Goal: Contribute content: Add original content to the website for others to see

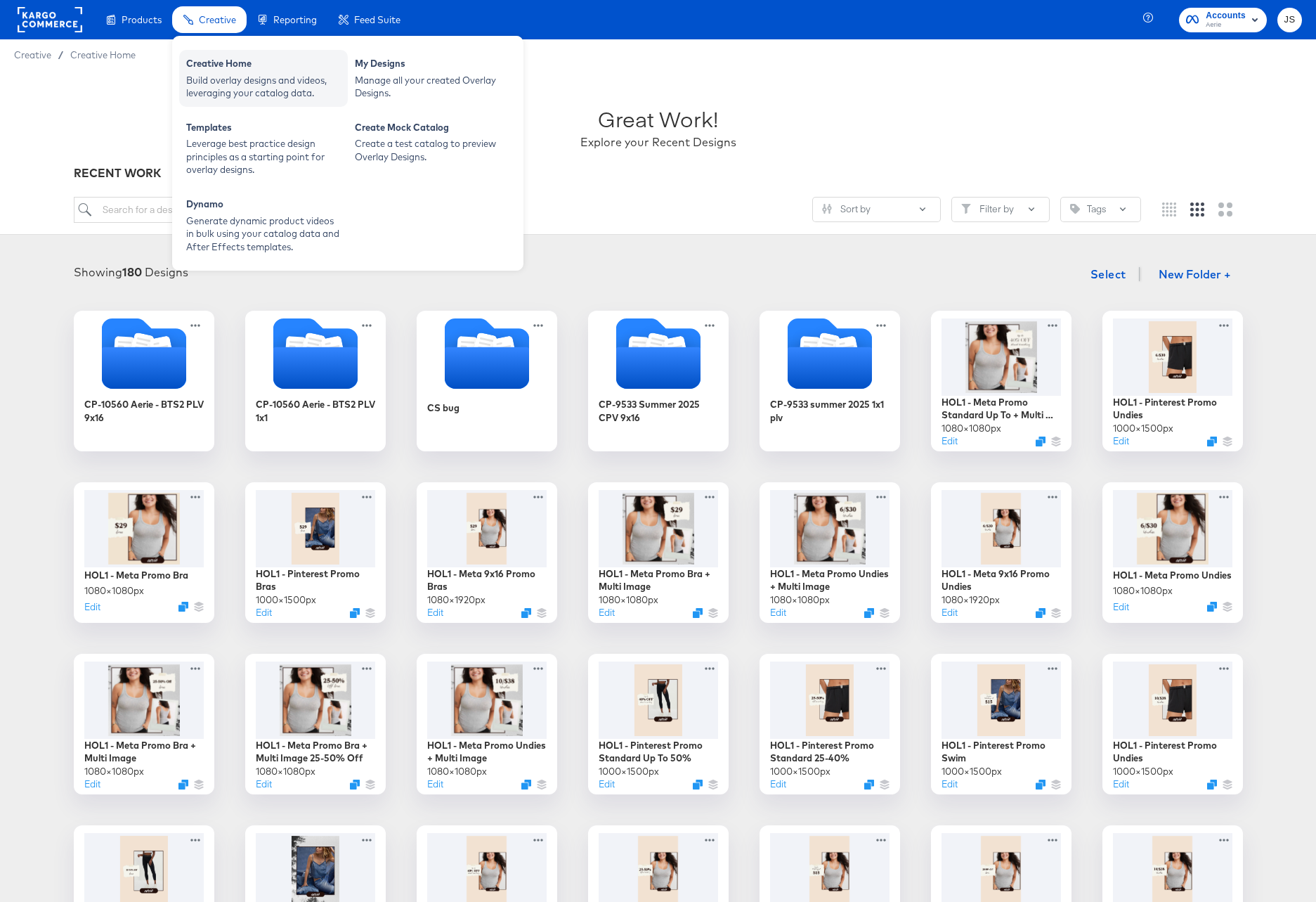
click at [229, 83] on div "Build overlay designs and videos, leveraging your catalog data." at bounding box center [264, 87] width 154 height 26
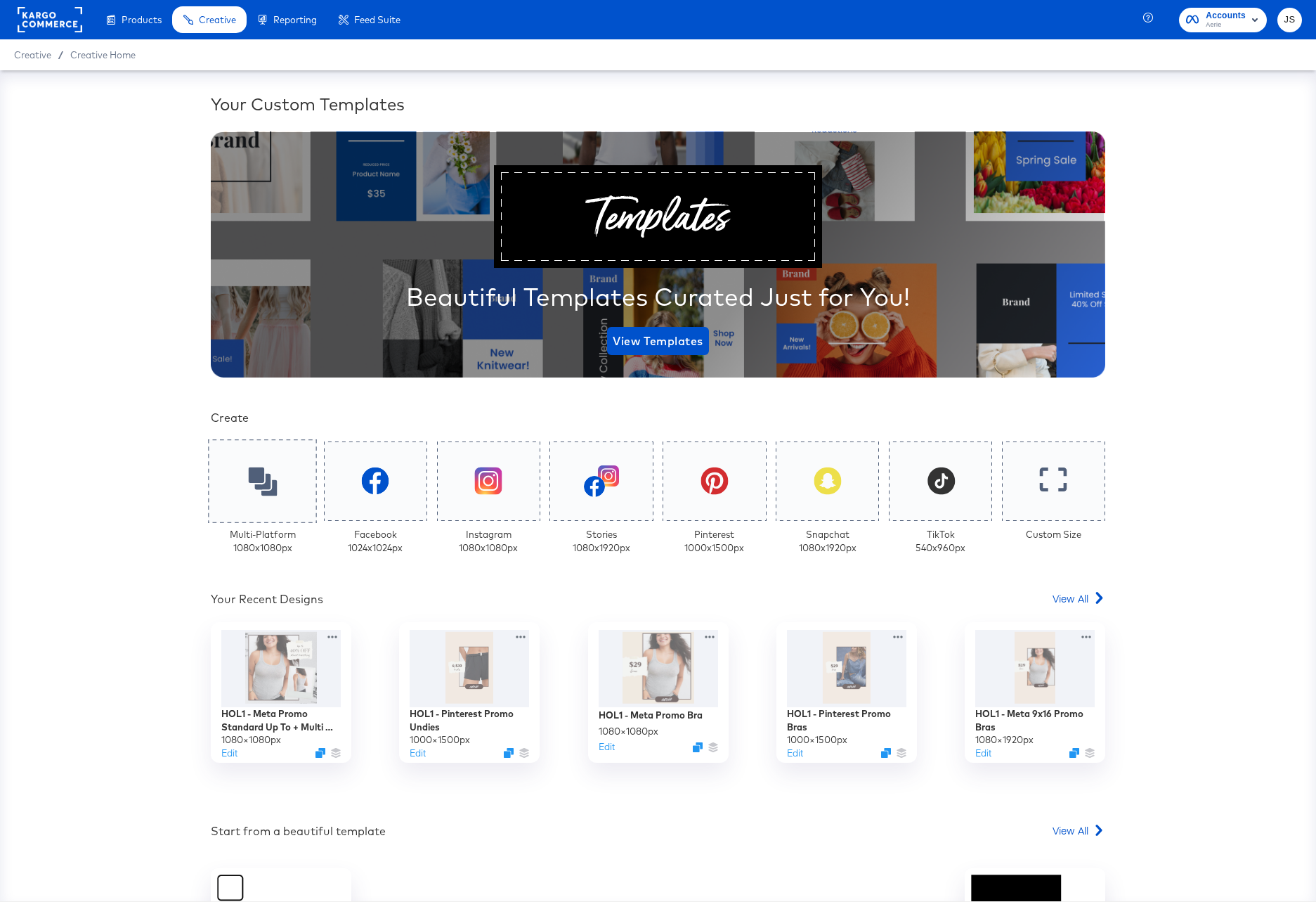
click at [265, 510] on div at bounding box center [263, 481] width 109 height 83
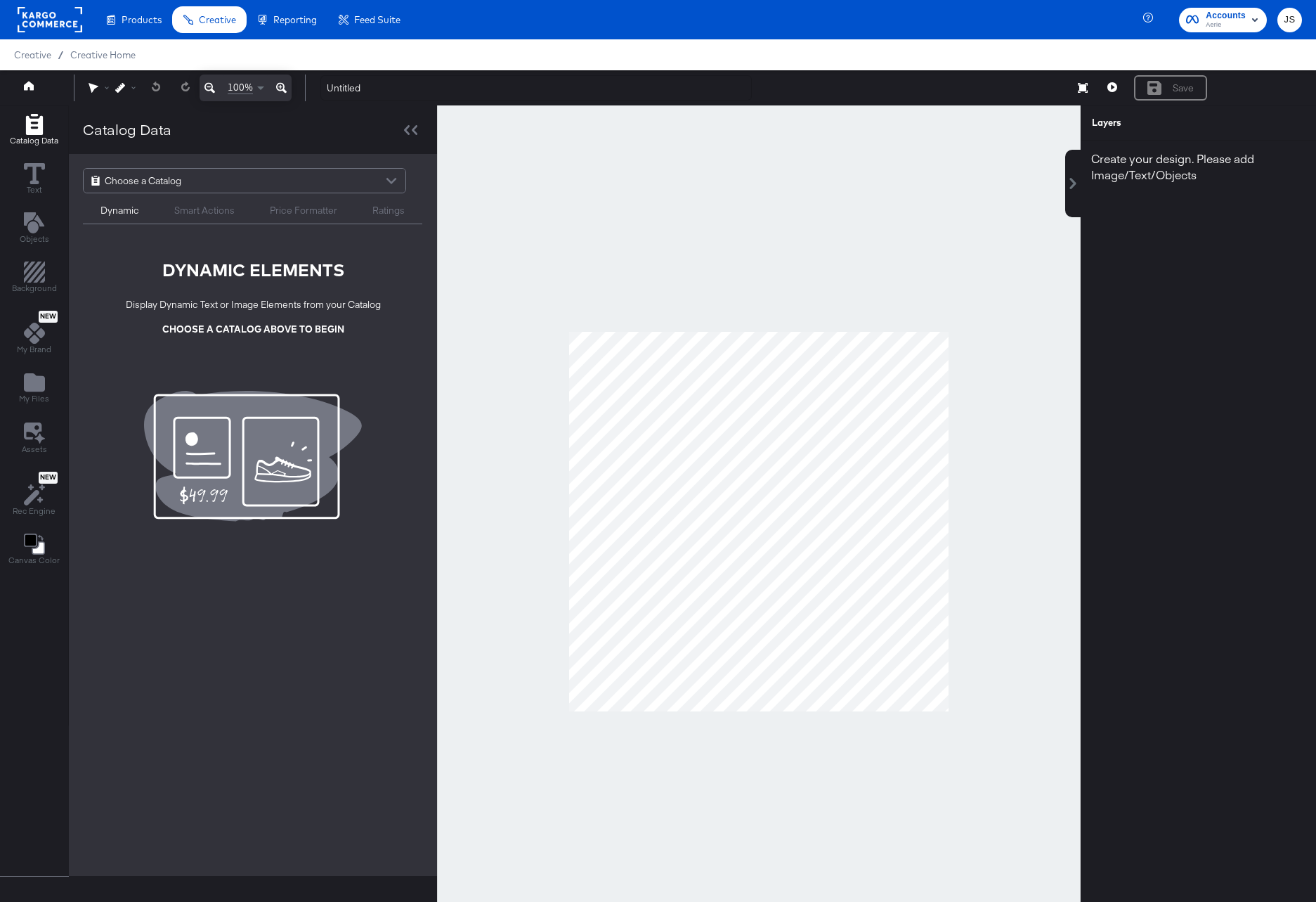
click at [281, 180] on div "Choose a Catalog" at bounding box center [244, 181] width 322 height 24
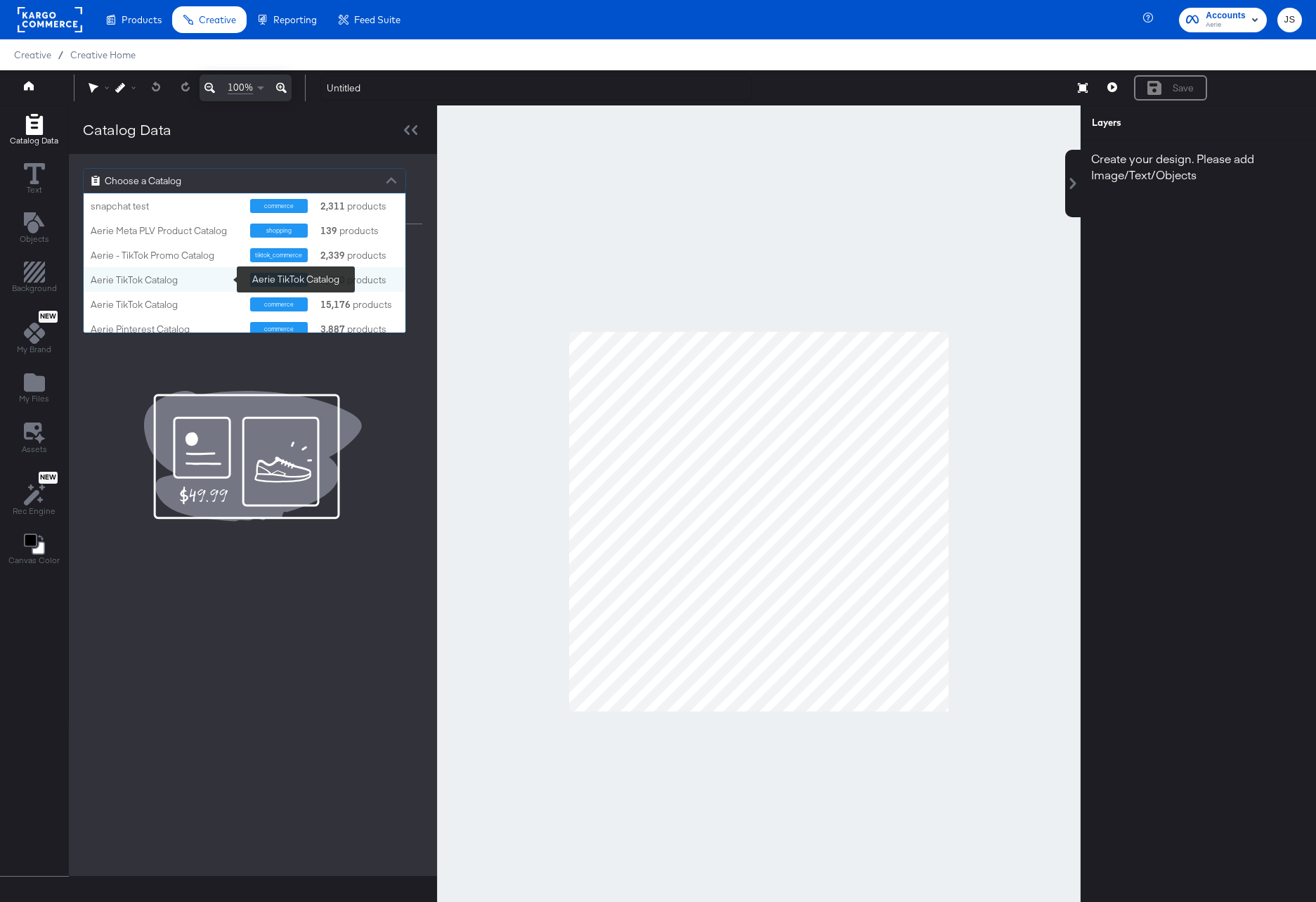
scroll to position [31, 0]
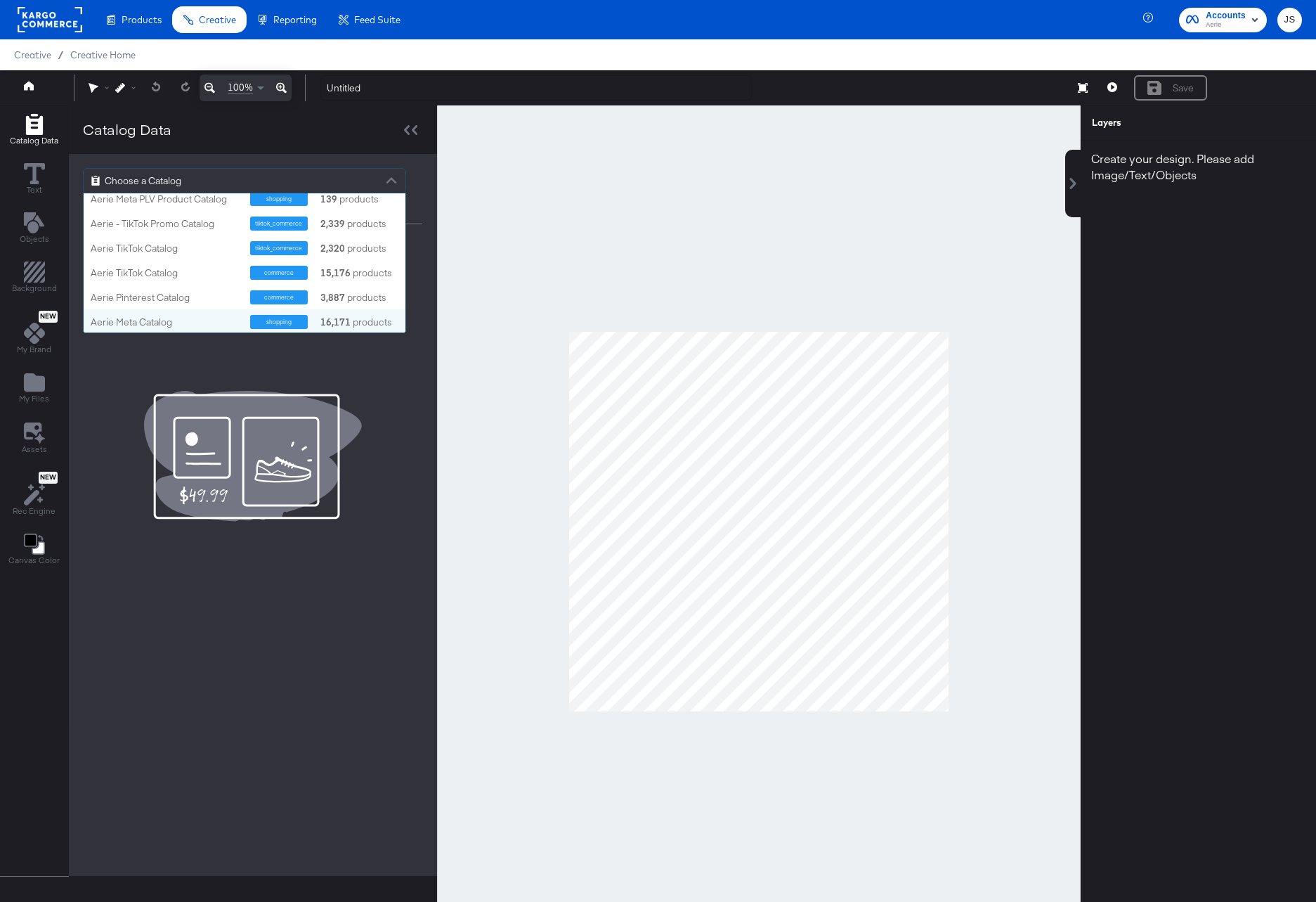
click at [195, 313] on div "Aerie Meta Catalog shopping 16,171 products" at bounding box center [244, 322] width 322 height 24
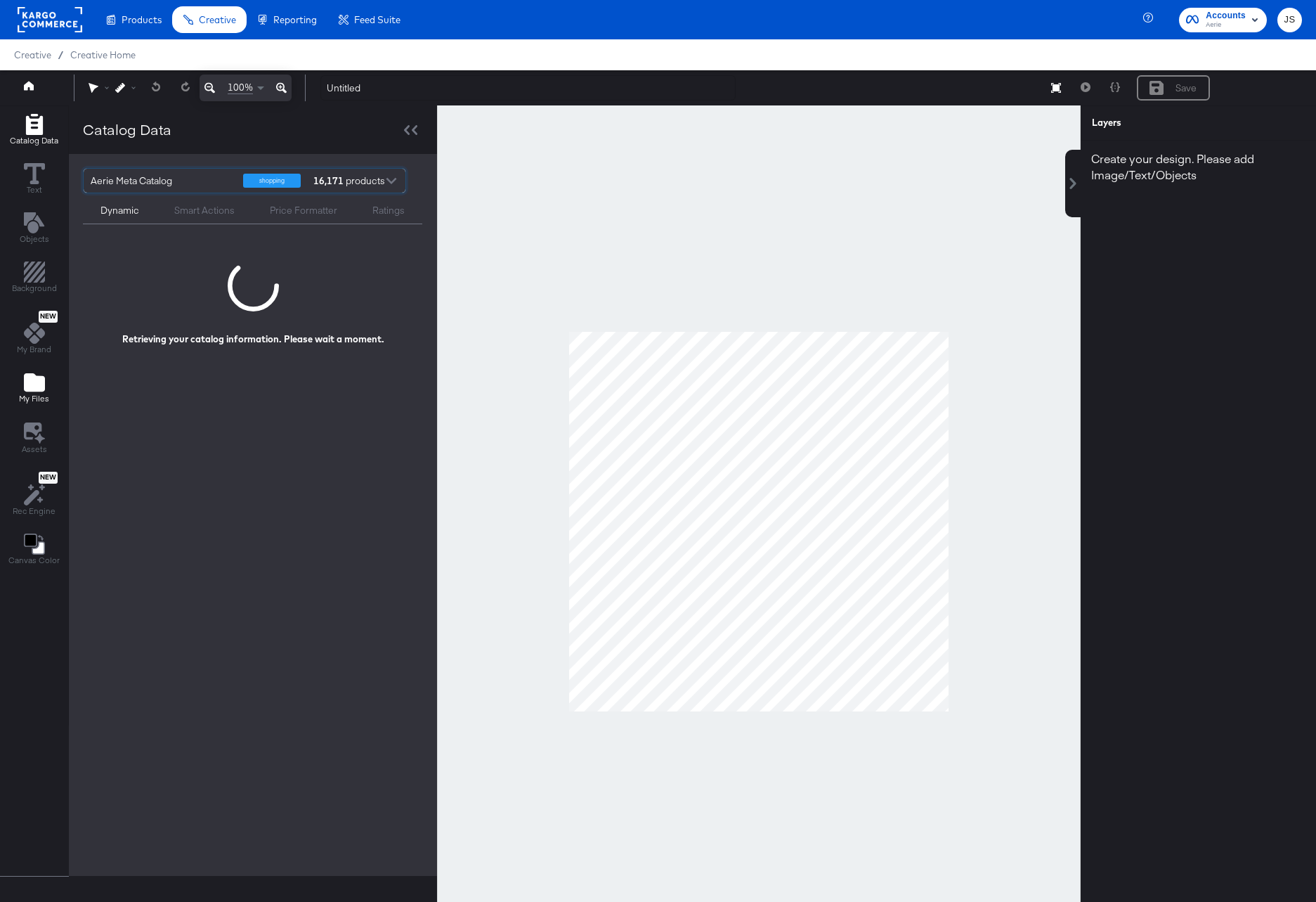
click at [48, 382] on button "My Files" at bounding box center [34, 389] width 47 height 40
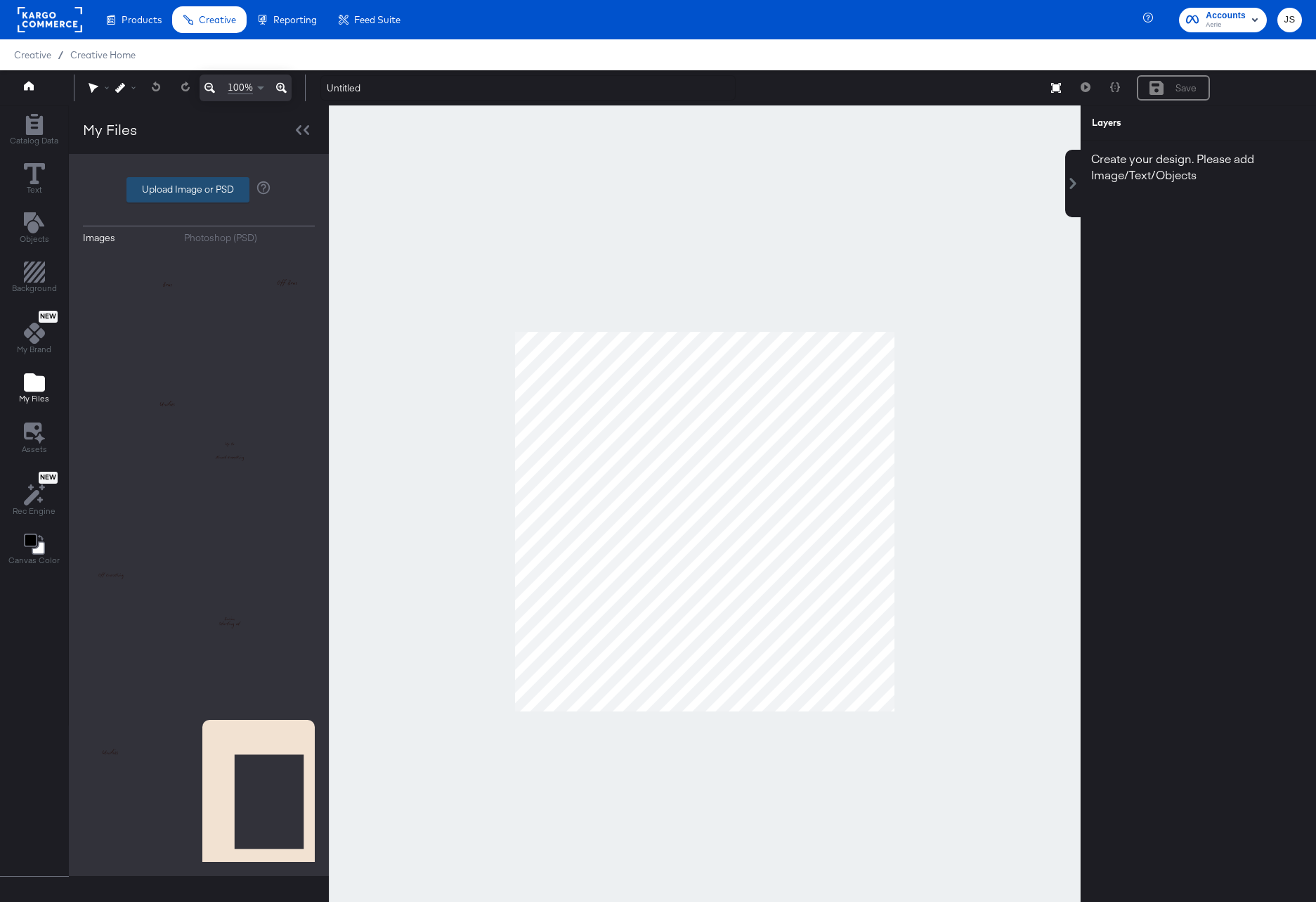
click at [226, 189] on label "Upload Image or PSD" at bounding box center [188, 190] width 121 height 24
click at [199, 190] on input "Upload Image or PSD" at bounding box center [199, 190] width 0 height 0
type input "C:\fakepath\Background.png"
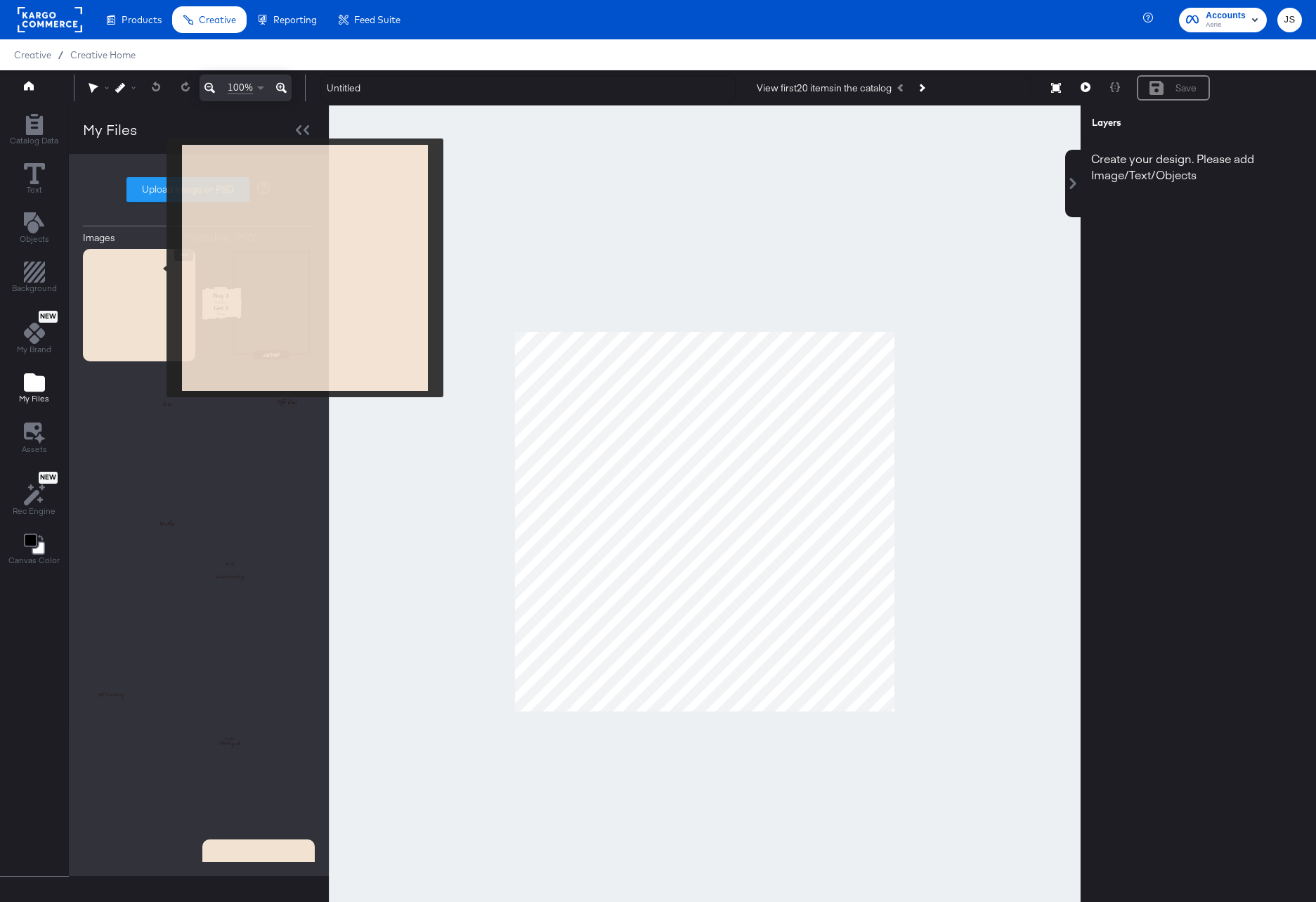
click at [158, 268] on img at bounding box center [140, 305] width 113 height 113
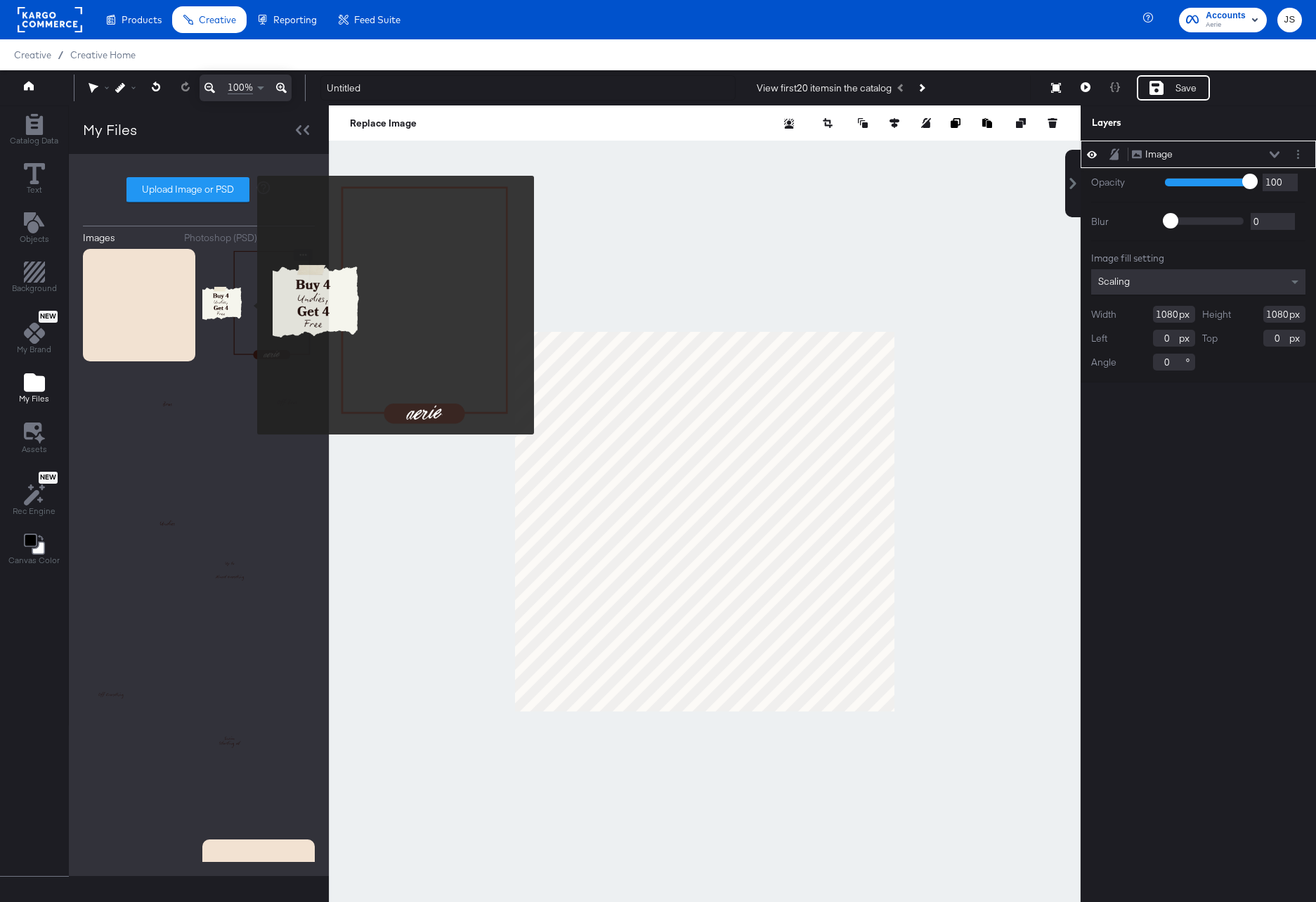
click at [248, 305] on img at bounding box center [258, 305] width 113 height 113
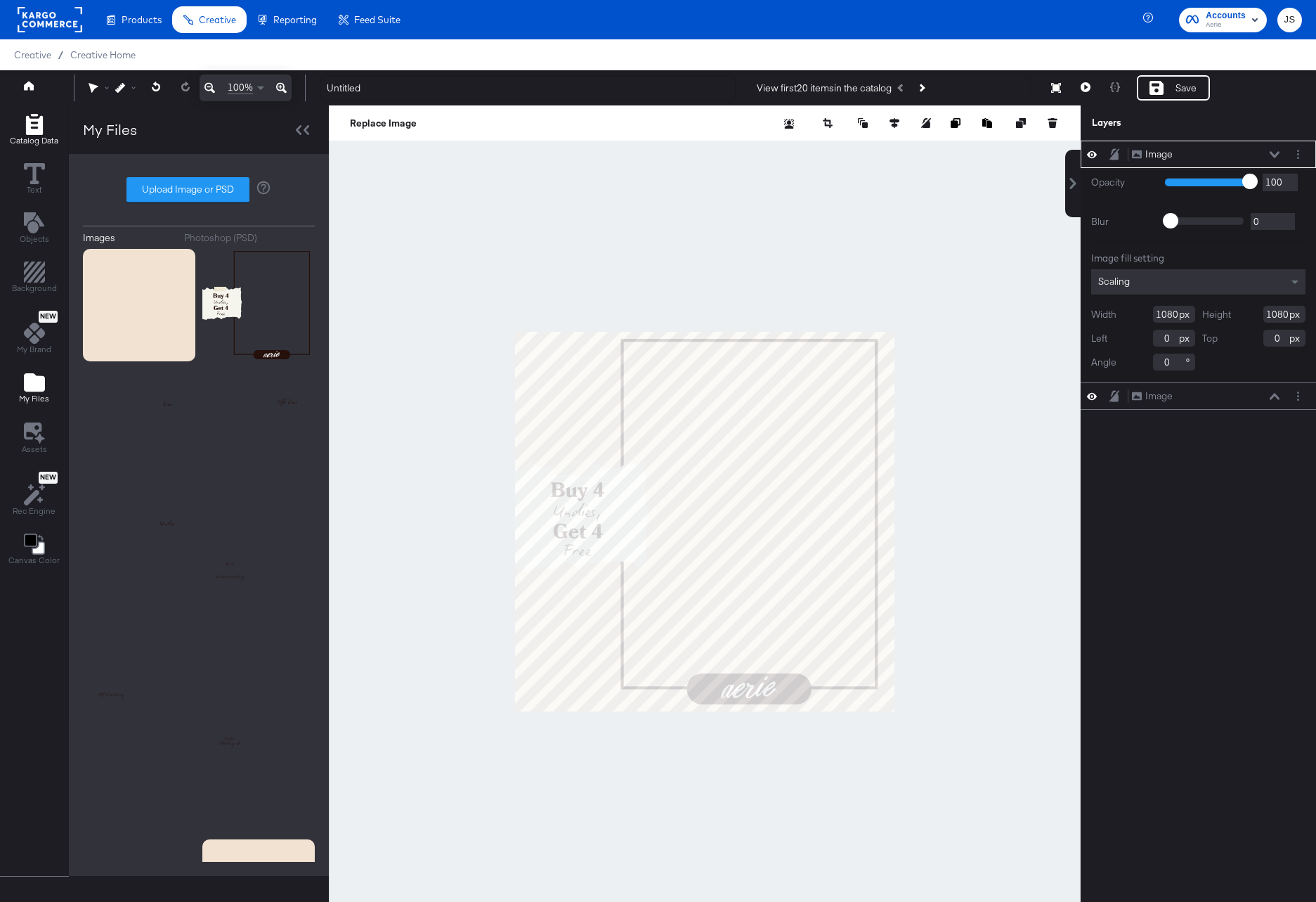
click at [36, 129] on icon "Add Rectangle" at bounding box center [33, 124] width 16 height 21
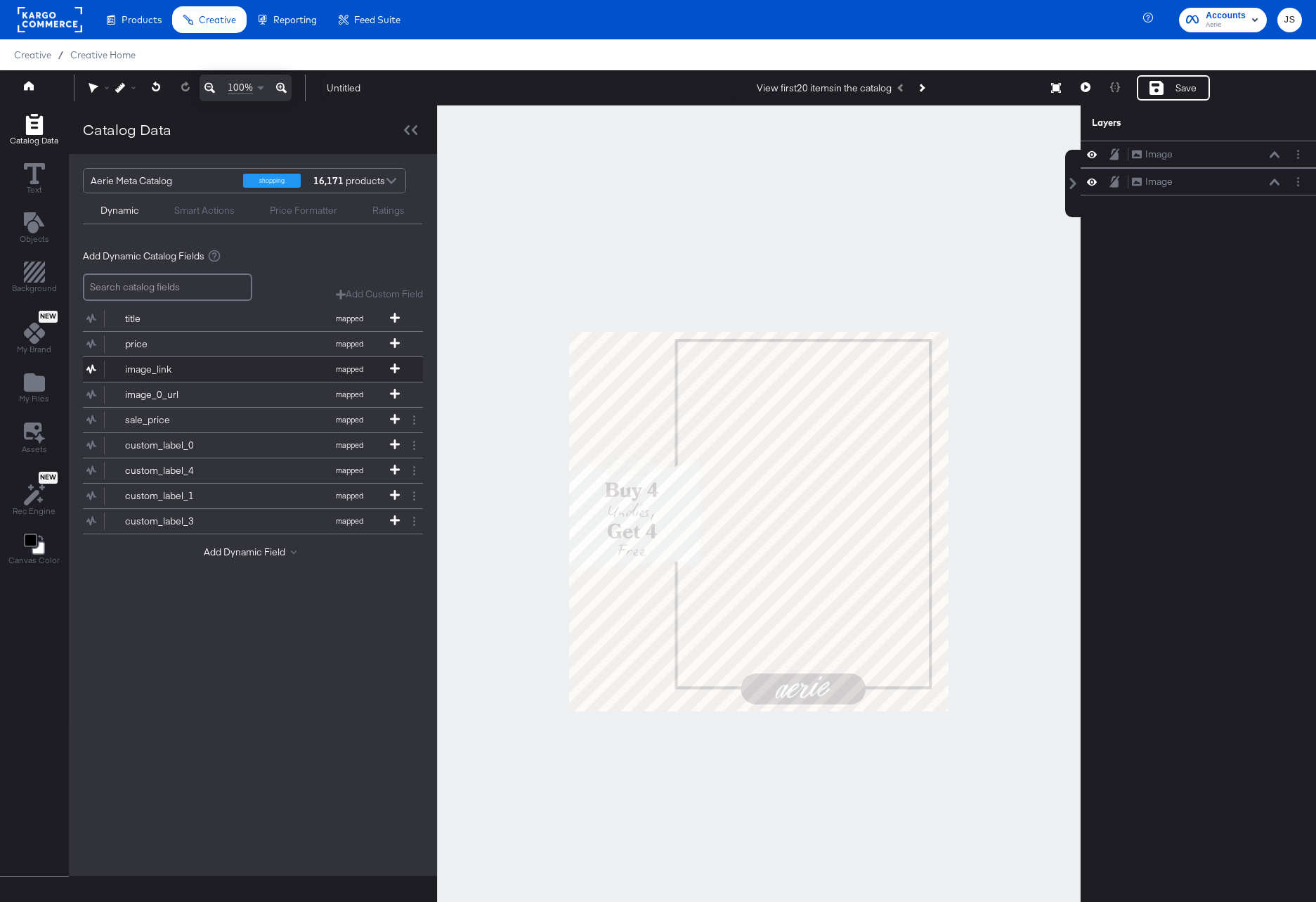
click at [194, 367] on div "image_link" at bounding box center [176, 369] width 102 height 13
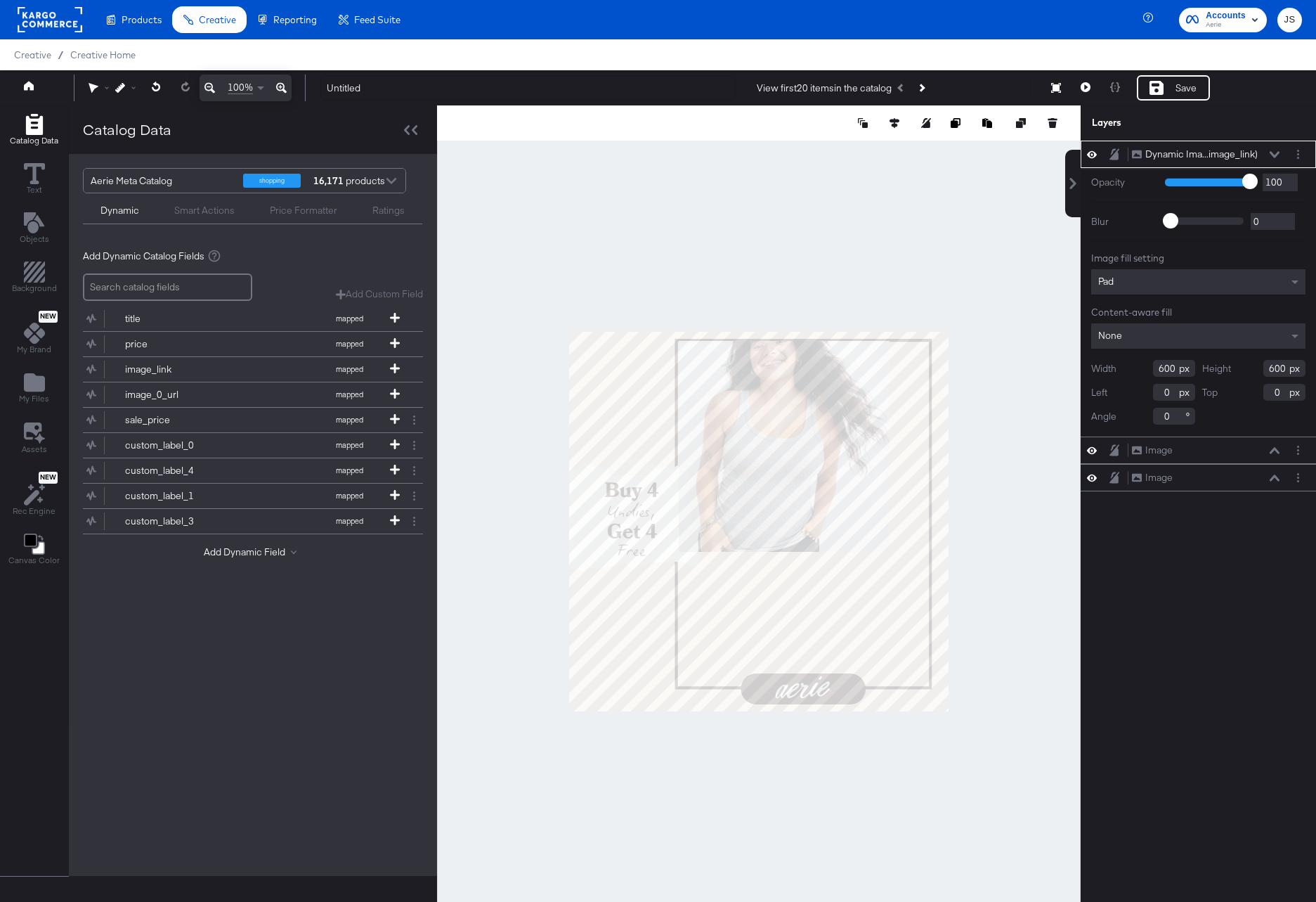
type input "312"
type input "26"
type input "717"
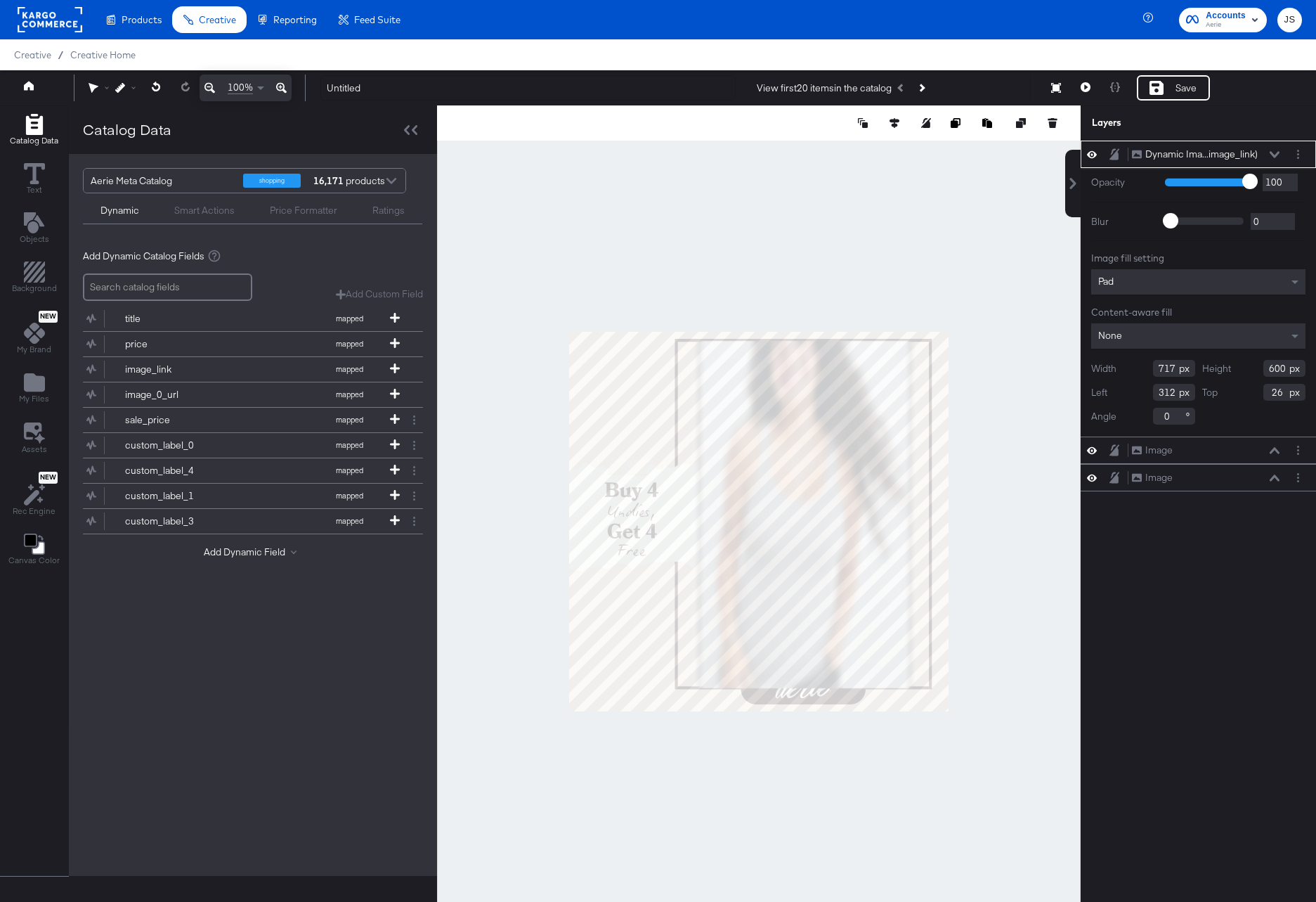
type input "988"
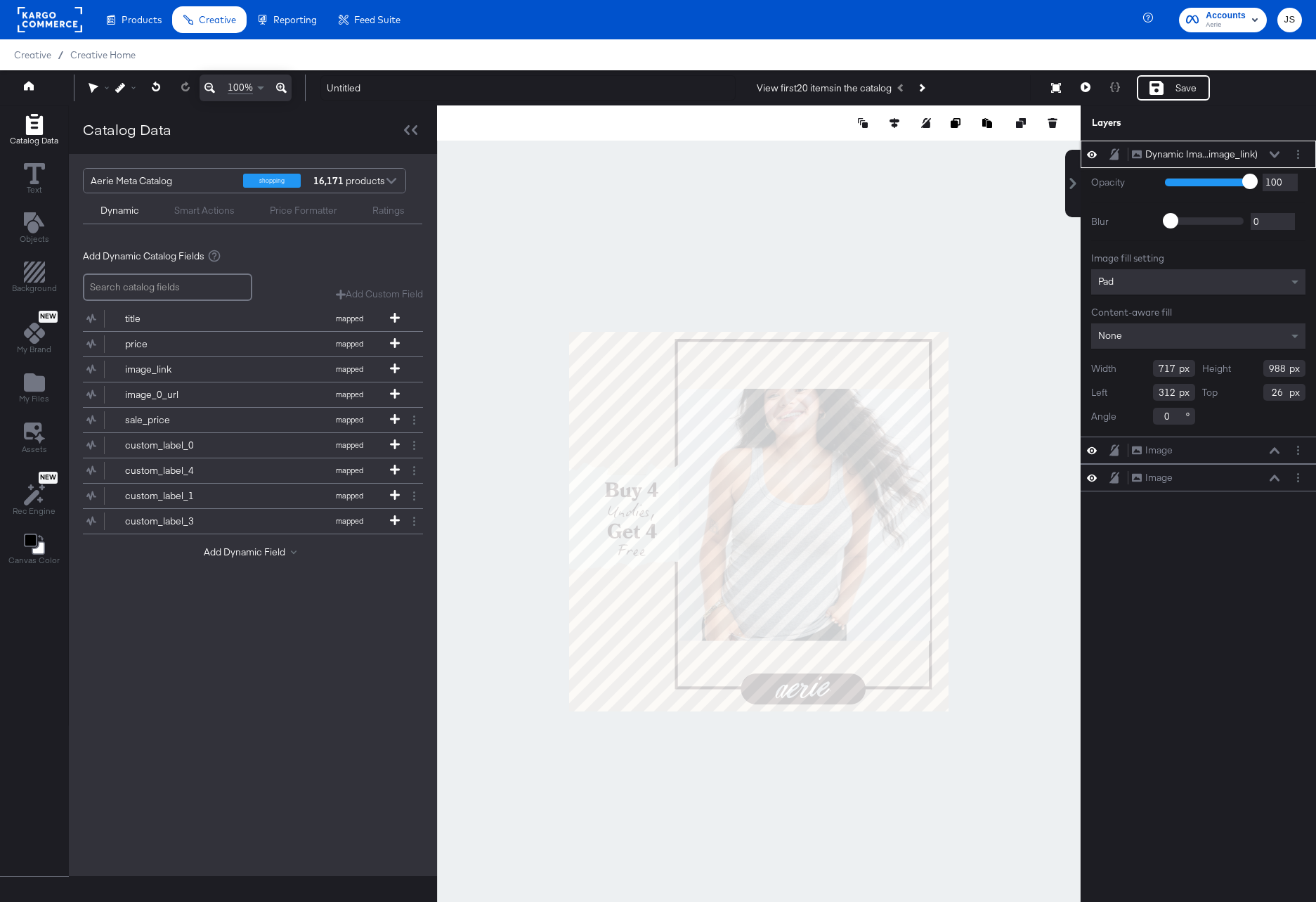
click at [1214, 284] on div "Pad" at bounding box center [1198, 281] width 214 height 25
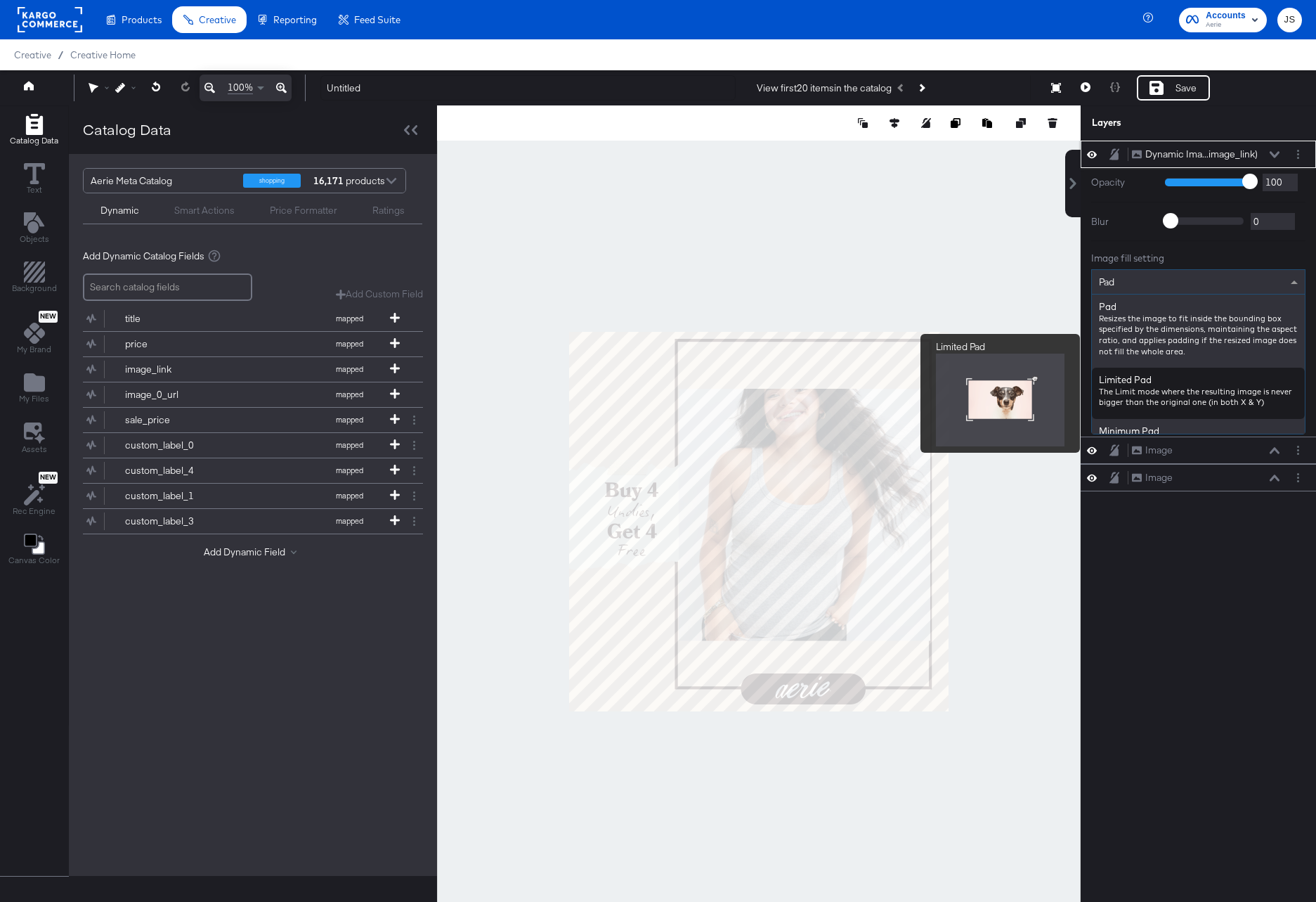
scroll to position [144, 0]
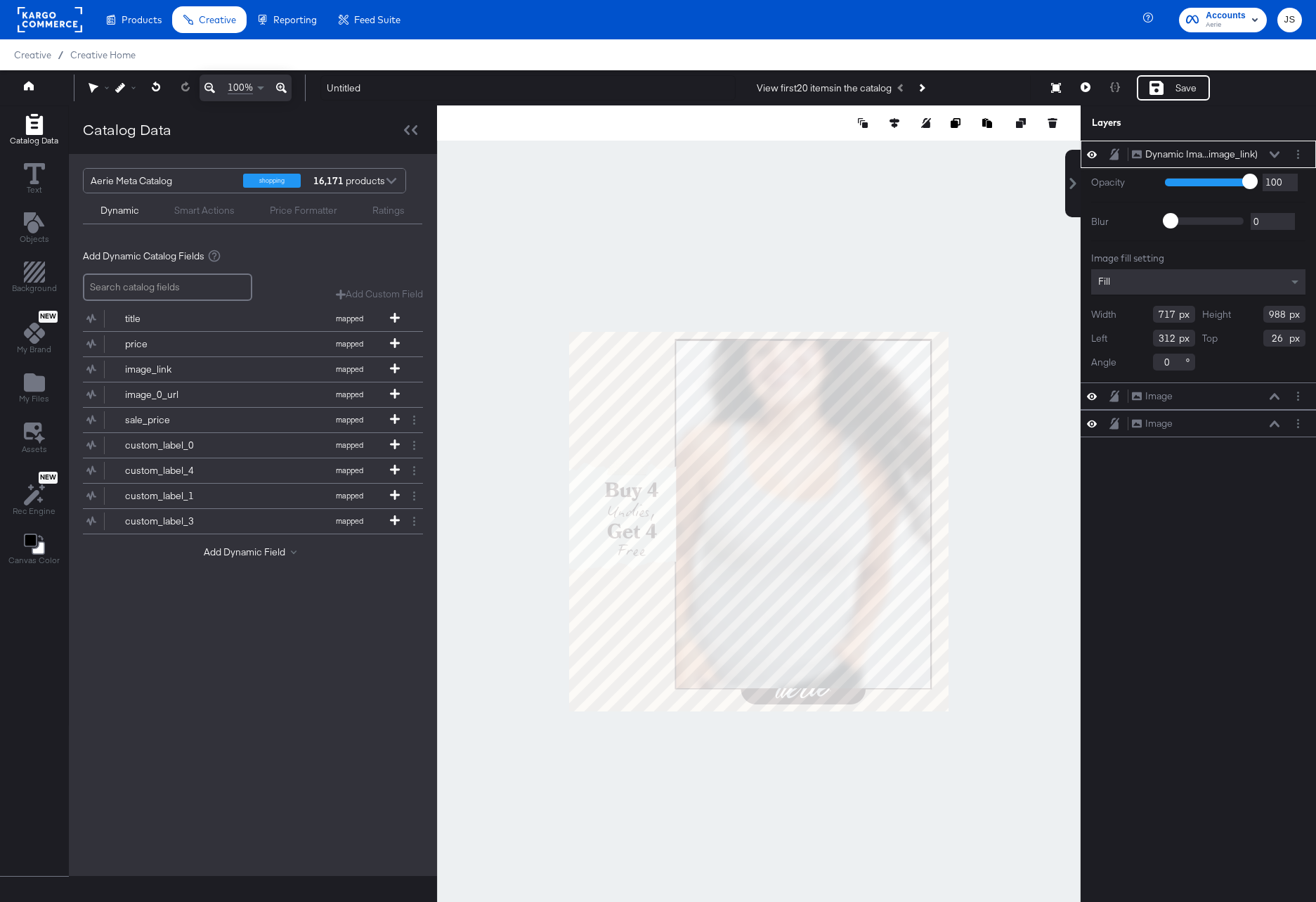
type input "724"
type input "305"
click at [1214, 158] on button at bounding box center [1274, 154] width 11 height 9
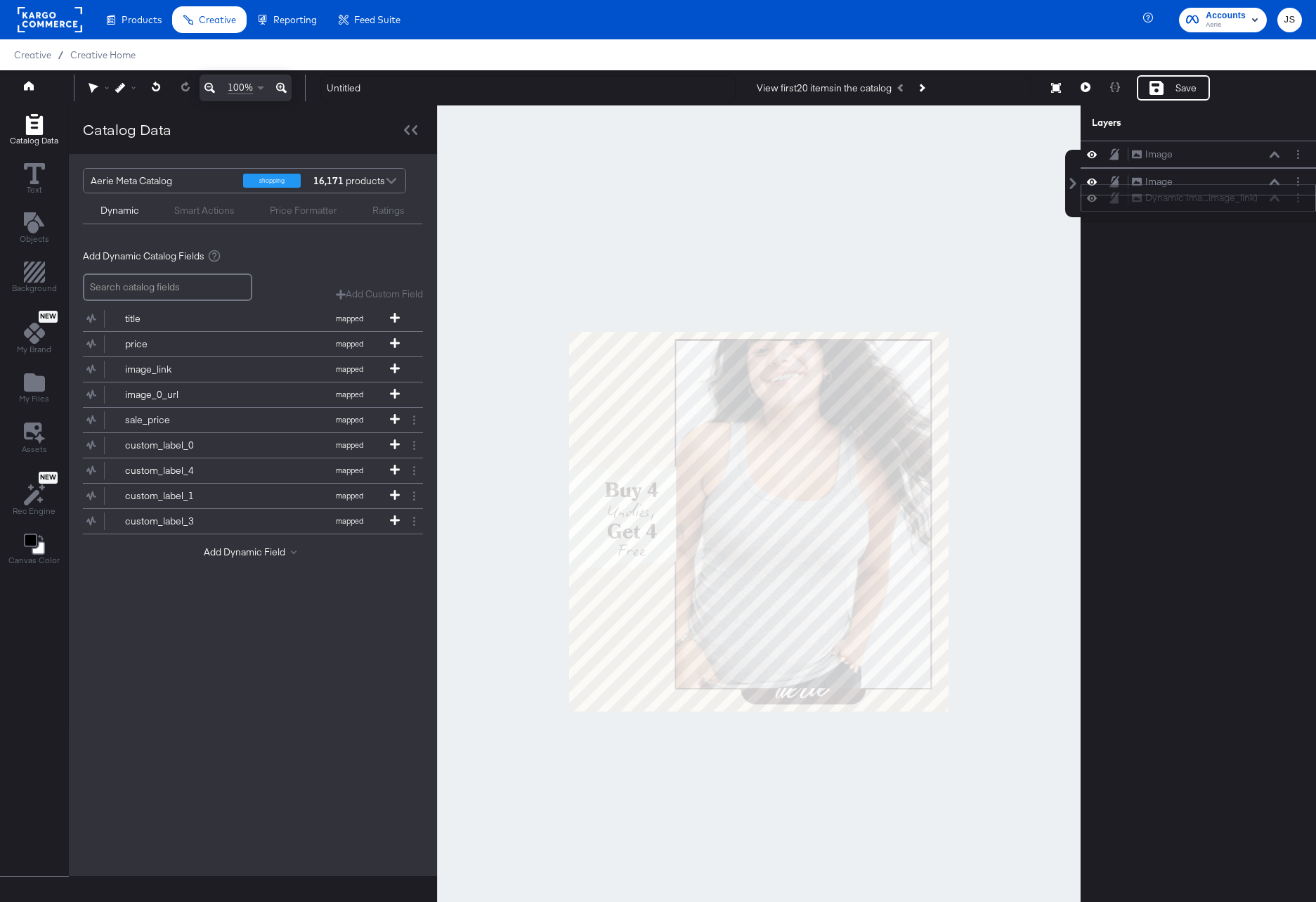
drag, startPoint x: 1261, startPoint y: 154, endPoint x: 1261, endPoint y: 203, distance: 49.0
click at [1214, 203] on div "Dynamic Ima...image_link) Dynamic Image (image_link)" at bounding box center [1206, 198] width 149 height 15
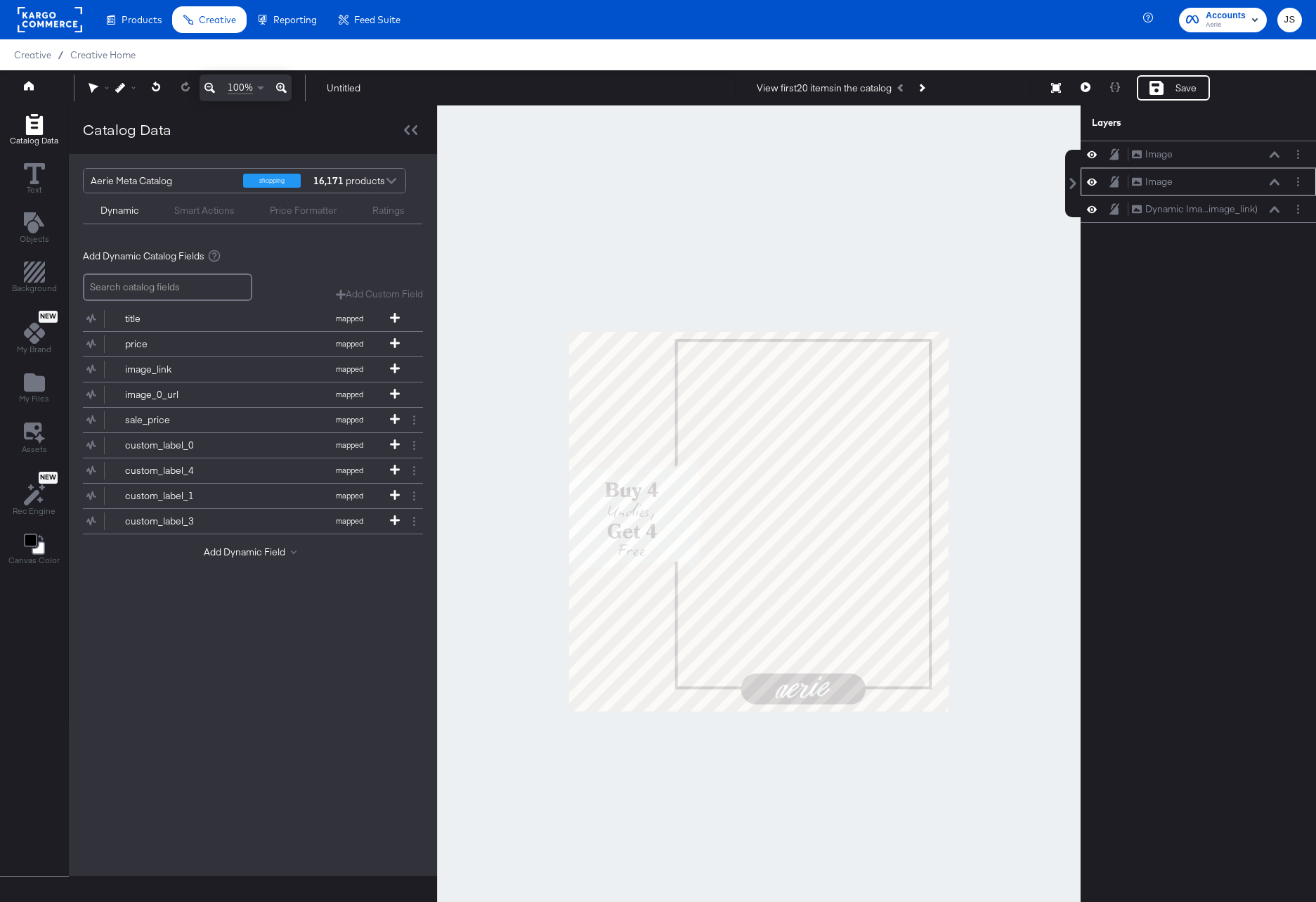
drag, startPoint x: 1257, startPoint y: 211, endPoint x: 1256, endPoint y: 186, distance: 25.0
click at [1214, 186] on div "Image Image Image Image Dynamic Ima...image_link) Dynamic Image (image_link)" at bounding box center [1197, 181] width 235 height 82
drag, startPoint x: 1266, startPoint y: 219, endPoint x: 1266, endPoint y: 191, distance: 28.0
click at [1214, 191] on div "Dynamic Ima...image_link) Dynamic Image (image_link)" at bounding box center [1197, 186] width 235 height 28
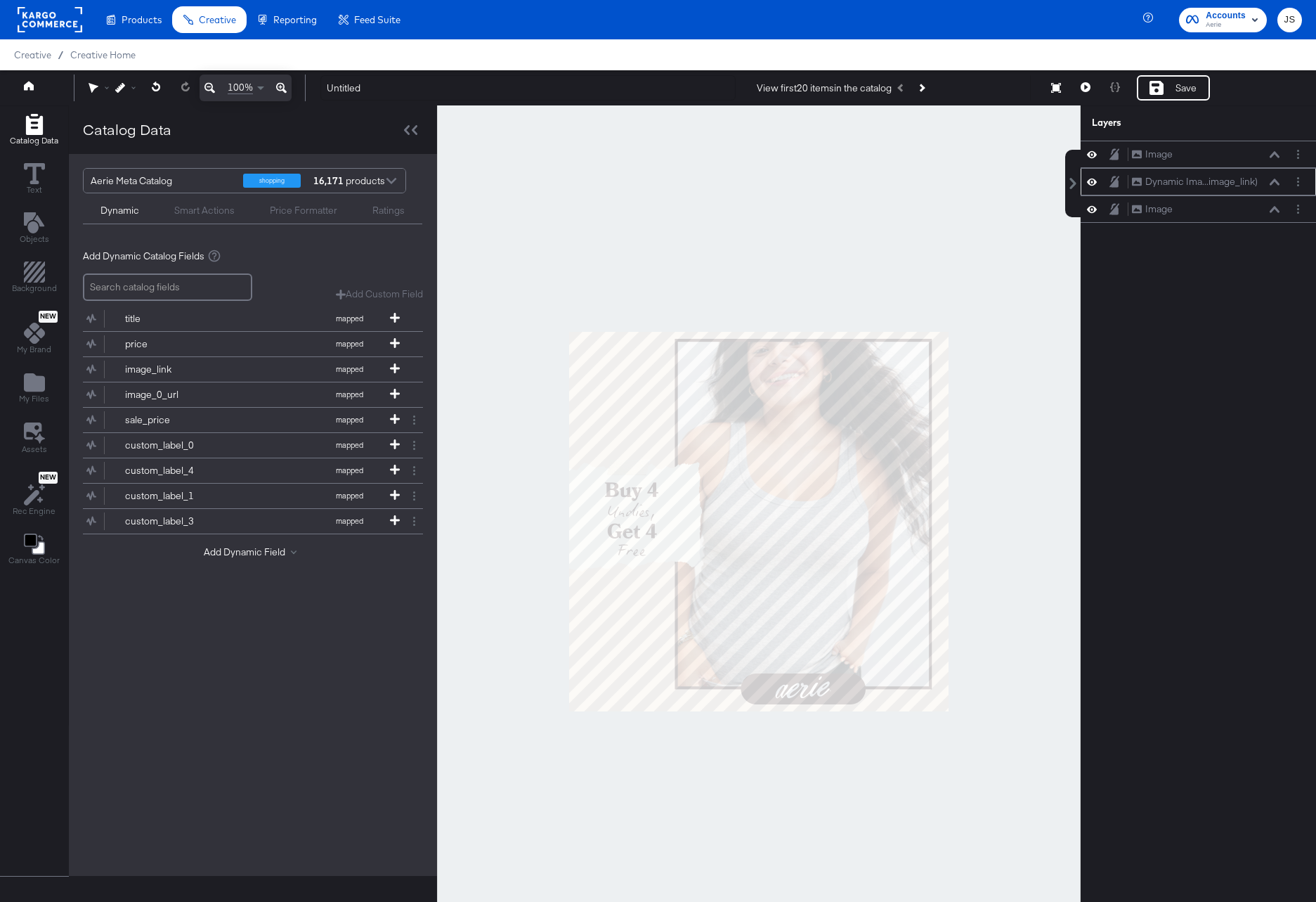
click at [1214, 180] on icon at bounding box center [1274, 181] width 10 height 6
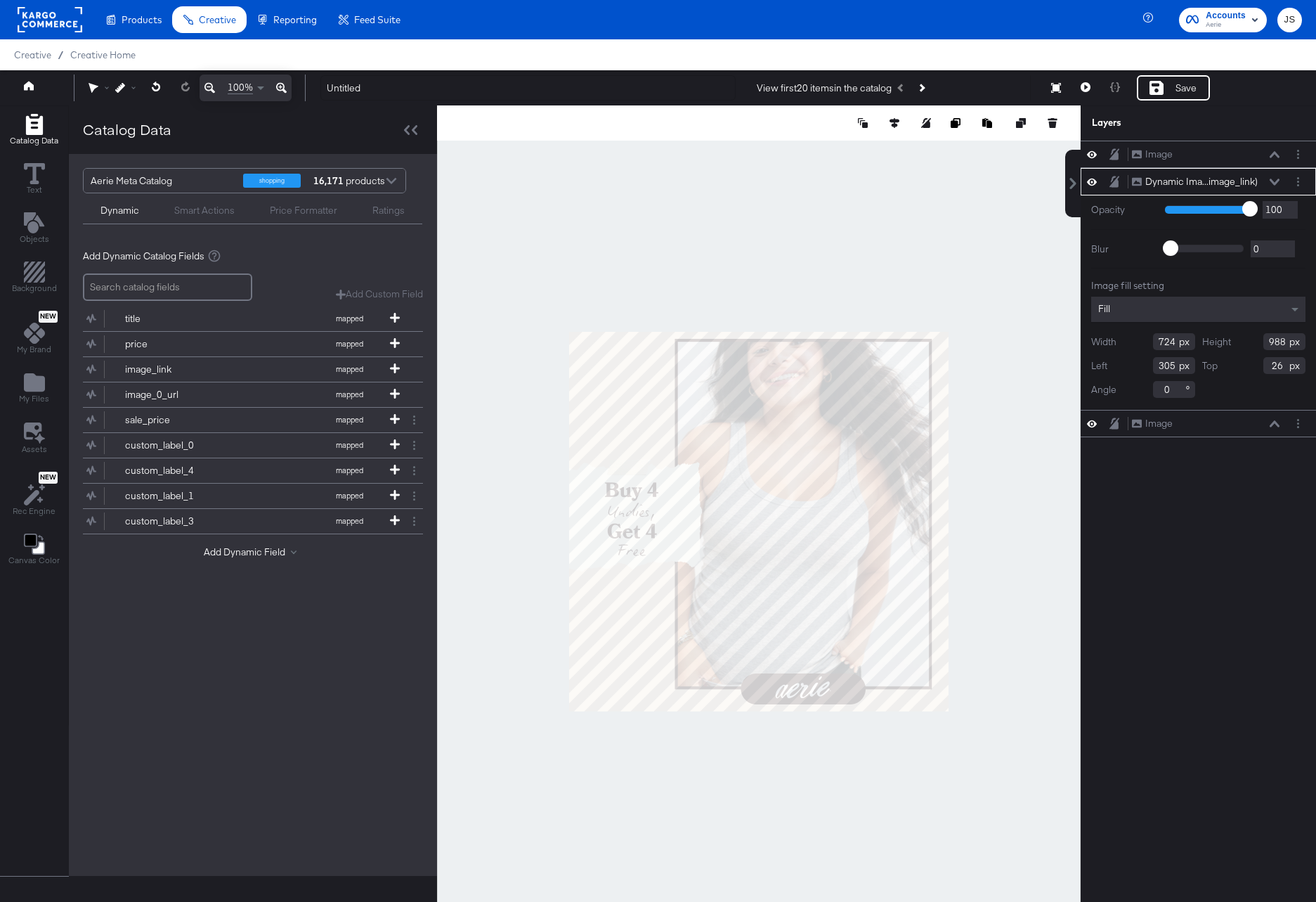
click at [919, 252] on div at bounding box center [759, 522] width 643 height 833
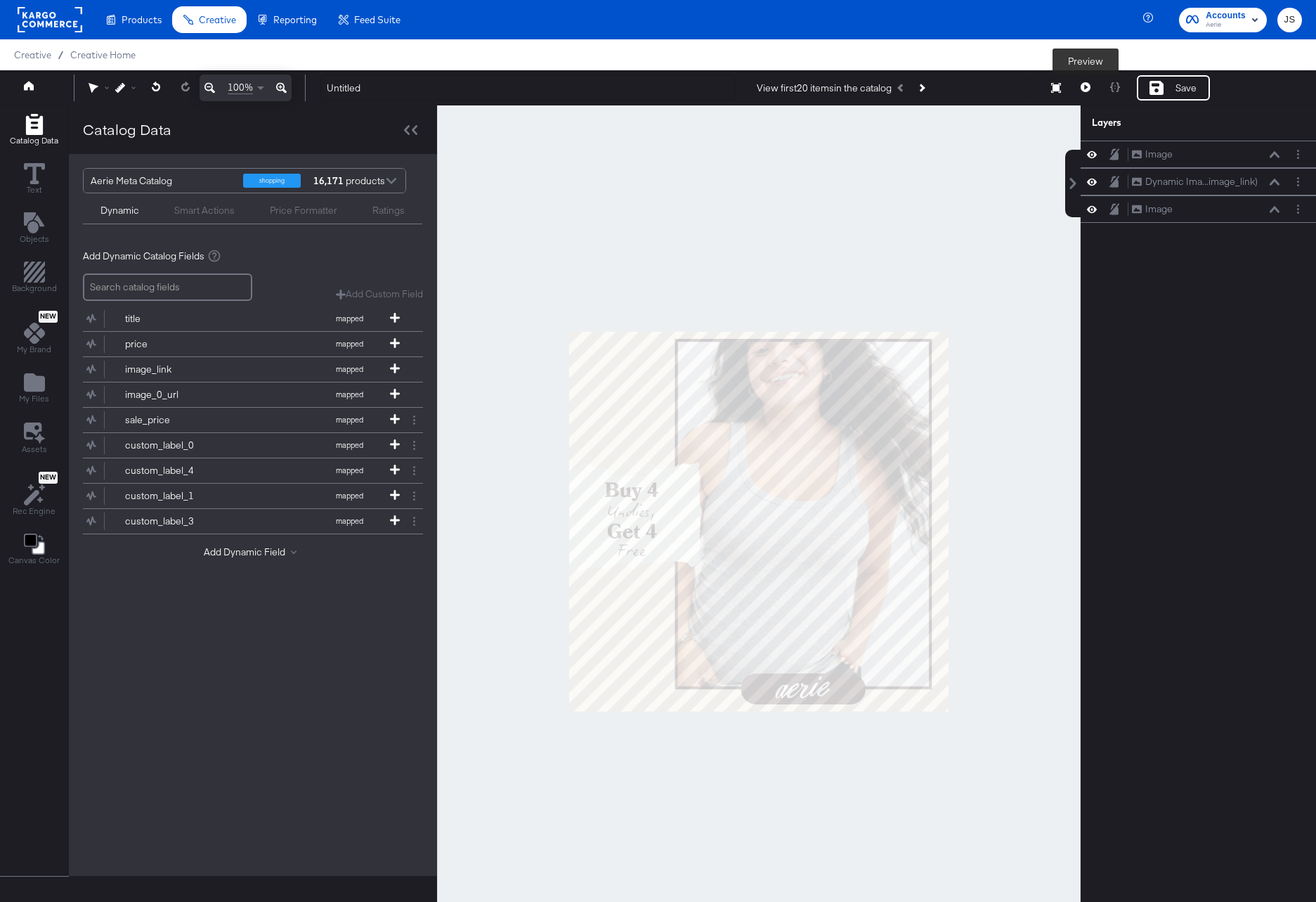
click at [1085, 85] on icon at bounding box center [1085, 87] width 10 height 10
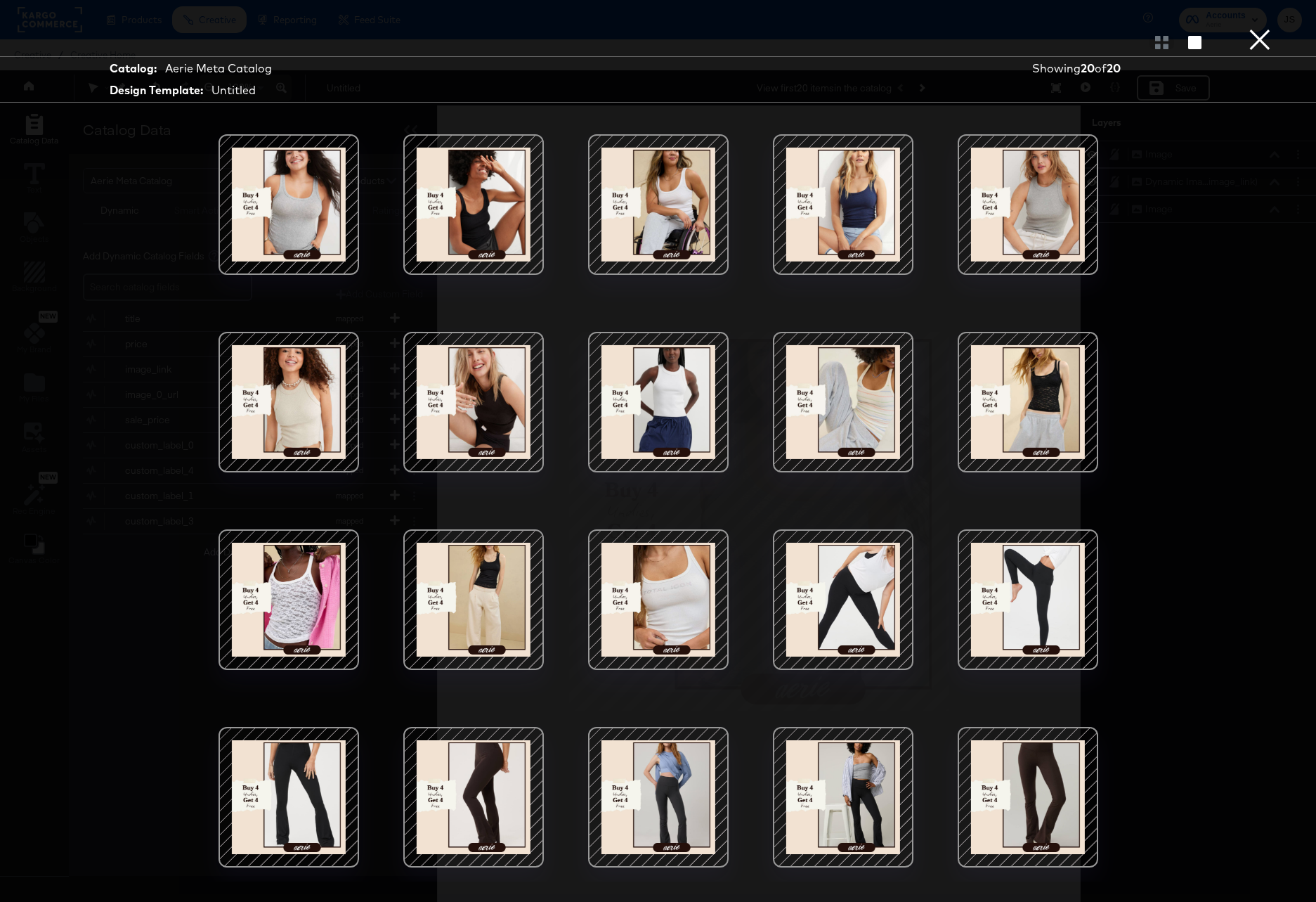
click at [271, 189] on div at bounding box center [289, 205] width 120 height 120
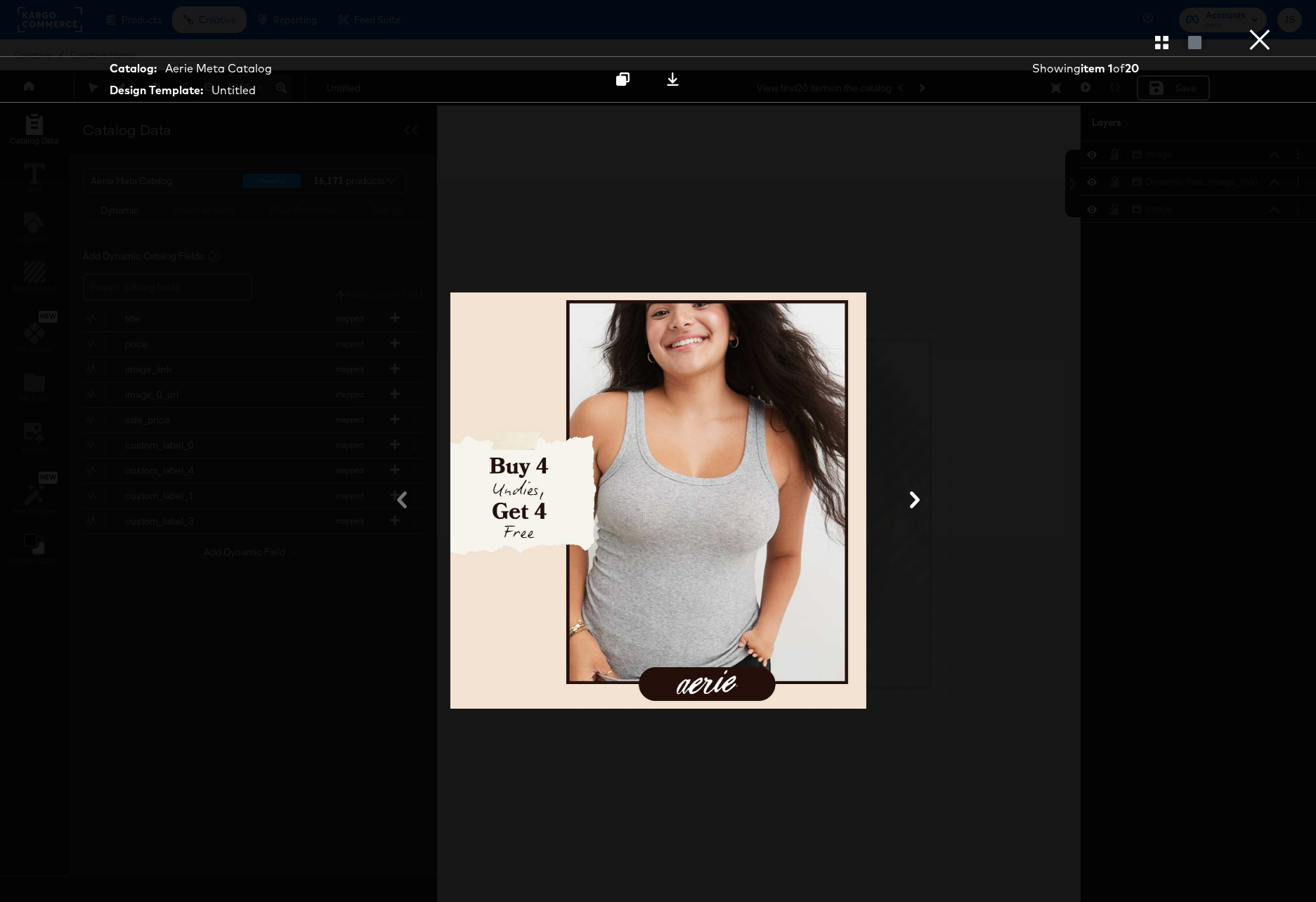
click at [910, 502] on icon at bounding box center [914, 499] width 16 height 16
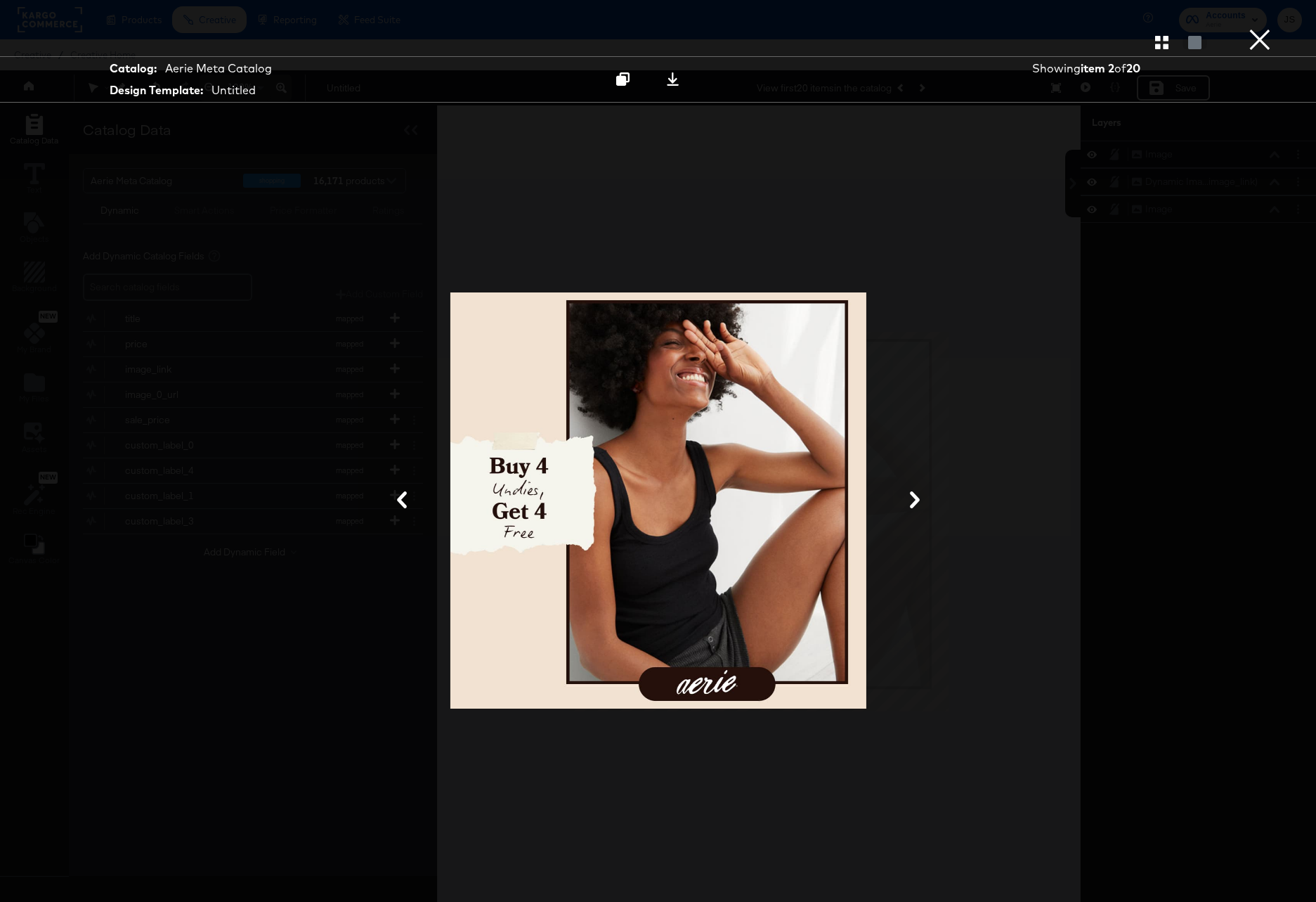
click at [1214, 28] on button "×" at bounding box center [1260, 14] width 28 height 28
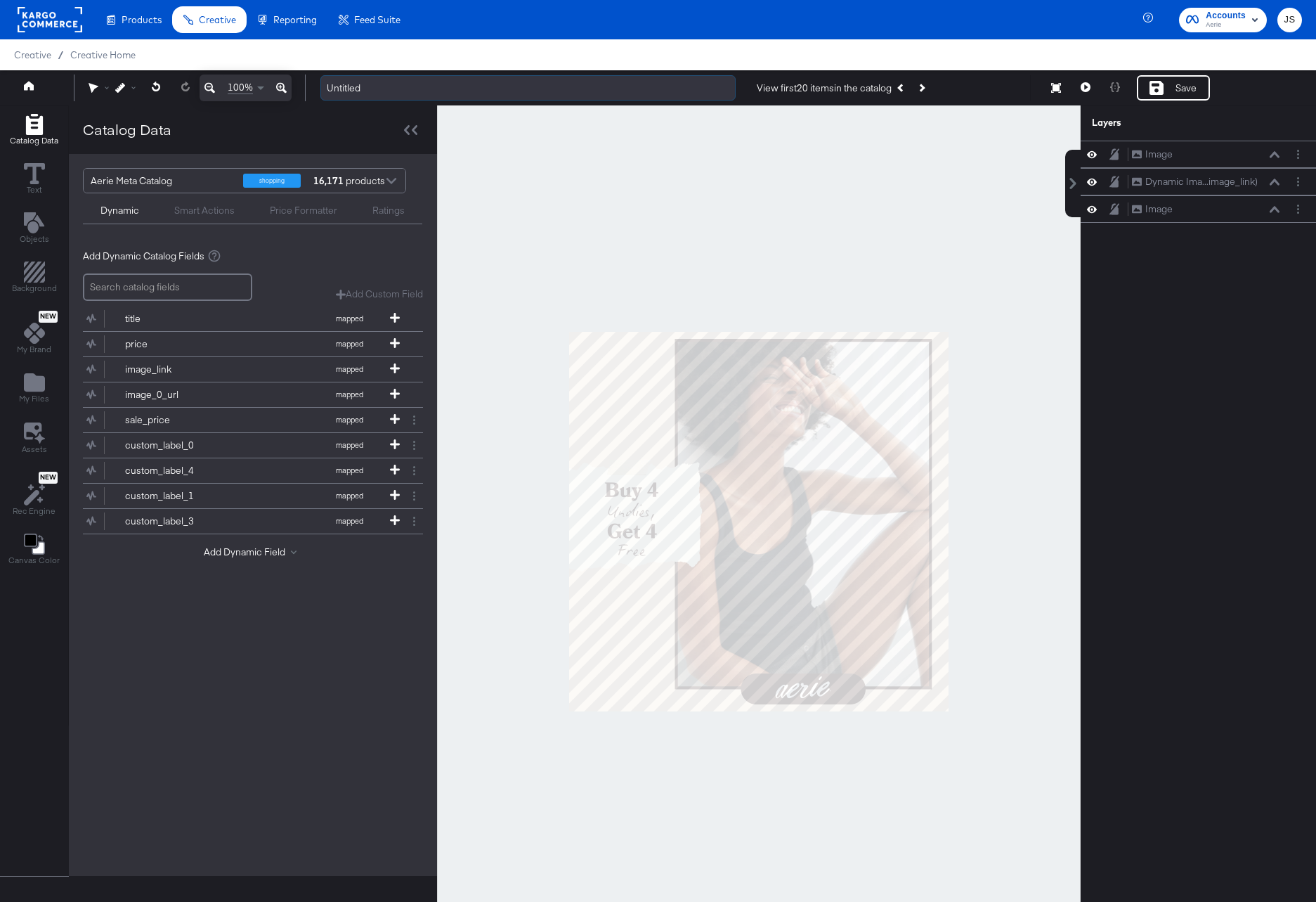
click at [347, 86] on input "Untitled" at bounding box center [528, 88] width 415 height 26
click at [465, 83] on input "Untitled" at bounding box center [528, 88] width 415 height 26
click at [485, 86] on input "HOL 1 Undie Meta 1x1 - 10/15" at bounding box center [528, 88] width 415 height 26
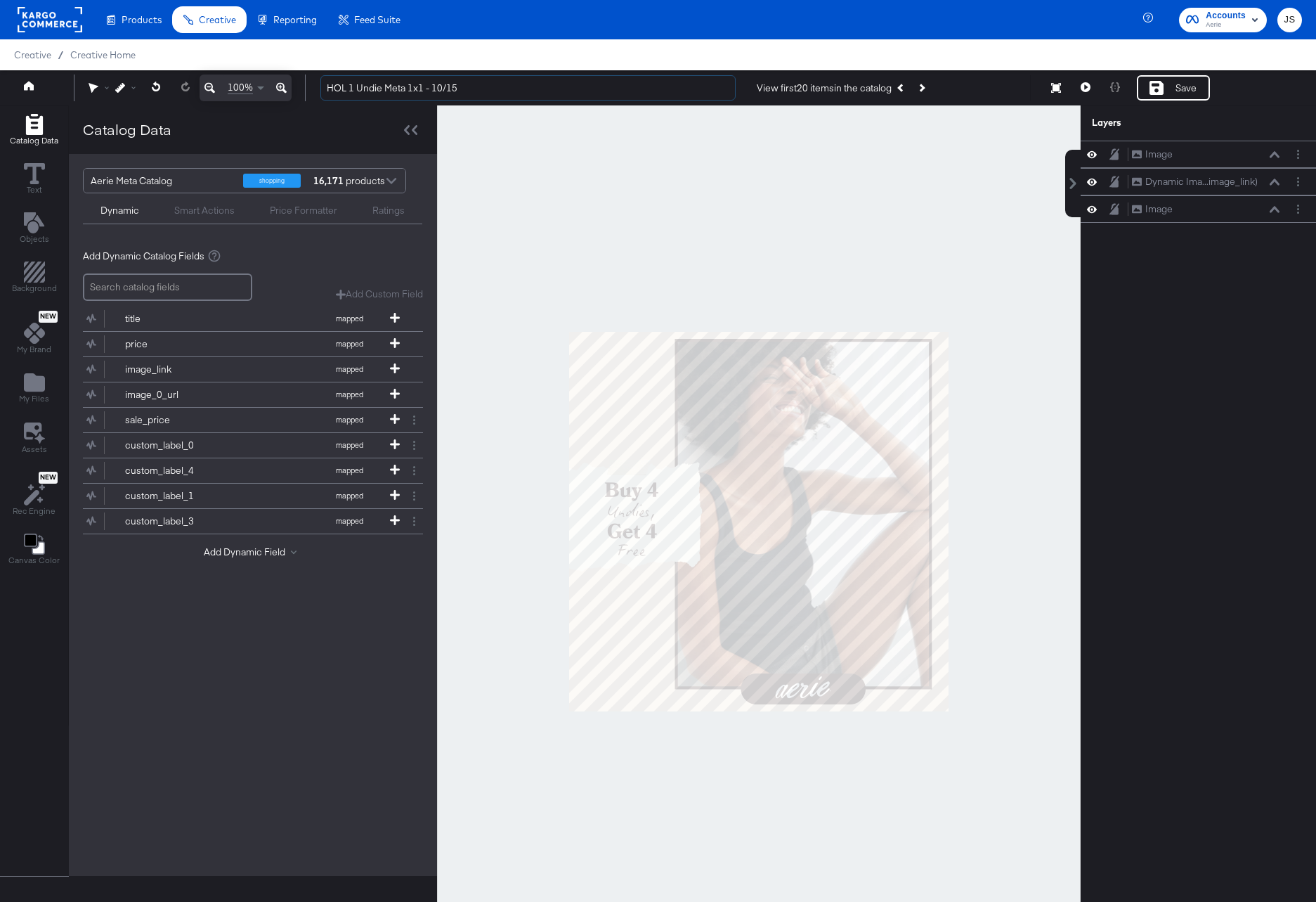
drag, startPoint x: 485, startPoint y: 86, endPoint x: 298, endPoint y: 87, distance: 187.0
click at [298, 87] on div "Redo 100% HOL 1 Undie Meta 1x1 - 10/15 View first 20 items in the catalog Save …" at bounding box center [658, 88] width 1316 height 36
type input "HOL 1 Undie Meta 1x1 - 10/15"
click at [874, 207] on div at bounding box center [759, 522] width 643 height 833
click at [1166, 98] on div "Save" at bounding box center [1173, 88] width 73 height 25
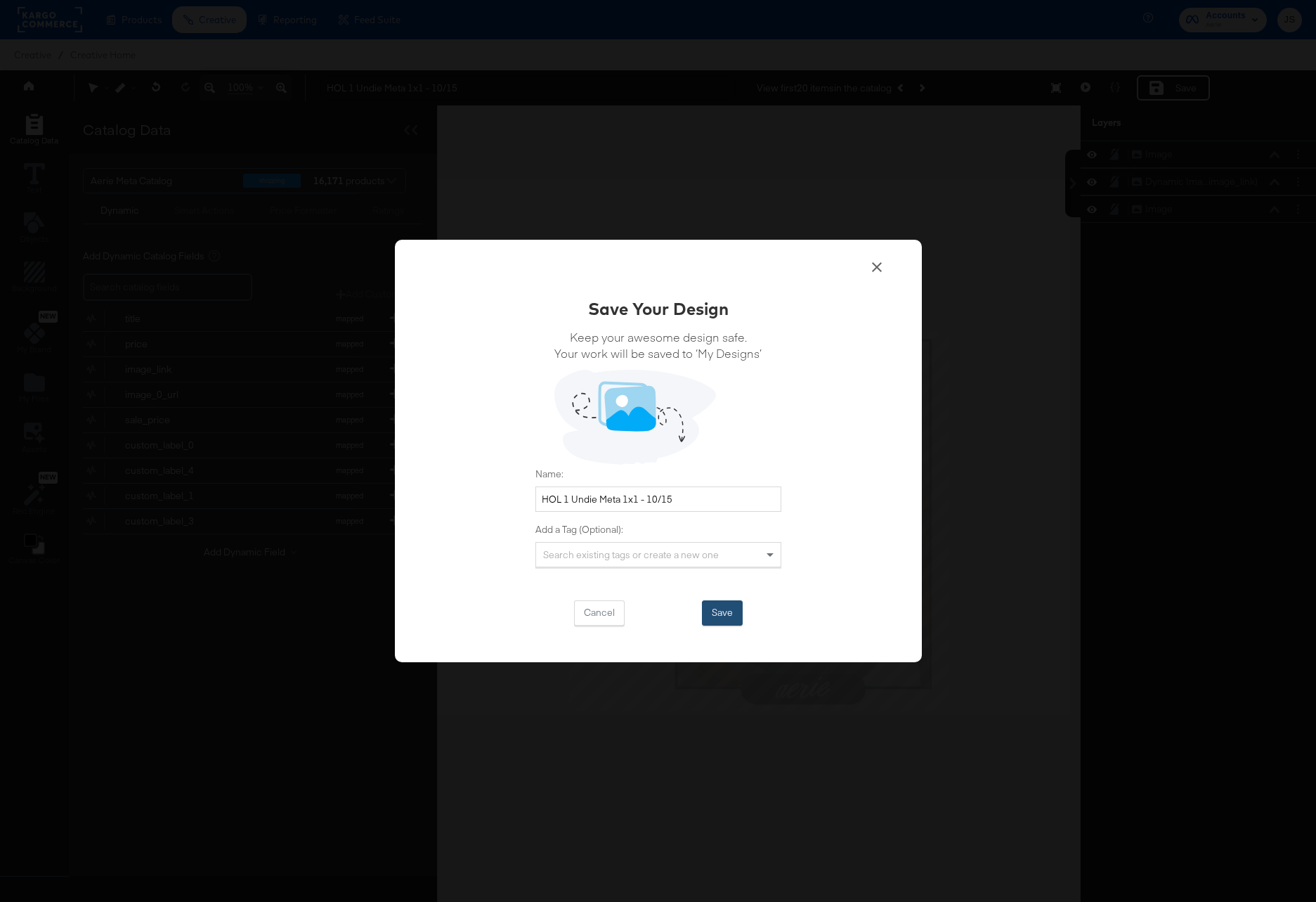
click at [728, 606] on button "Save" at bounding box center [722, 612] width 41 height 25
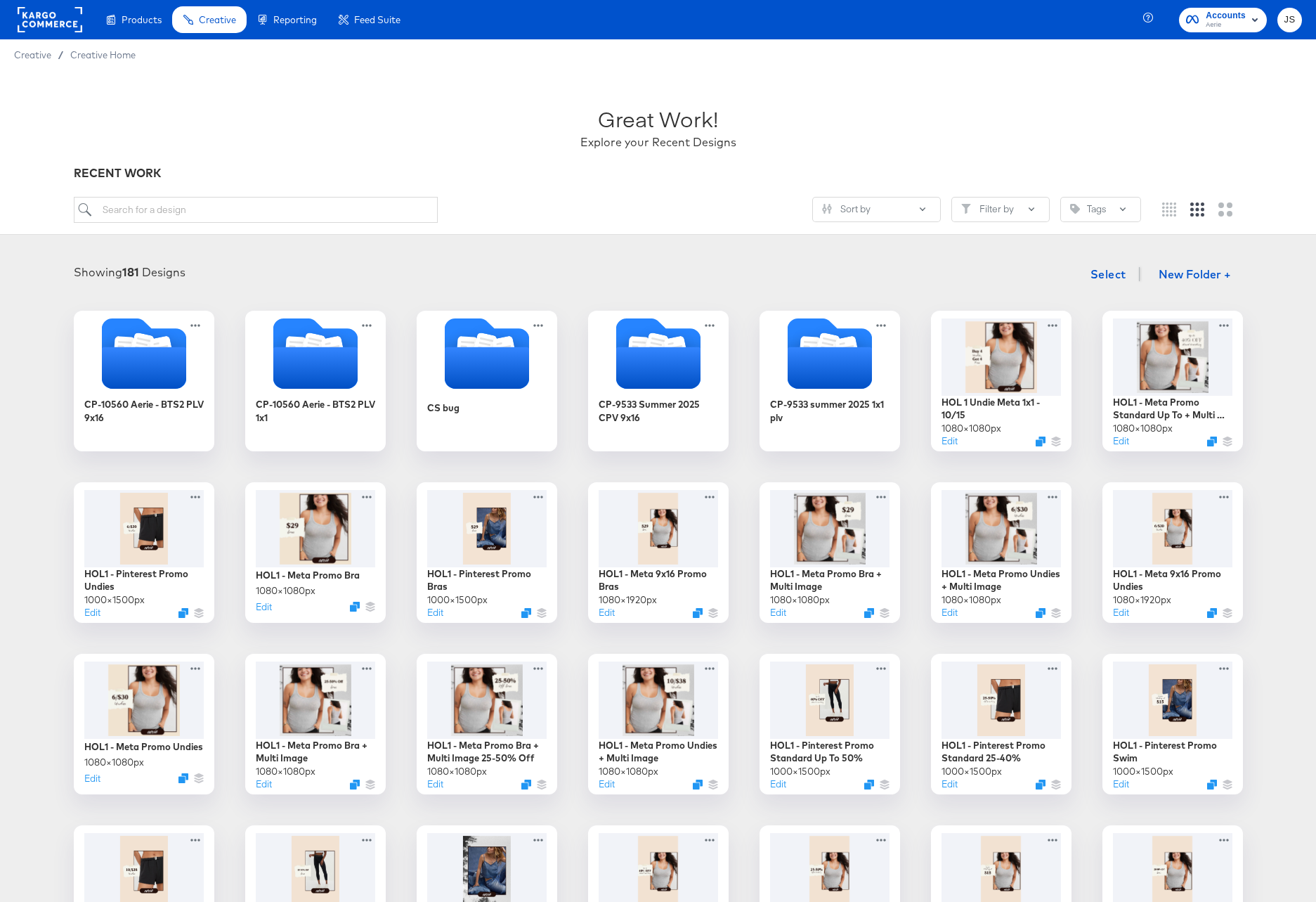
click at [217, 33] on ul "Products Creative Reporting Feed Suite" at bounding box center [252, 19] width 316 height 39
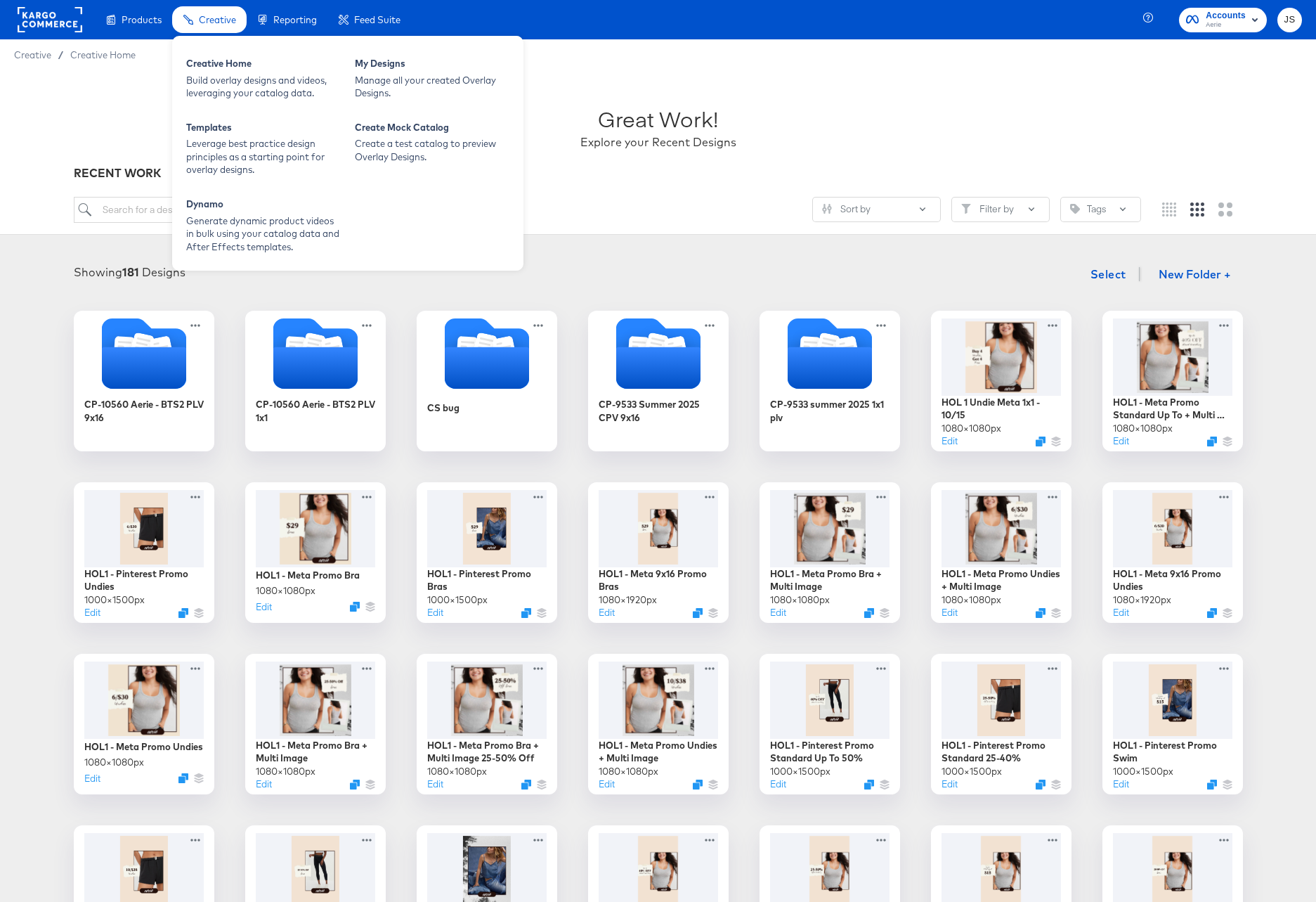
click at [215, 27] on div "Creative" at bounding box center [210, 20] width 75 height 28
click at [223, 101] on div "Creative Home Build overlay designs and videos, leveraging your catalog data." at bounding box center [264, 79] width 169 height 57
click at [249, 79] on div "Build overlay designs and videos, leveraging your catalog data." at bounding box center [264, 87] width 154 height 26
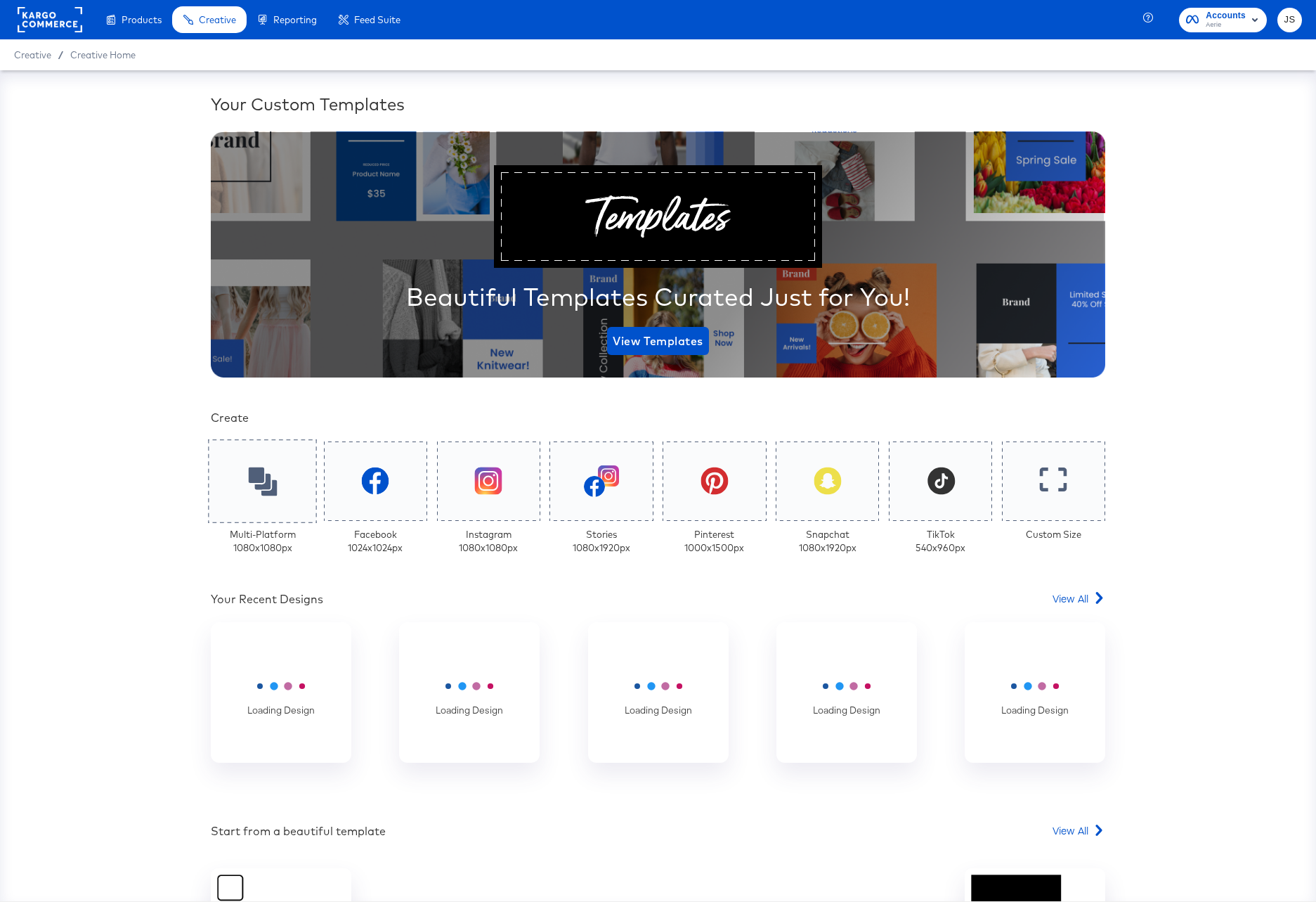
click at [272, 461] on div at bounding box center [263, 481] width 109 height 83
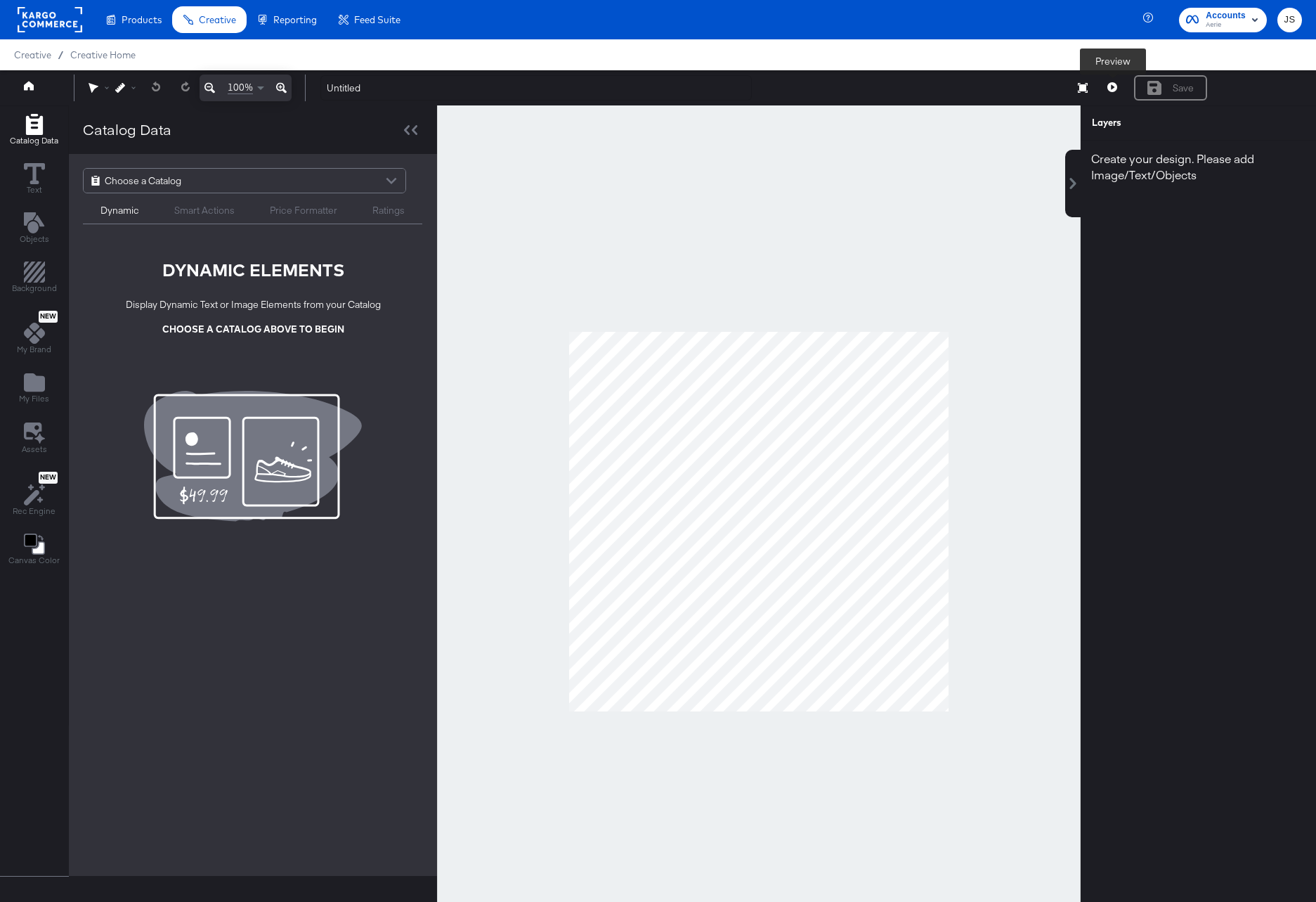
click at [1117, 86] on icon at bounding box center [1111, 87] width 10 height 10
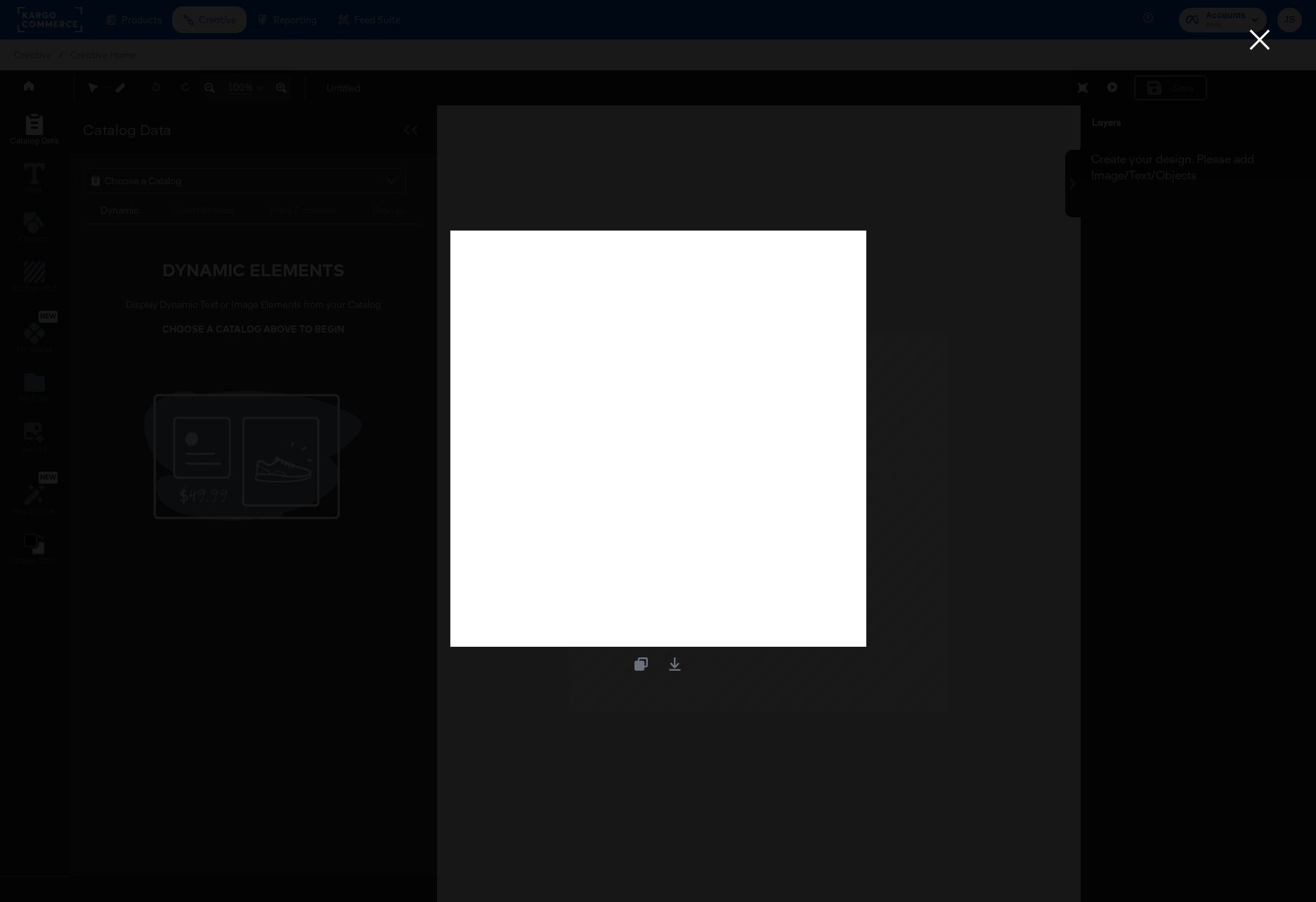
click at [1214, 28] on button "×" at bounding box center [1260, 14] width 28 height 28
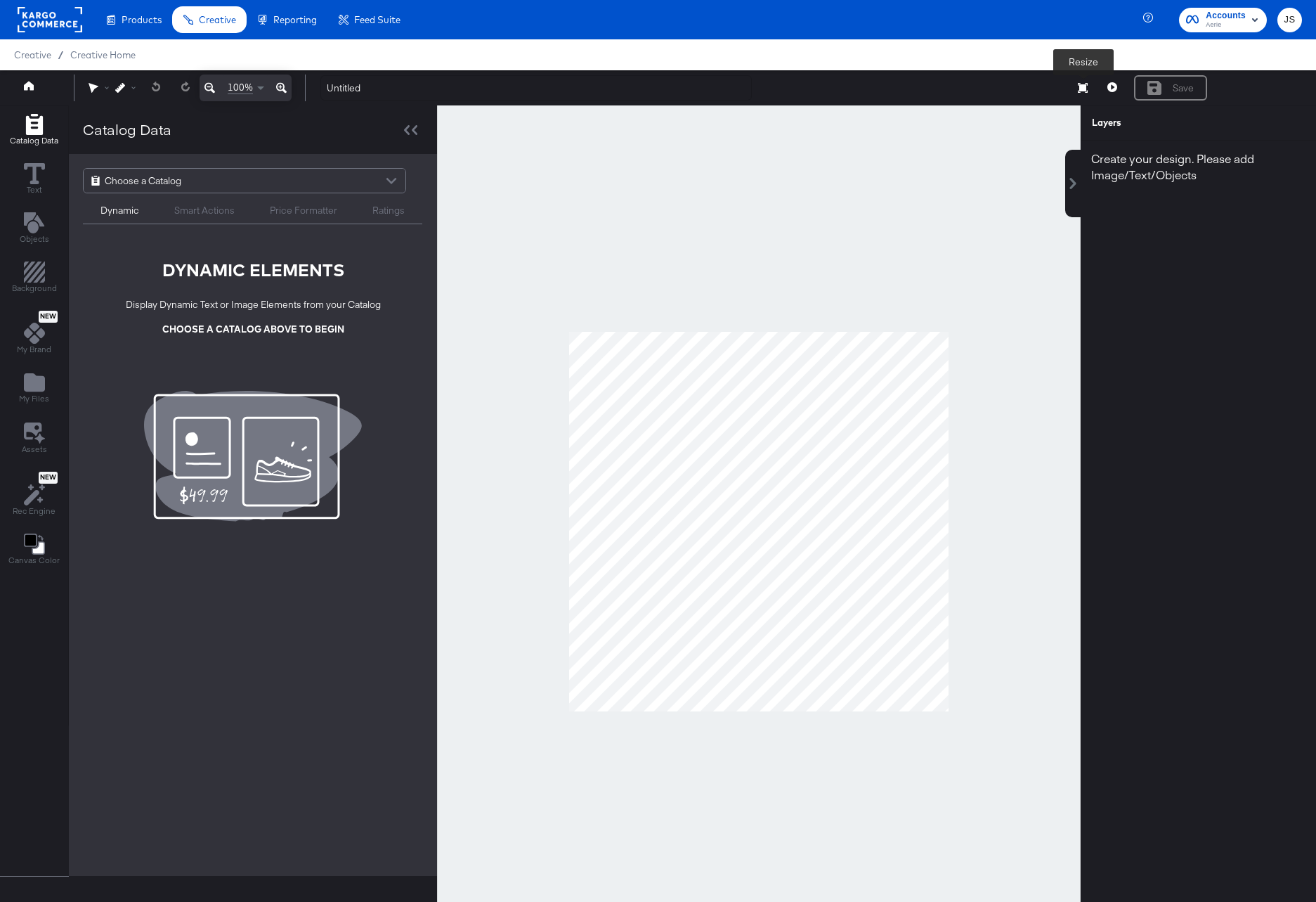
click at [1088, 88] on button "Resize" at bounding box center [1083, 88] width 29 height 25
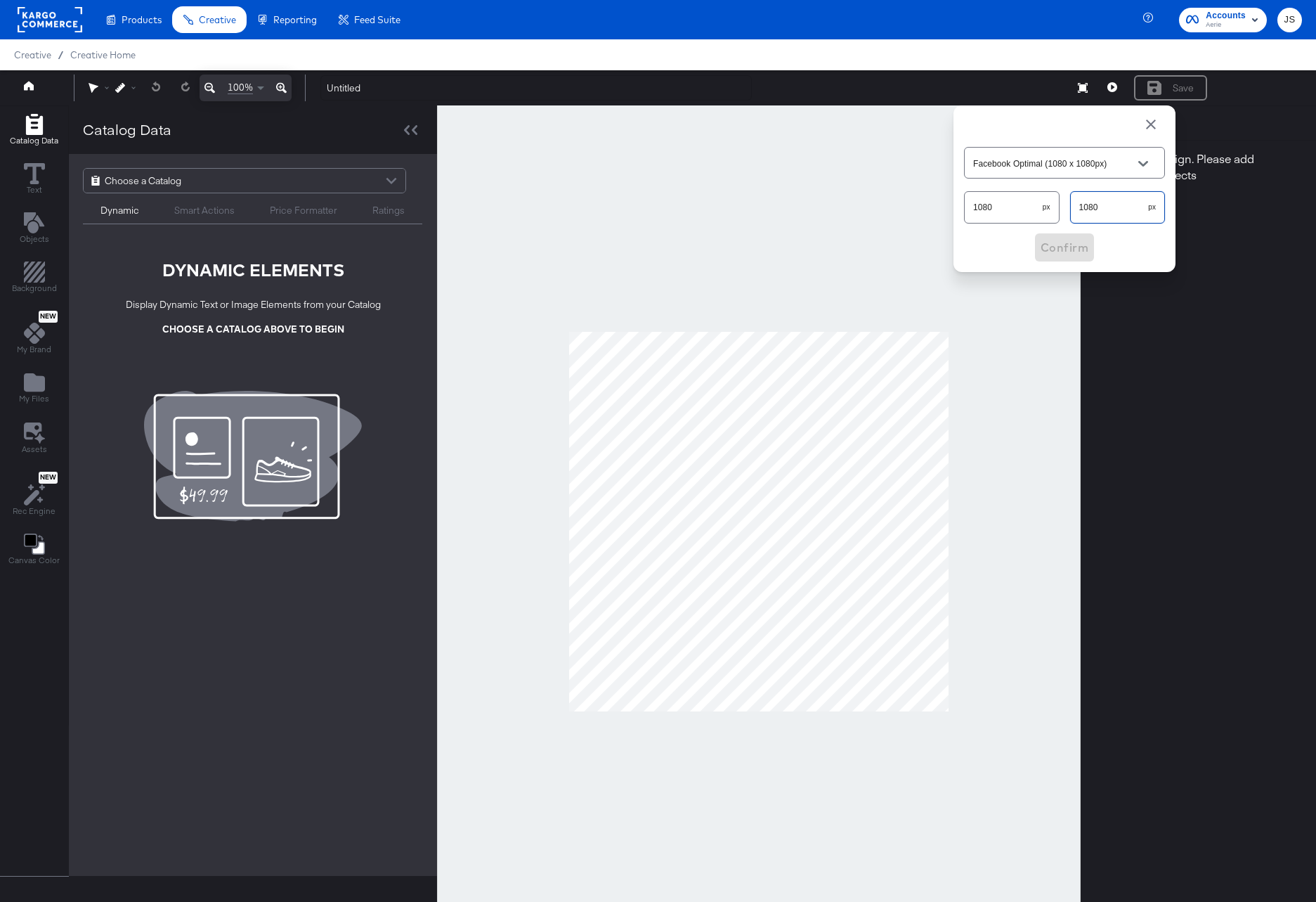
drag, startPoint x: 1108, startPoint y: 201, endPoint x: 1085, endPoint y: 201, distance: 23.0
click at [1054, 201] on div "1080 px 1080 px" at bounding box center [1065, 206] width 201 height 37
click at [1102, 211] on input "1080" at bounding box center [1110, 201] width 78 height 30
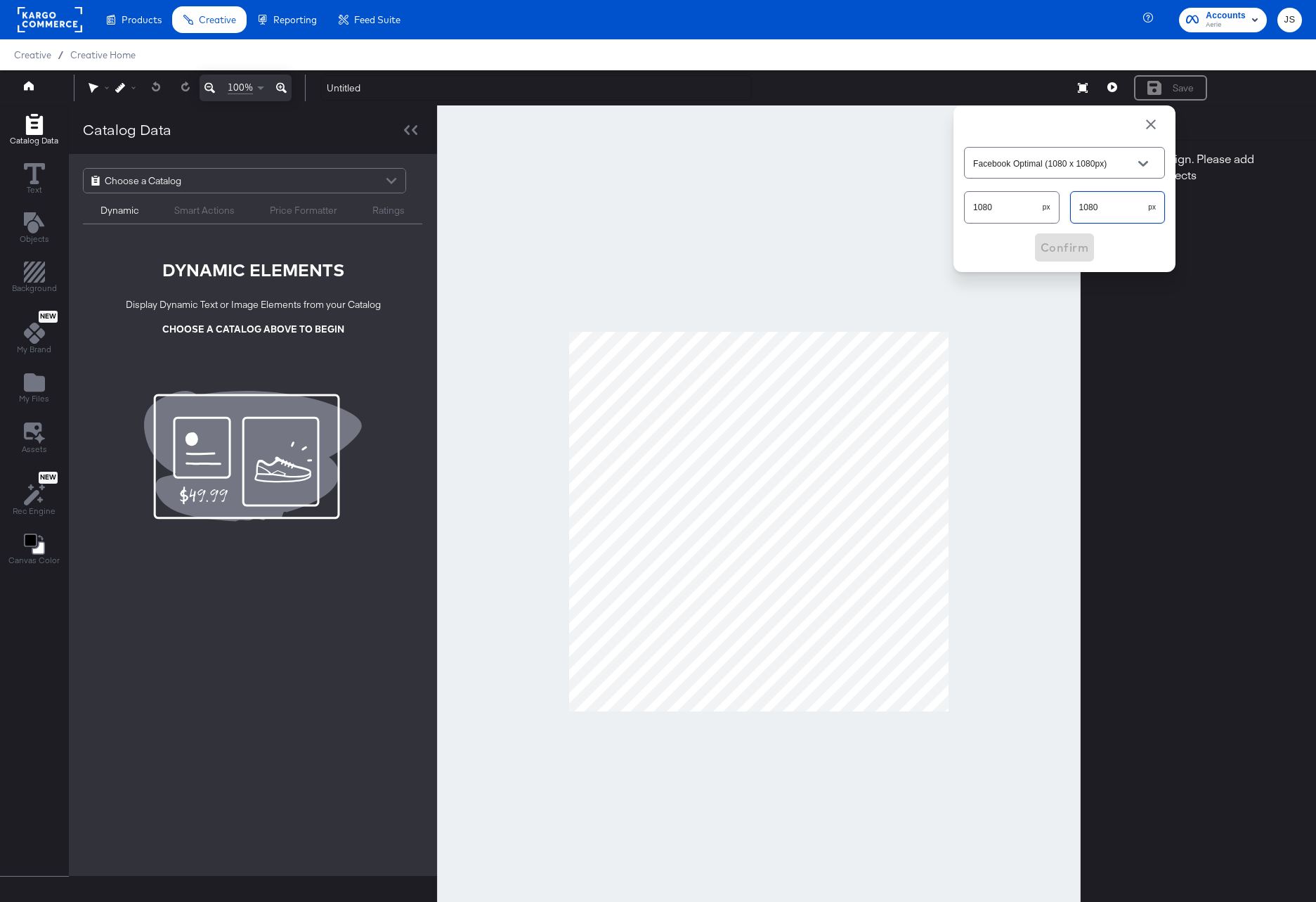
type input "Custom Size"
type input "192"
type input "Snapchat (1080 x 1920px)"
type input "1920"
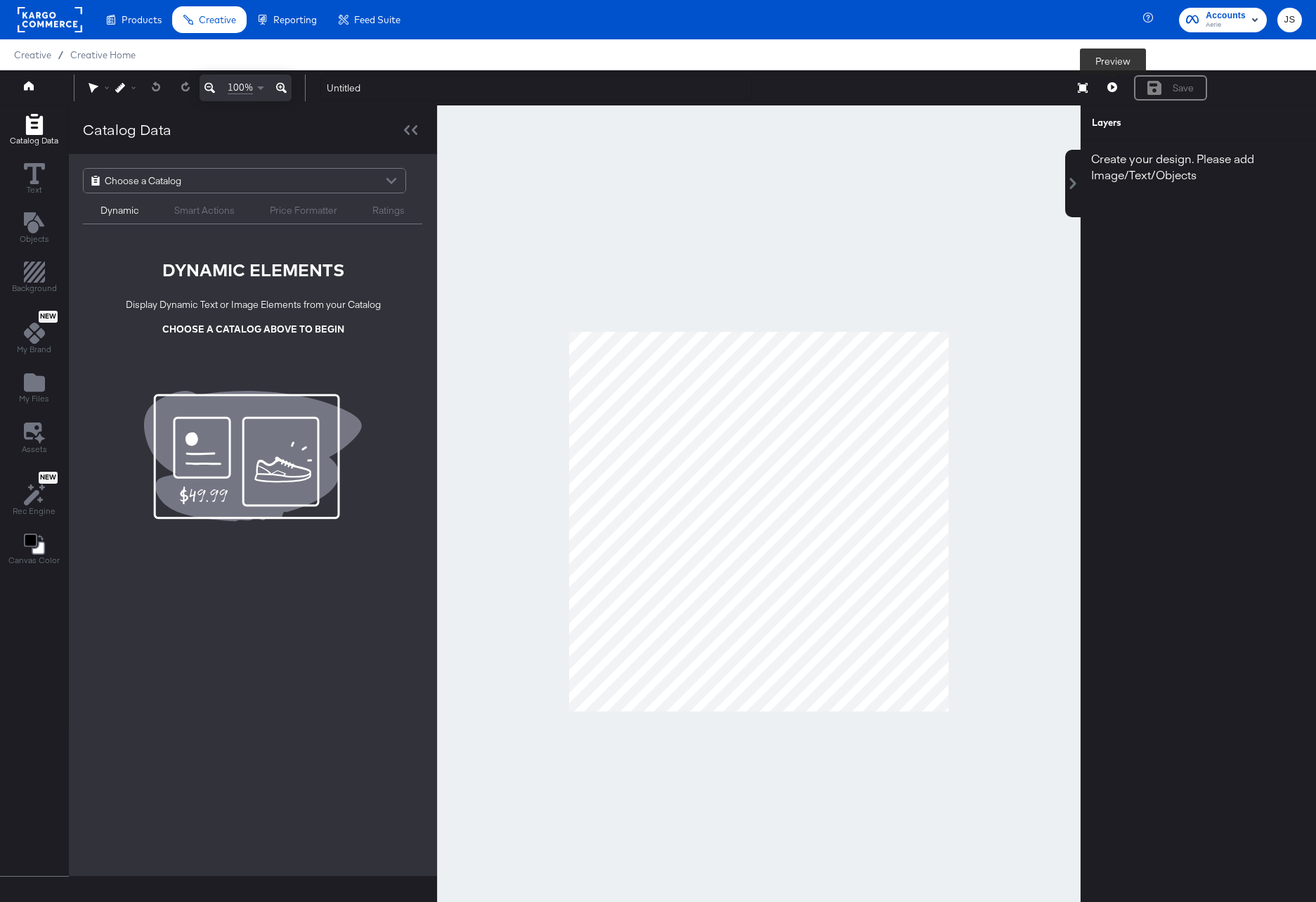
click at [1068, 84] on div "Resize" at bounding box center [1083, 88] width 29 height 25
click at [1079, 84] on icon at bounding box center [1082, 88] width 10 height 10
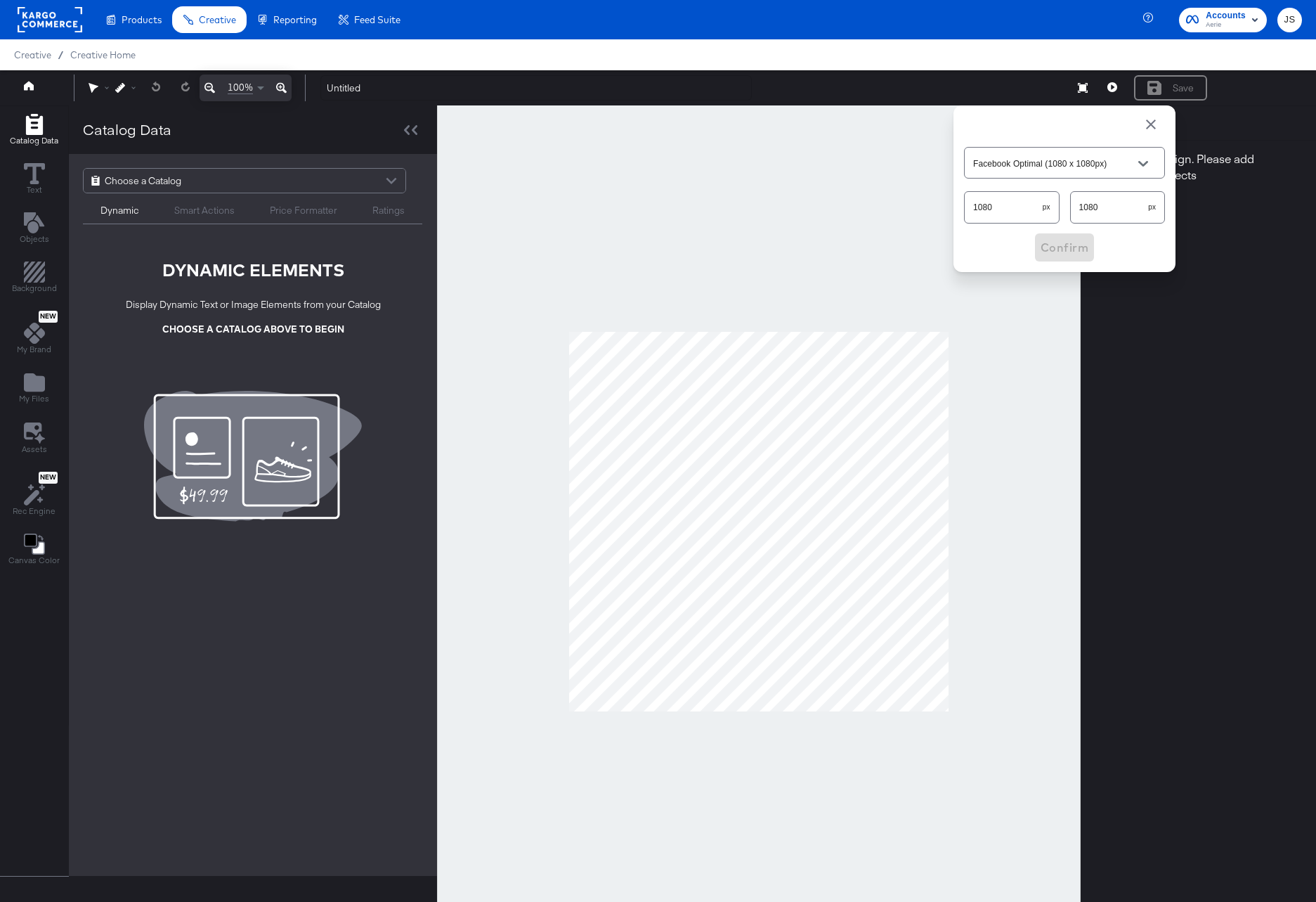
click at [1099, 207] on input "1080" at bounding box center [1110, 201] width 78 height 30
type input "Custom Size"
type input "192"
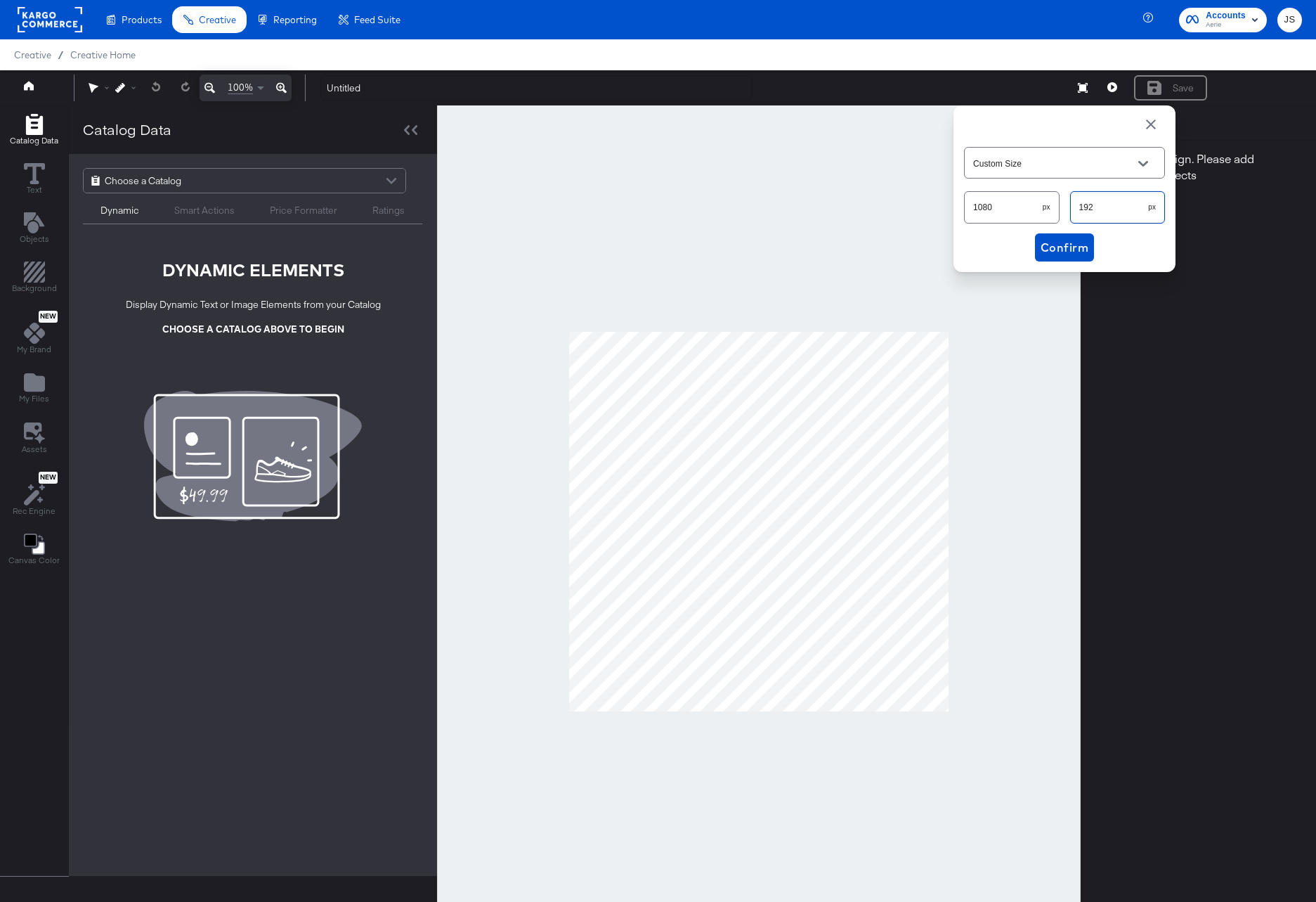
type input "Snapchat (1080 x 1920px)"
type input "1920"
click at [1083, 246] on span "Confirm" at bounding box center [1064, 247] width 48 height 20
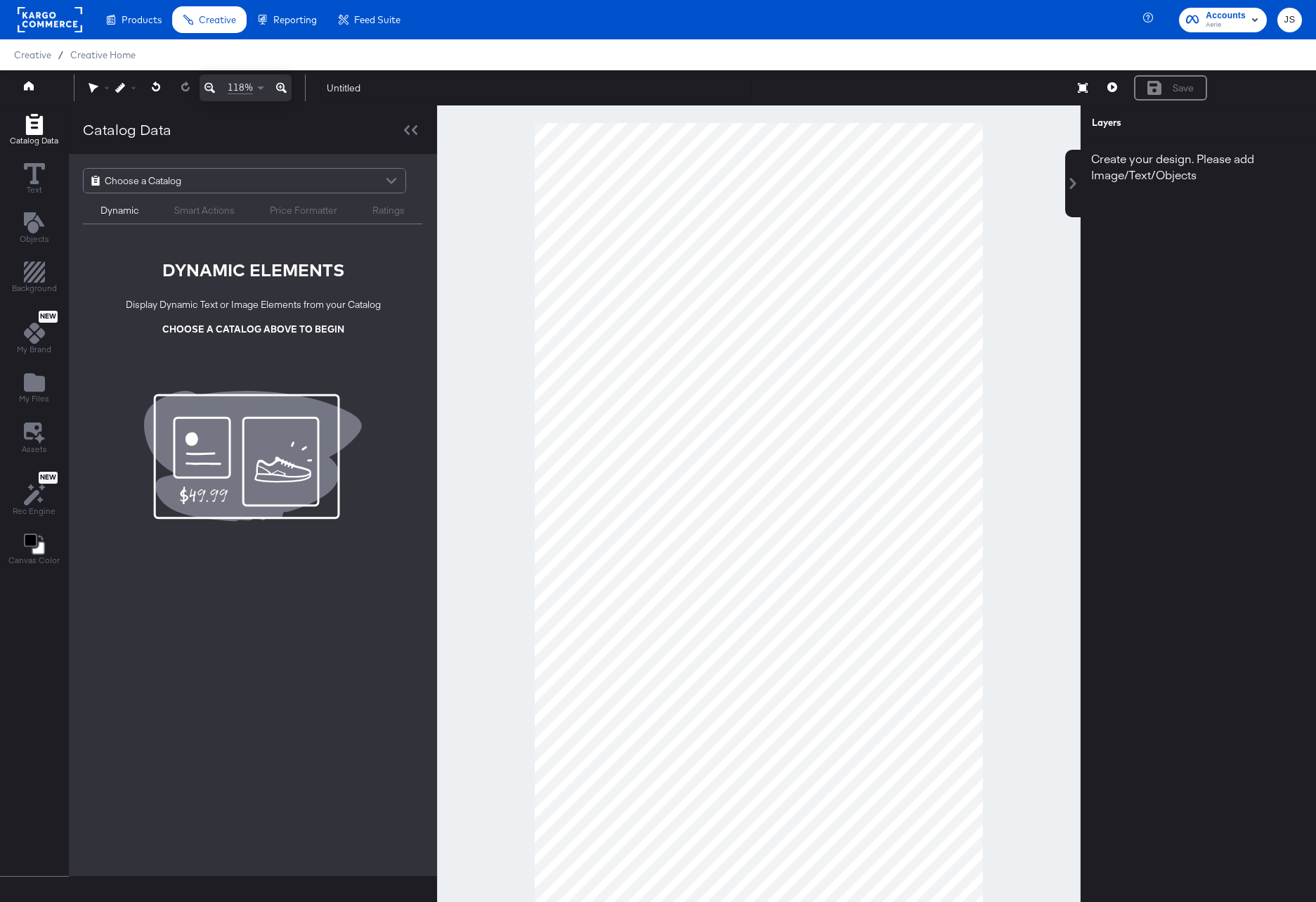
click at [364, 172] on div "Choose a Catalog" at bounding box center [244, 181] width 322 height 24
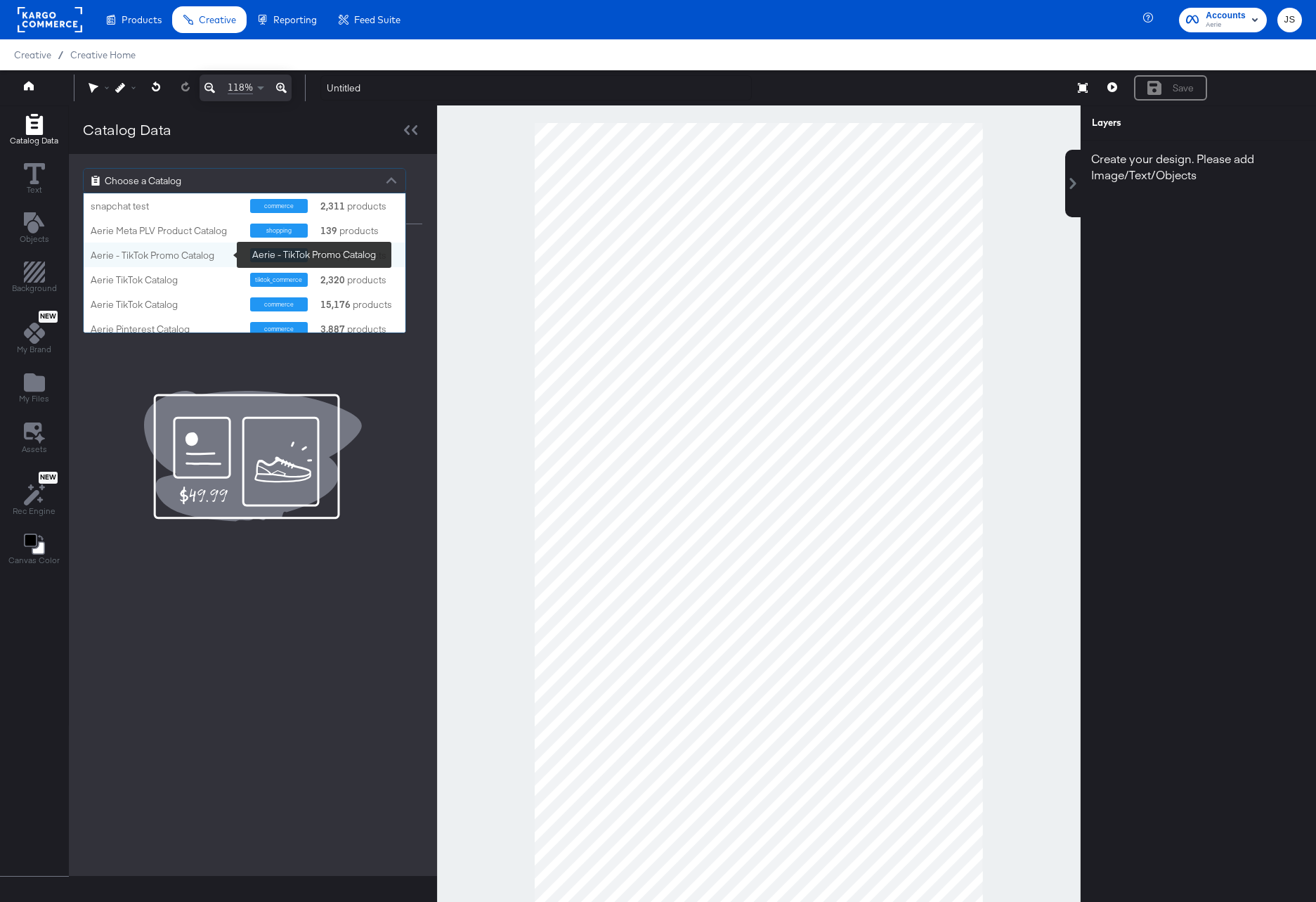
scroll to position [31, 0]
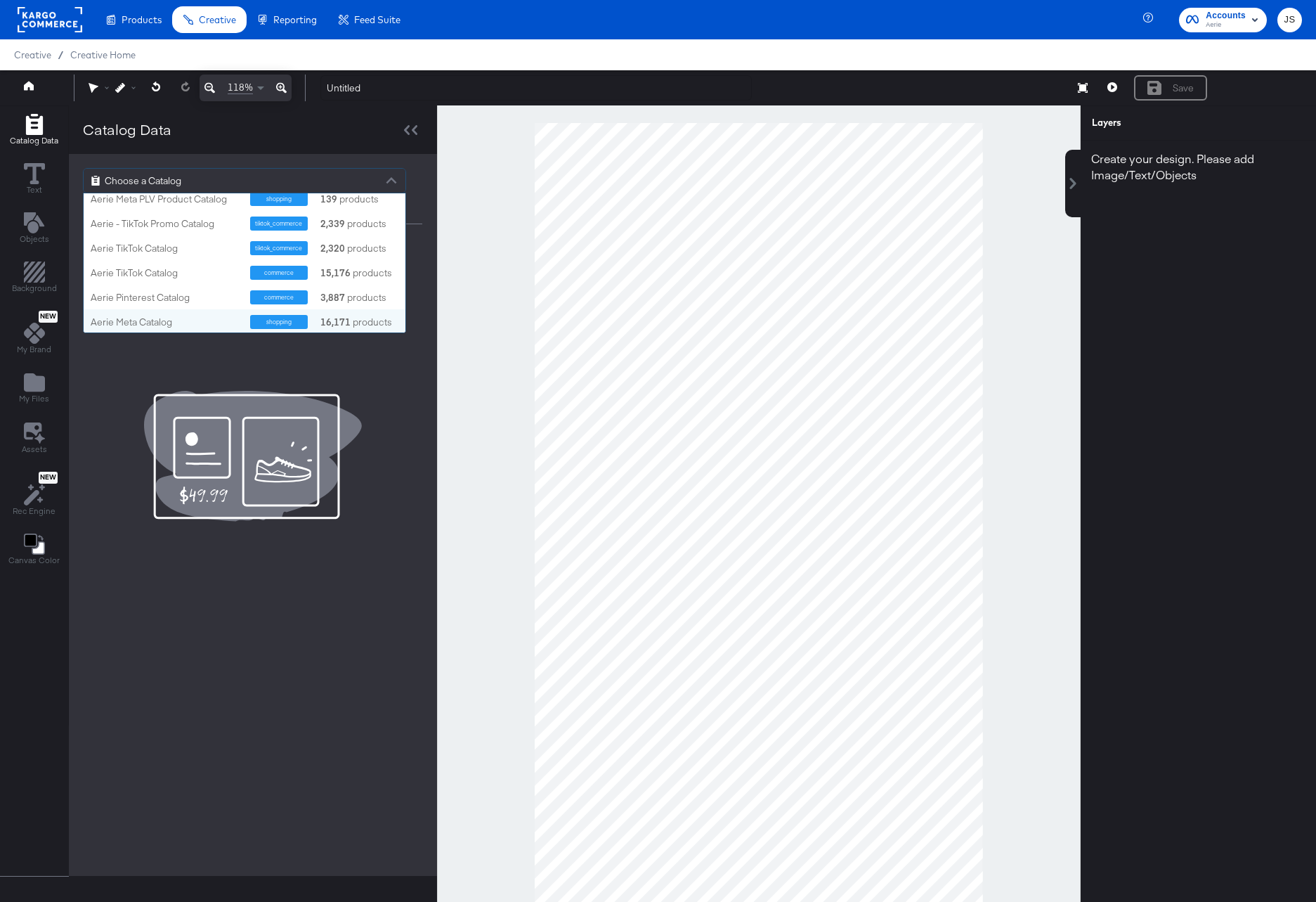
click at [166, 312] on div "Aerie Meta Catalog shopping 16,171 products" at bounding box center [244, 322] width 322 height 24
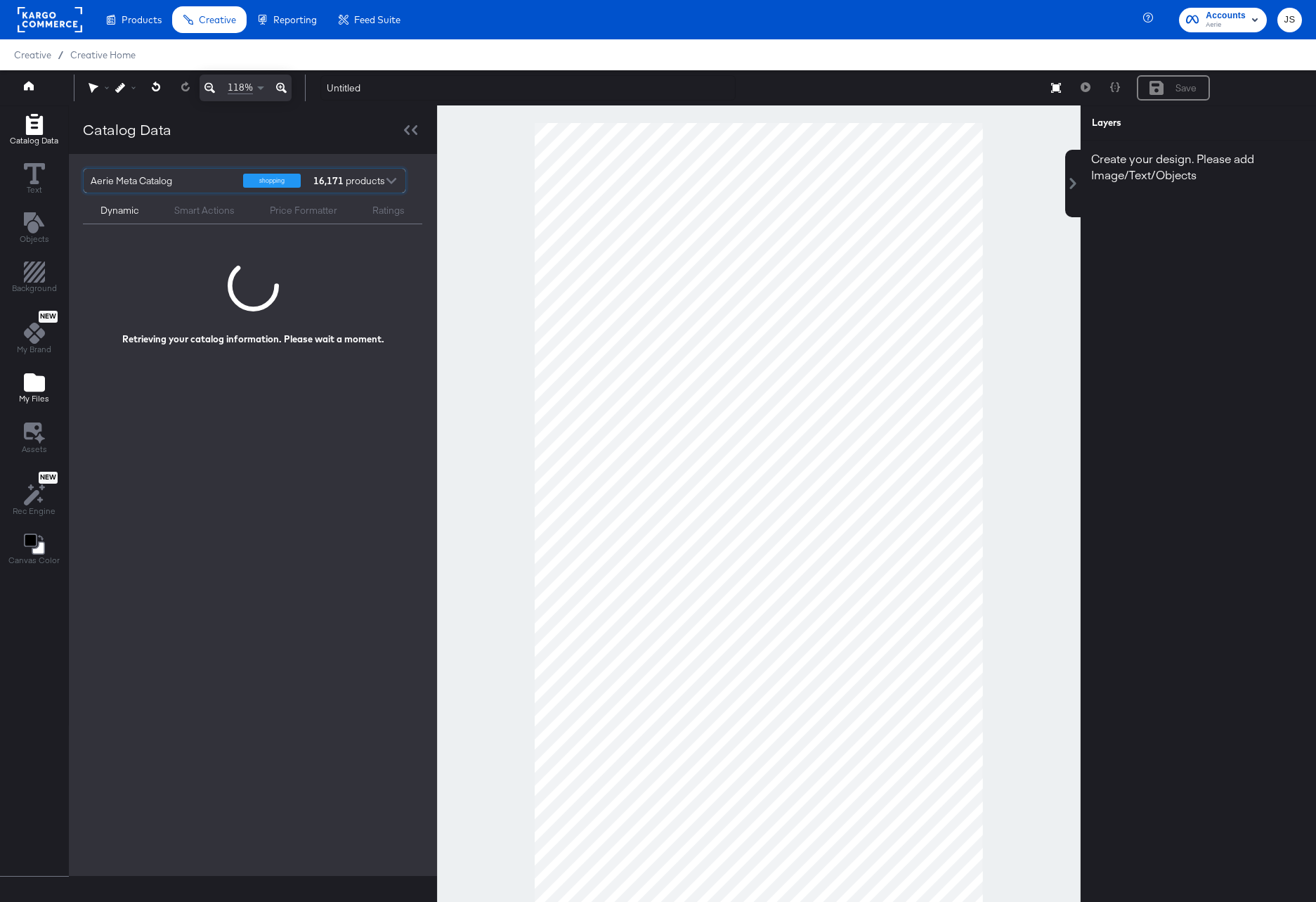
click at [38, 384] on icon "Add Files" at bounding box center [35, 382] width 21 height 18
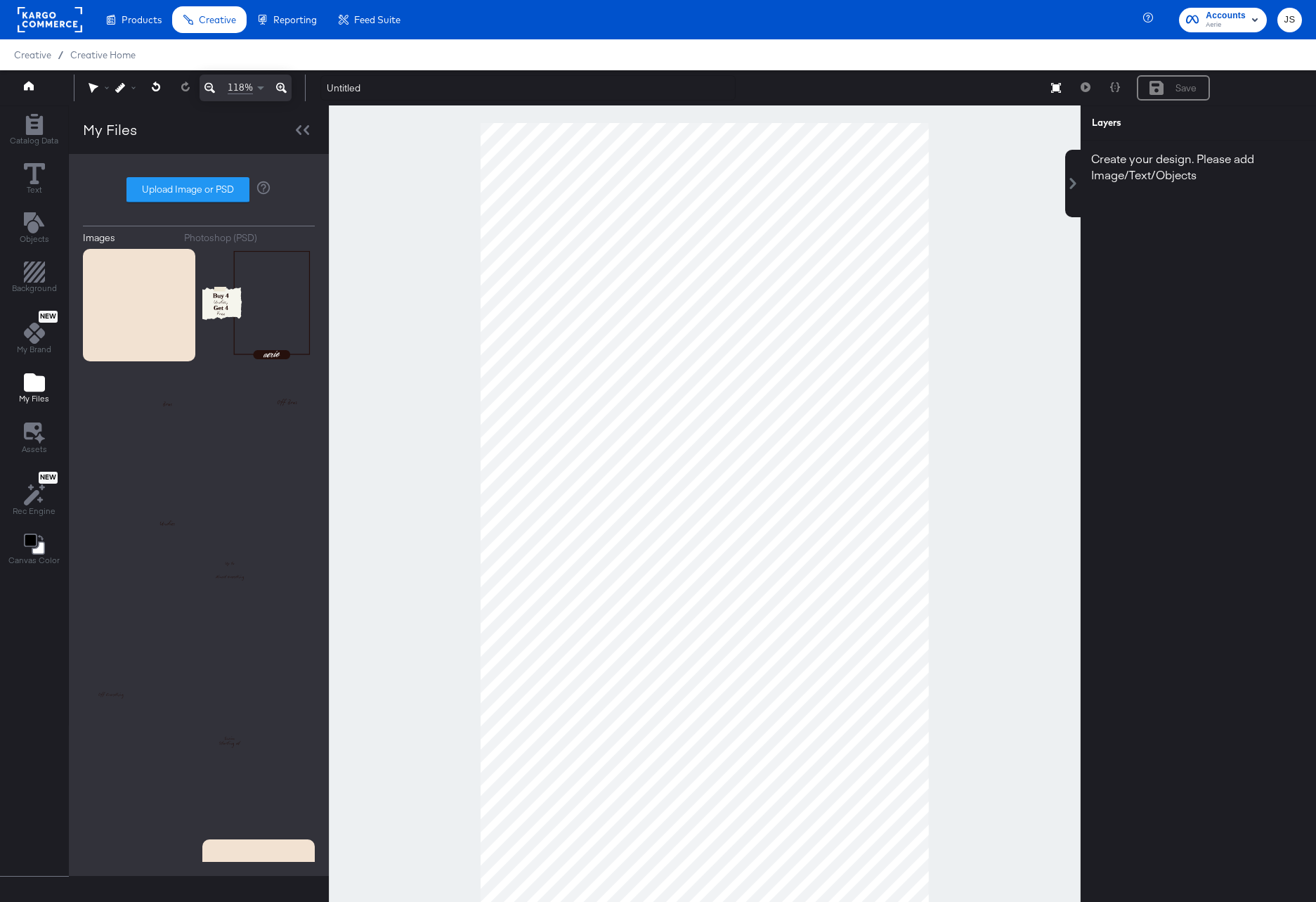
click at [212, 174] on div "Images Photoshop (PSD) Upload Image or PSD" at bounding box center [199, 515] width 231 height 694
click at [212, 181] on label "Upload Image or PSD" at bounding box center [188, 190] width 121 height 24
click at [199, 190] on input "Upload Image or PSD" at bounding box center [199, 190] width 0 height 0
type input "C:\fakepath\Background.png"
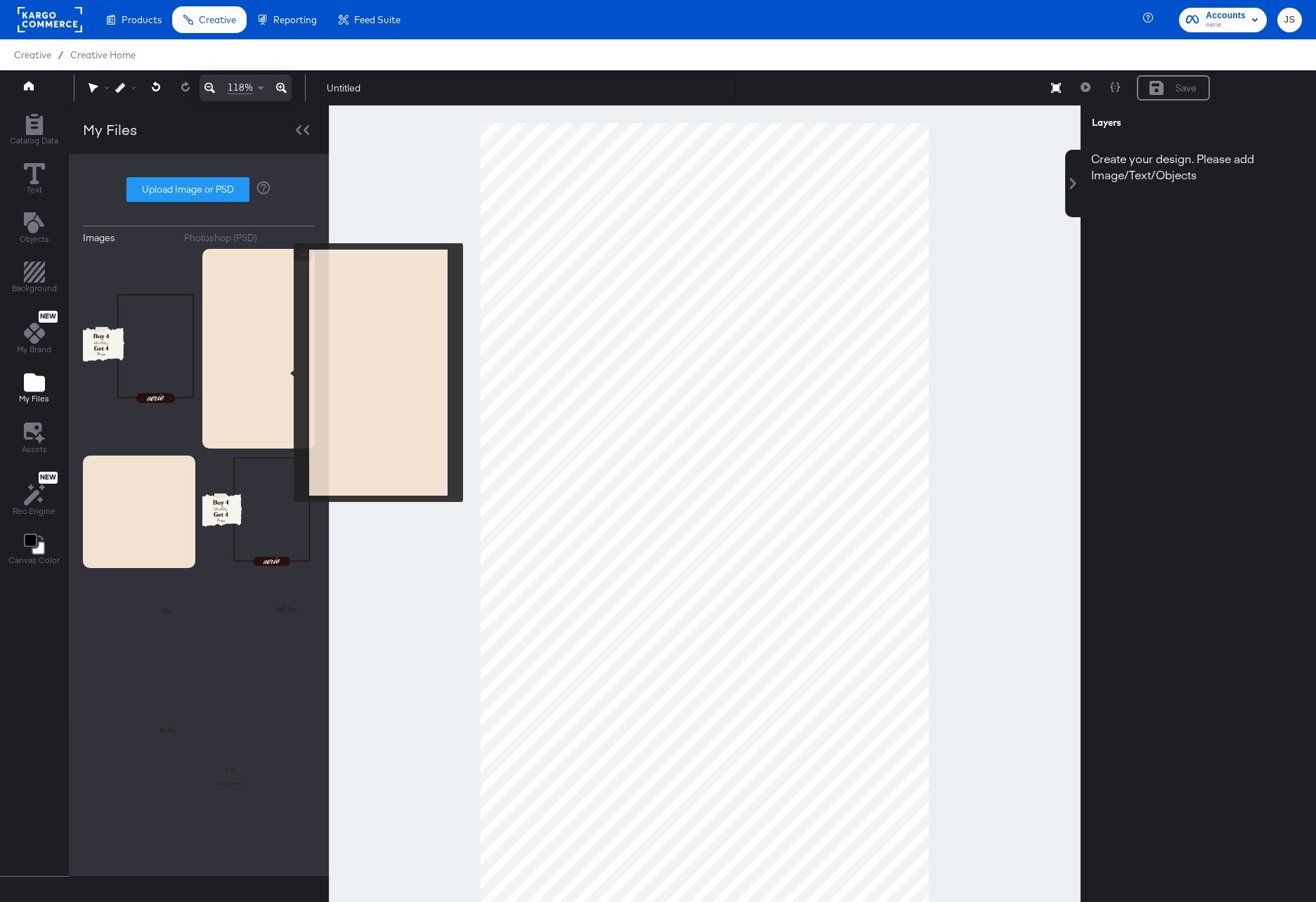
click at [275, 374] on img at bounding box center [258, 349] width 113 height 199
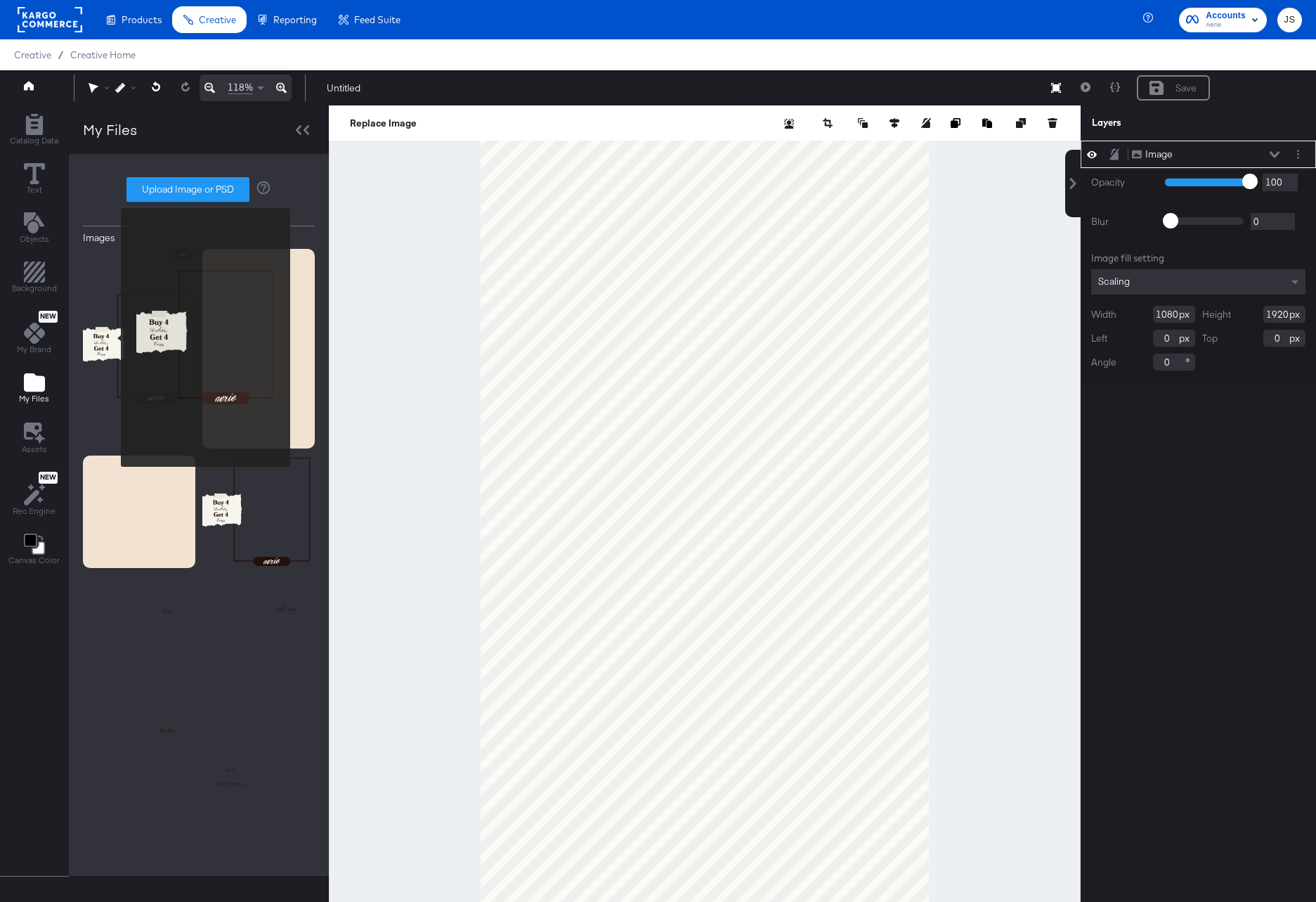
click at [112, 337] on img at bounding box center [140, 349] width 113 height 199
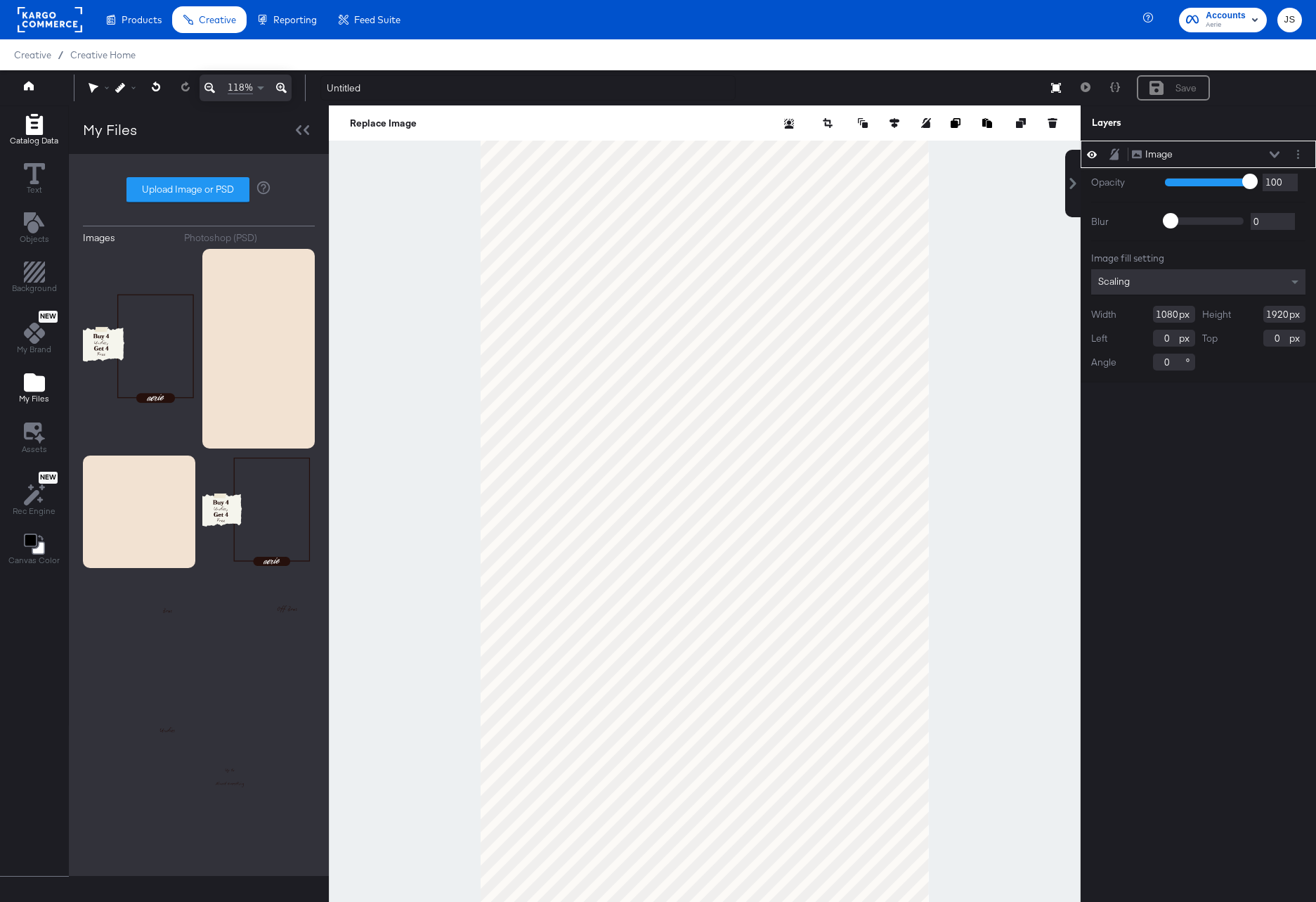
click at [28, 127] on icon "Add Rectangle" at bounding box center [33, 124] width 16 height 21
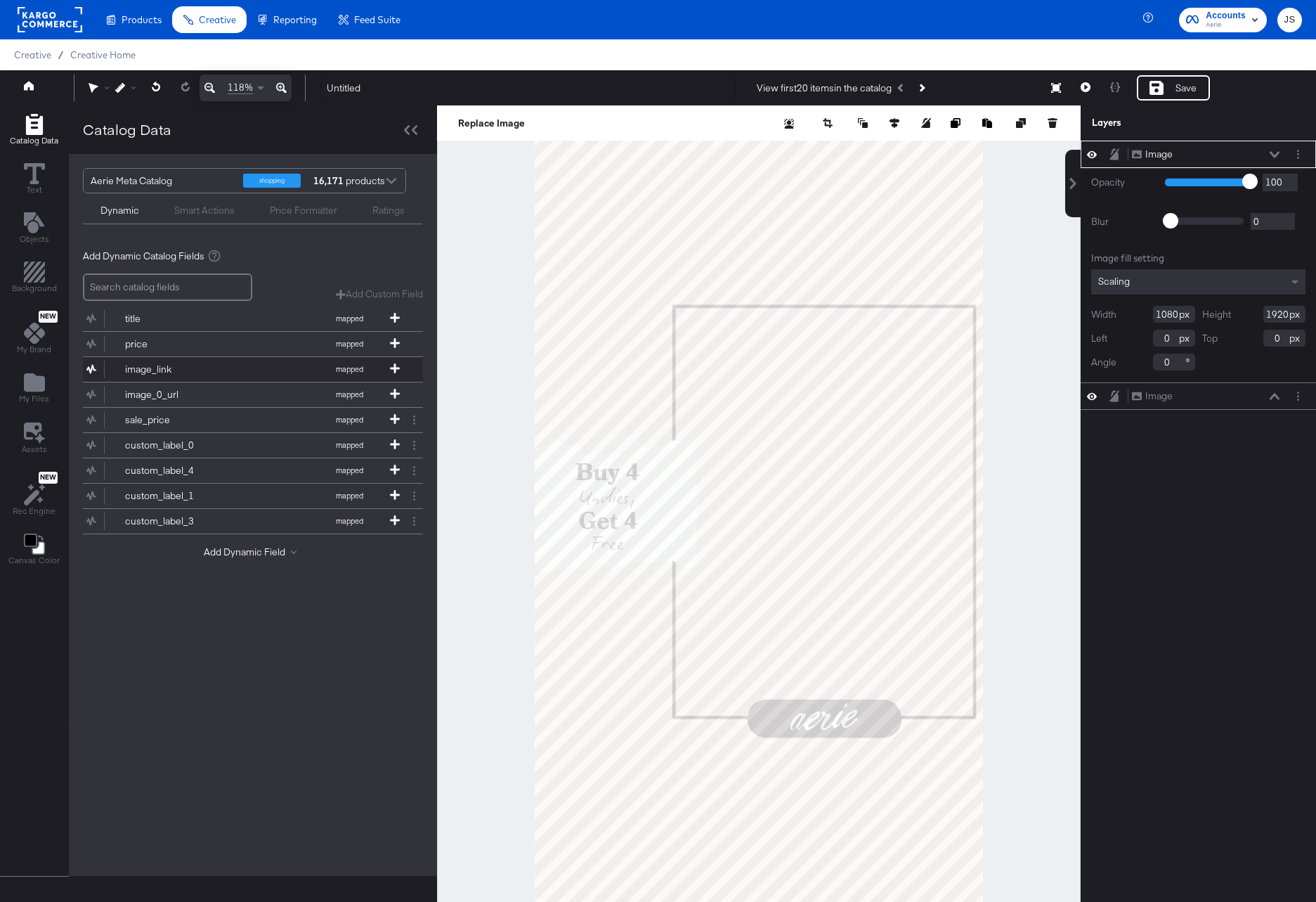
click at [192, 367] on div "image_link" at bounding box center [176, 369] width 102 height 13
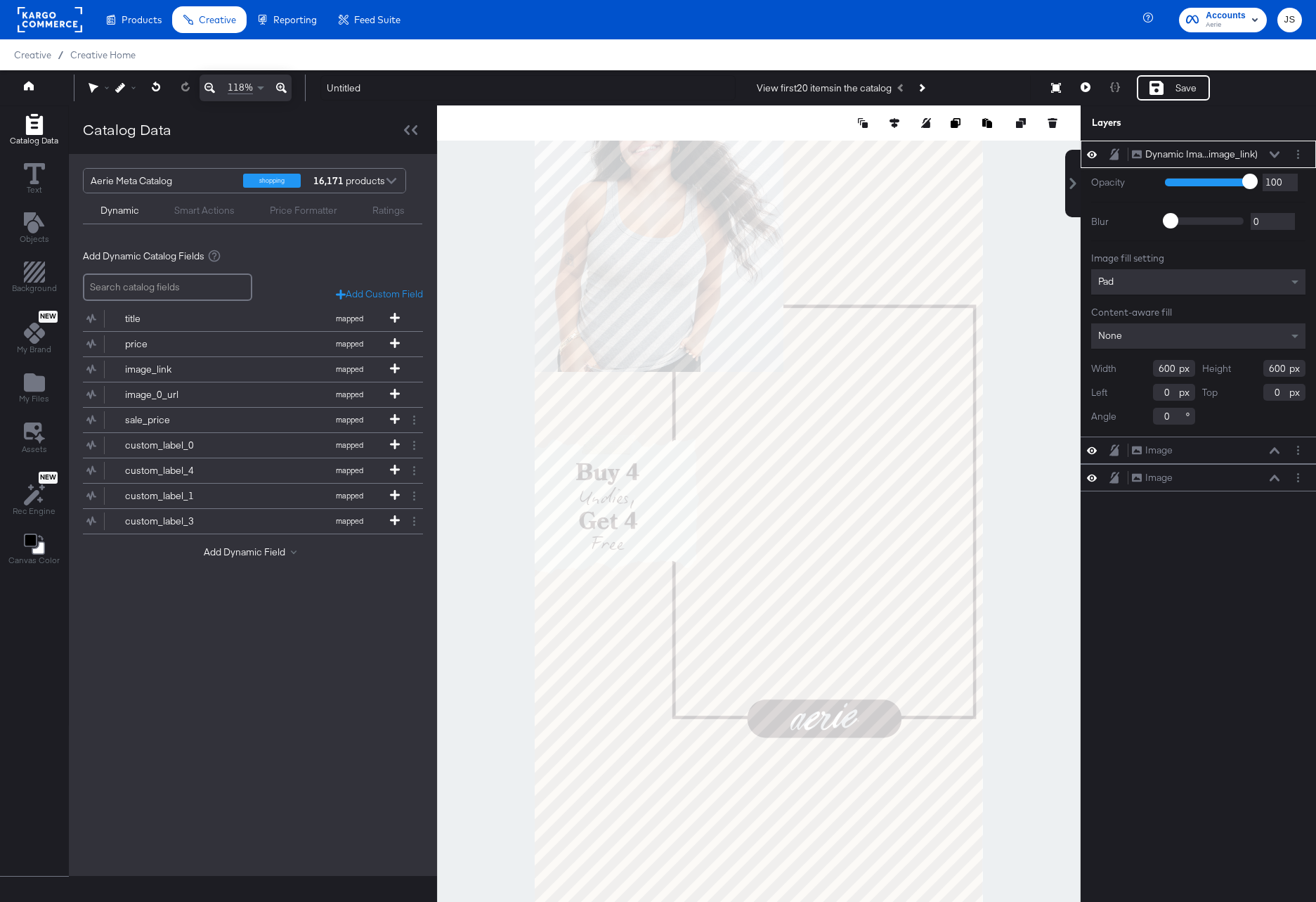
type input "402"
type input "528"
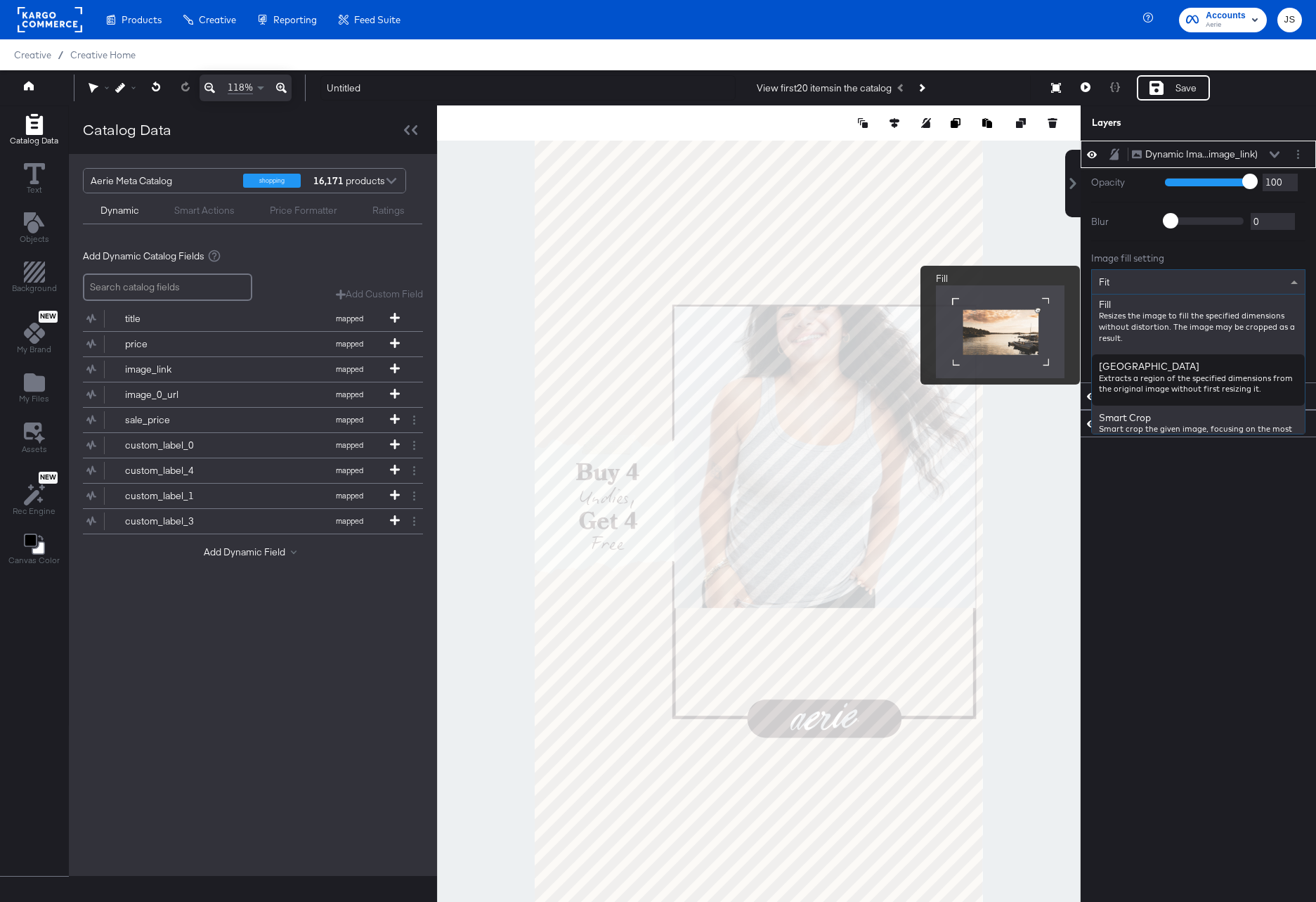
scroll to position [238, 0]
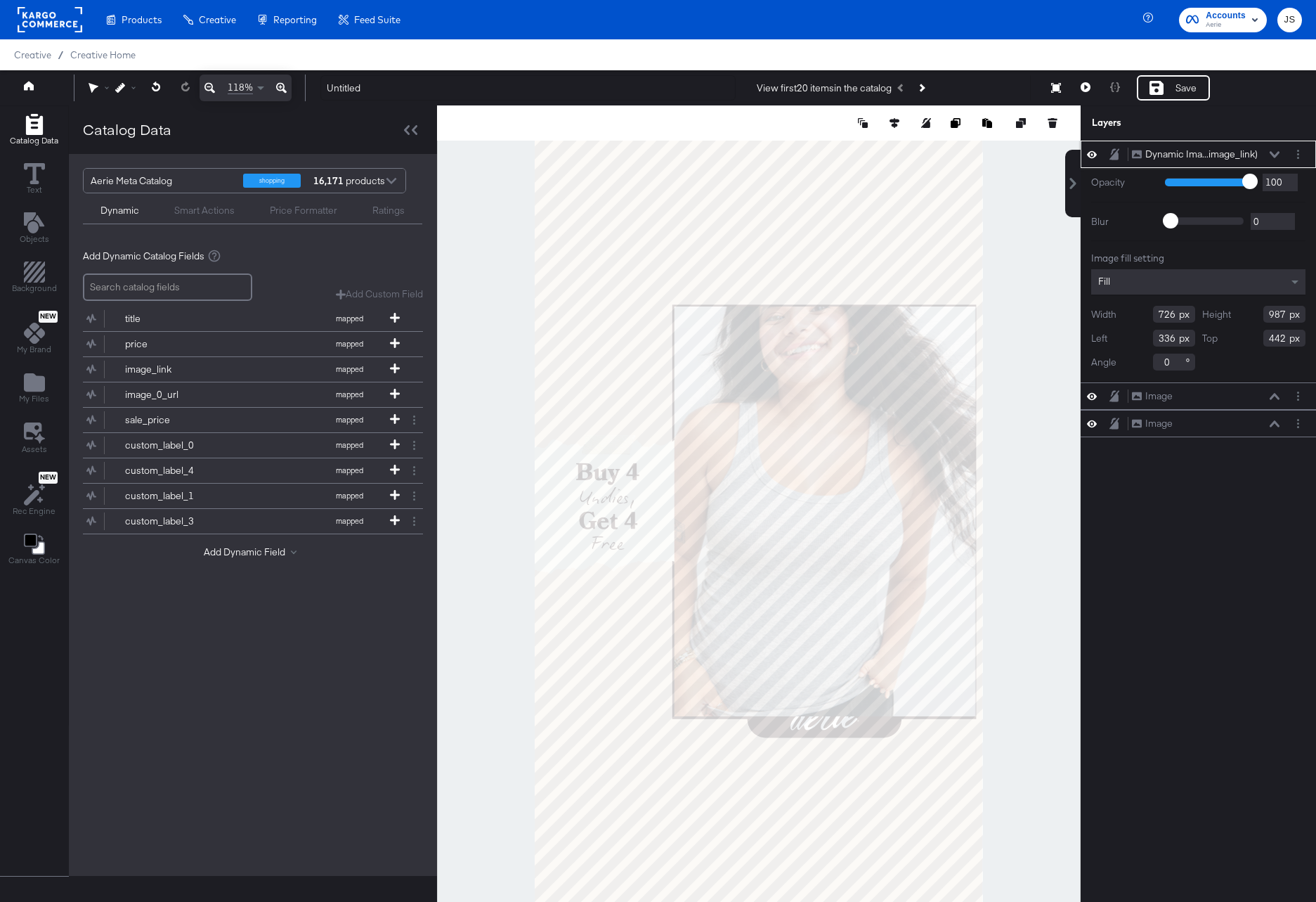
click at [1277, 154] on icon at bounding box center [1274, 154] width 10 height 6
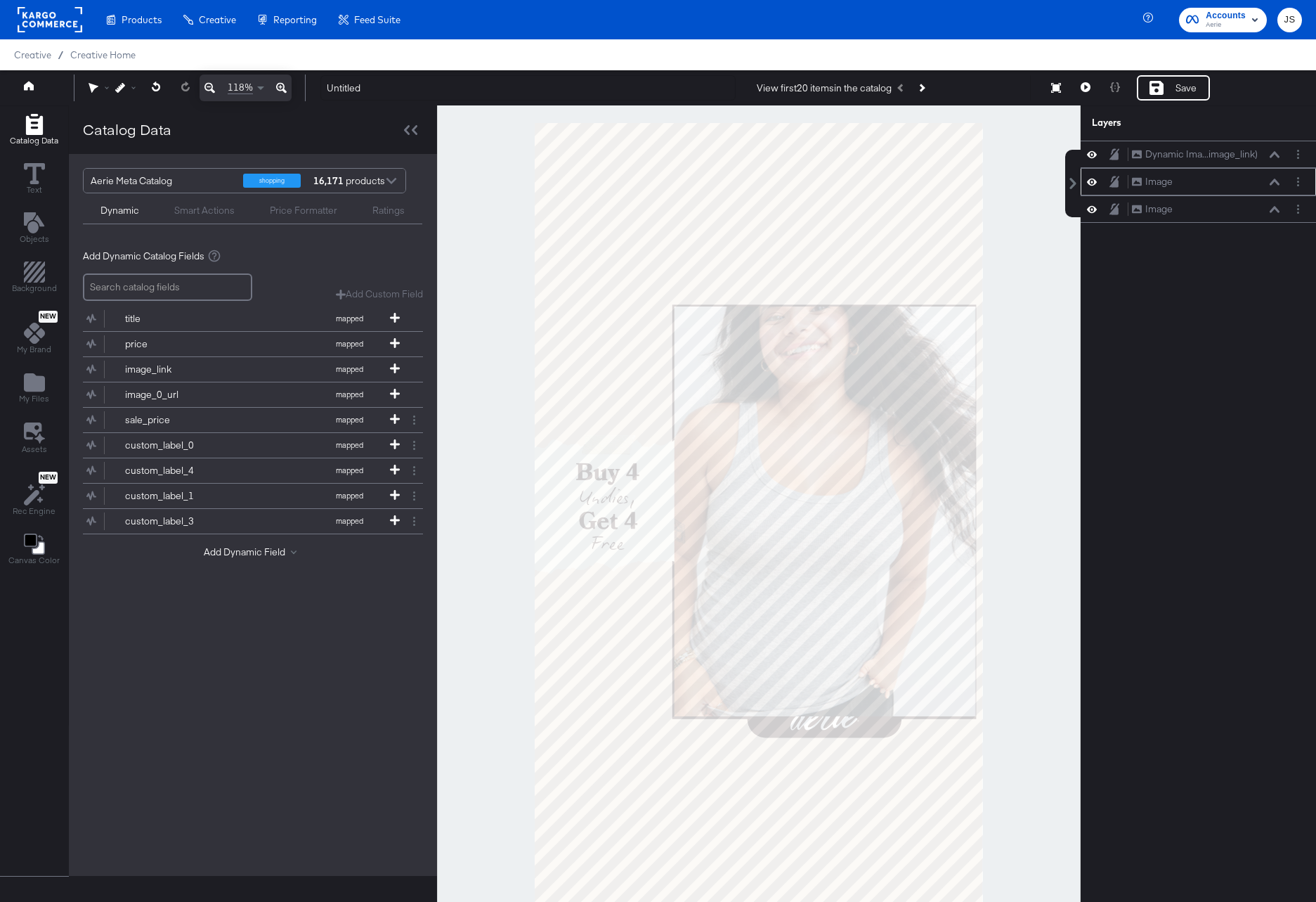
drag, startPoint x: 1268, startPoint y: 150, endPoint x: 1267, endPoint y: 184, distance: 34.0
click at [1267, 184] on div "Dynamic Ima...image_link) Dynamic Image (image_link) Image Image Image Image" at bounding box center [1197, 181] width 235 height 82
drag, startPoint x: 1264, startPoint y: 150, endPoint x: 1264, endPoint y: 176, distance: 26.0
click at [1264, 176] on div "Dynamic Ima...image_link) Dynamic Image (image_link)" at bounding box center [1206, 176] width 149 height 15
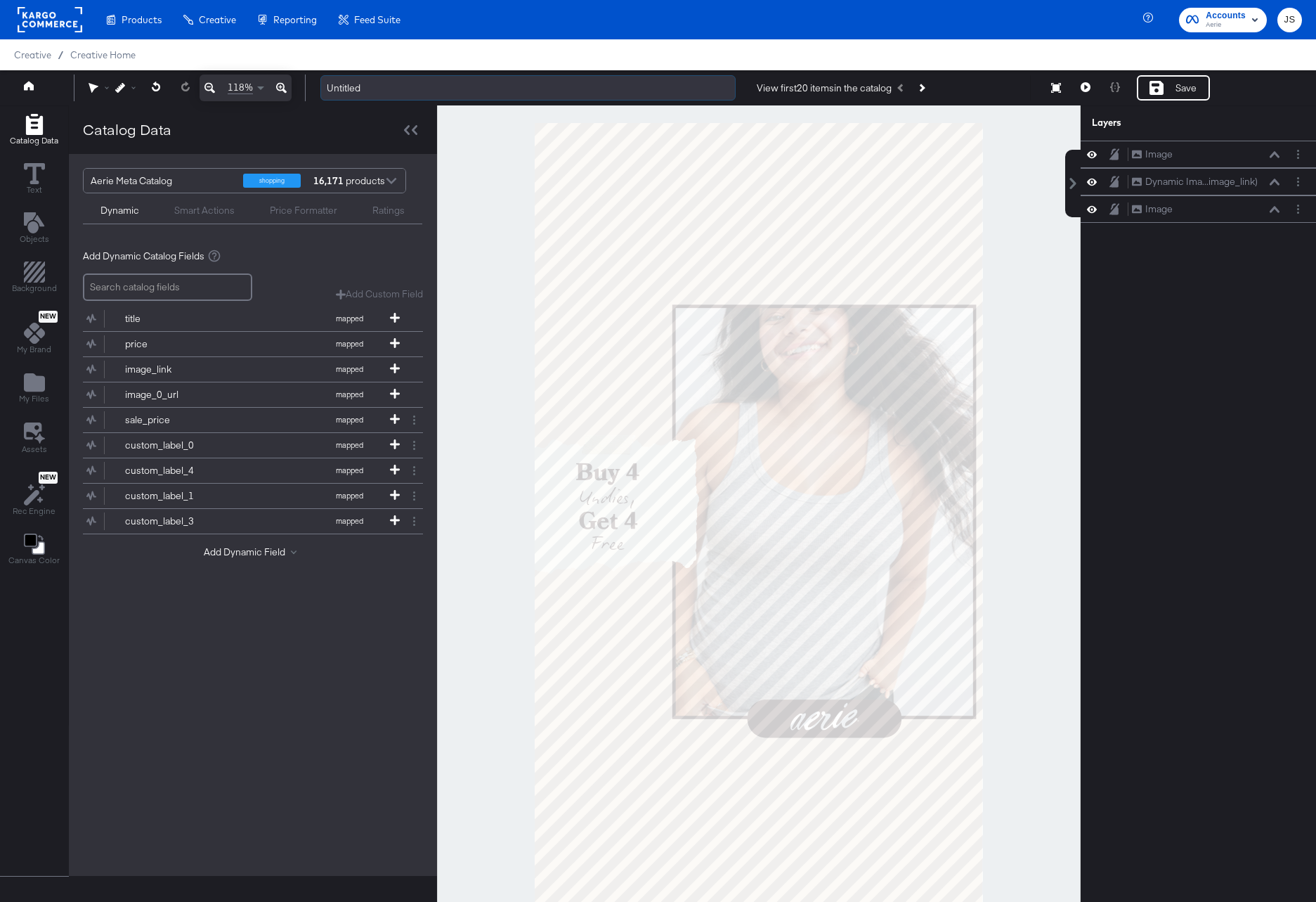
click at [458, 85] on input "Untitled" at bounding box center [528, 88] width 415 height 26
type input "HOL 1 Undie Meta 9x16 - 10/15"
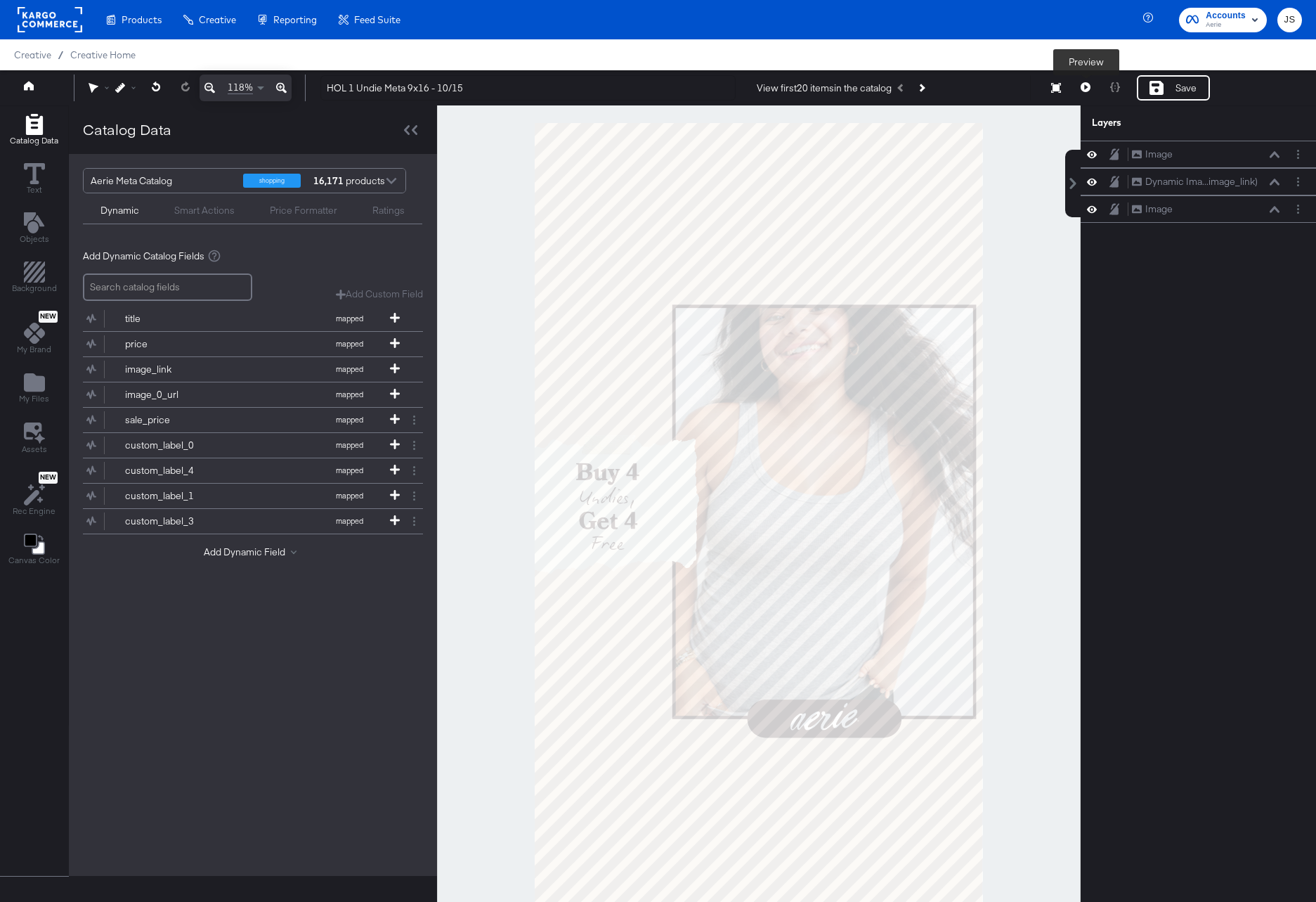
click at [1085, 95] on button at bounding box center [1085, 88] width 29 height 25
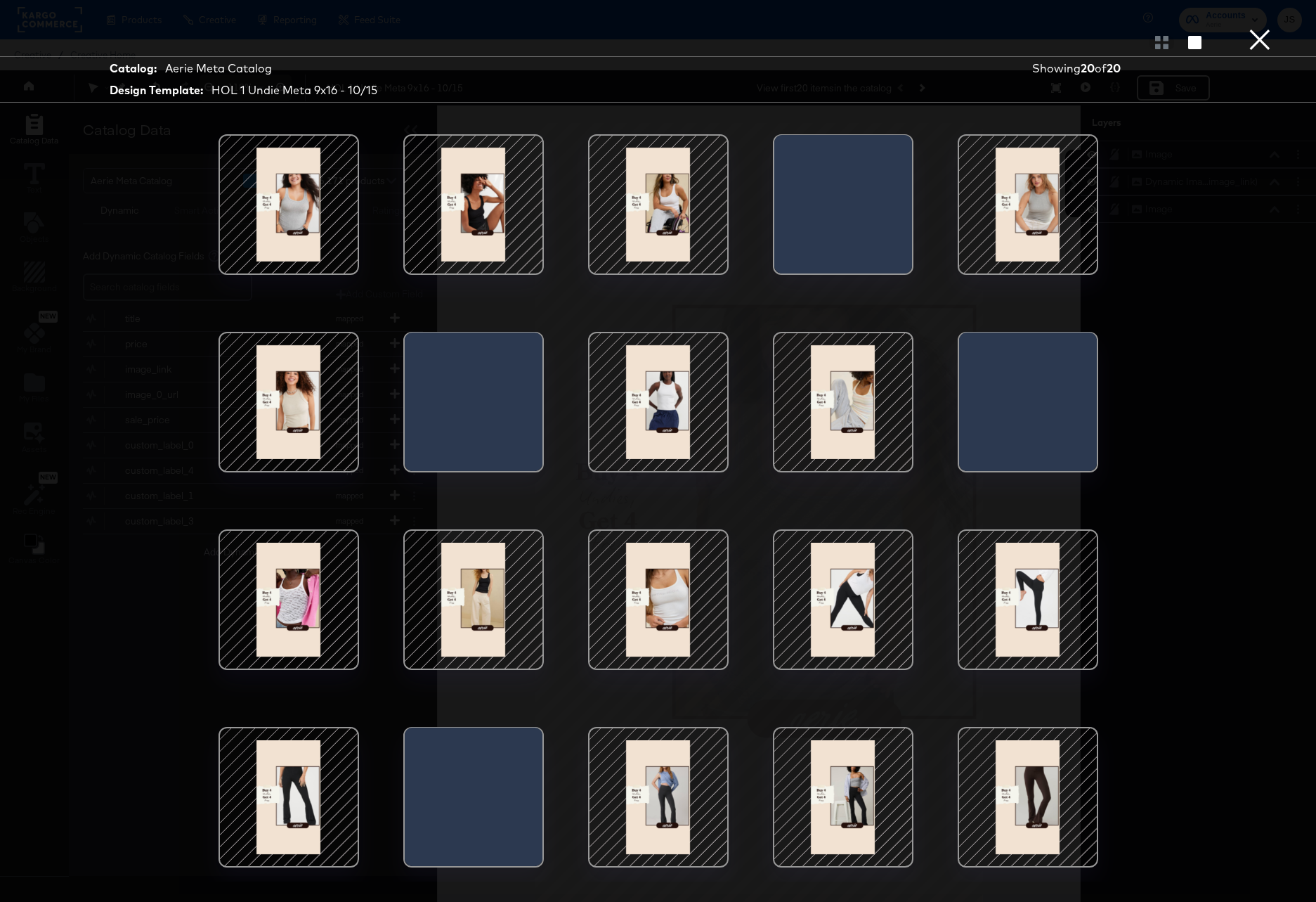
click at [668, 226] on div at bounding box center [658, 205] width 120 height 120
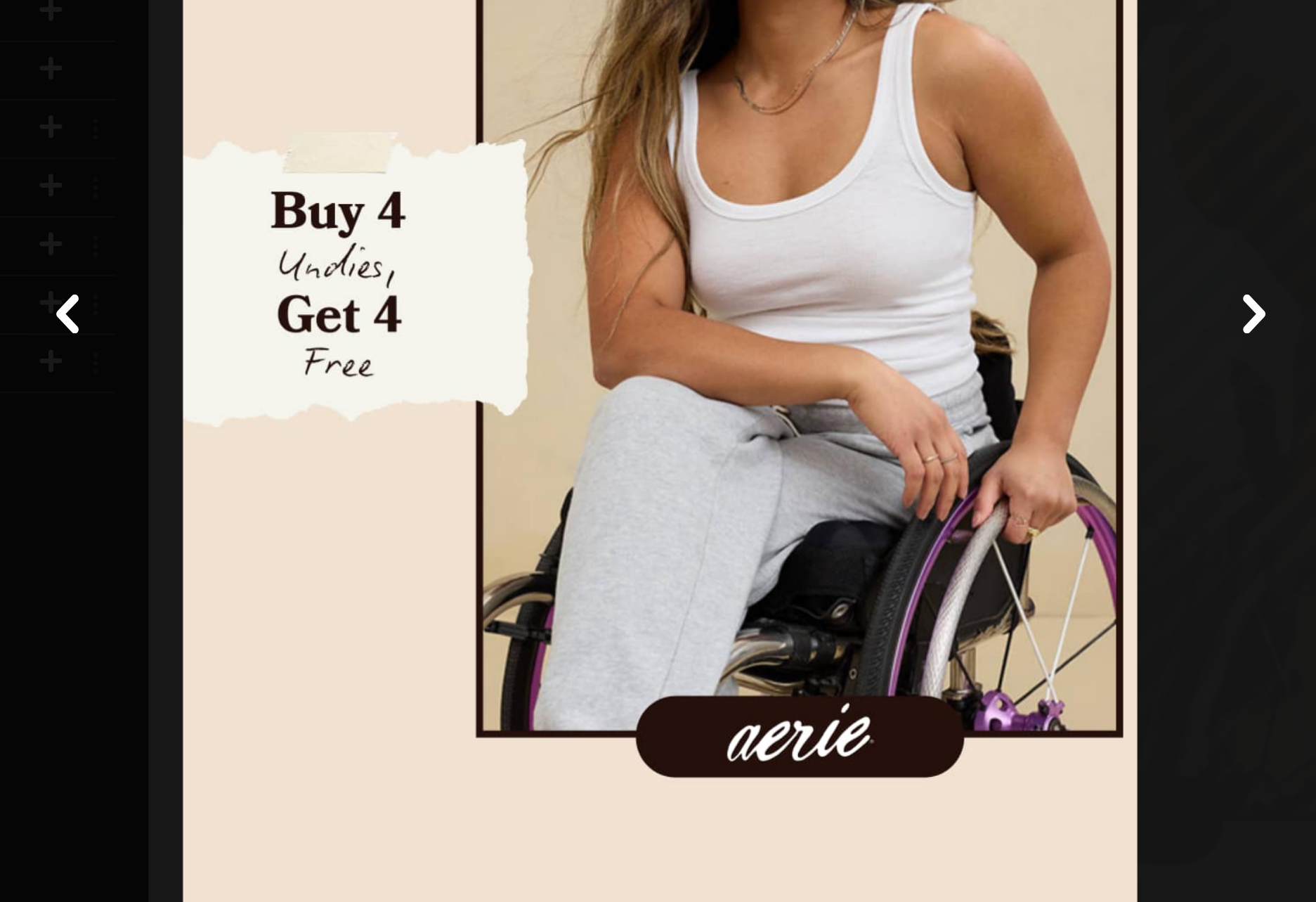
scroll to position [0, 0]
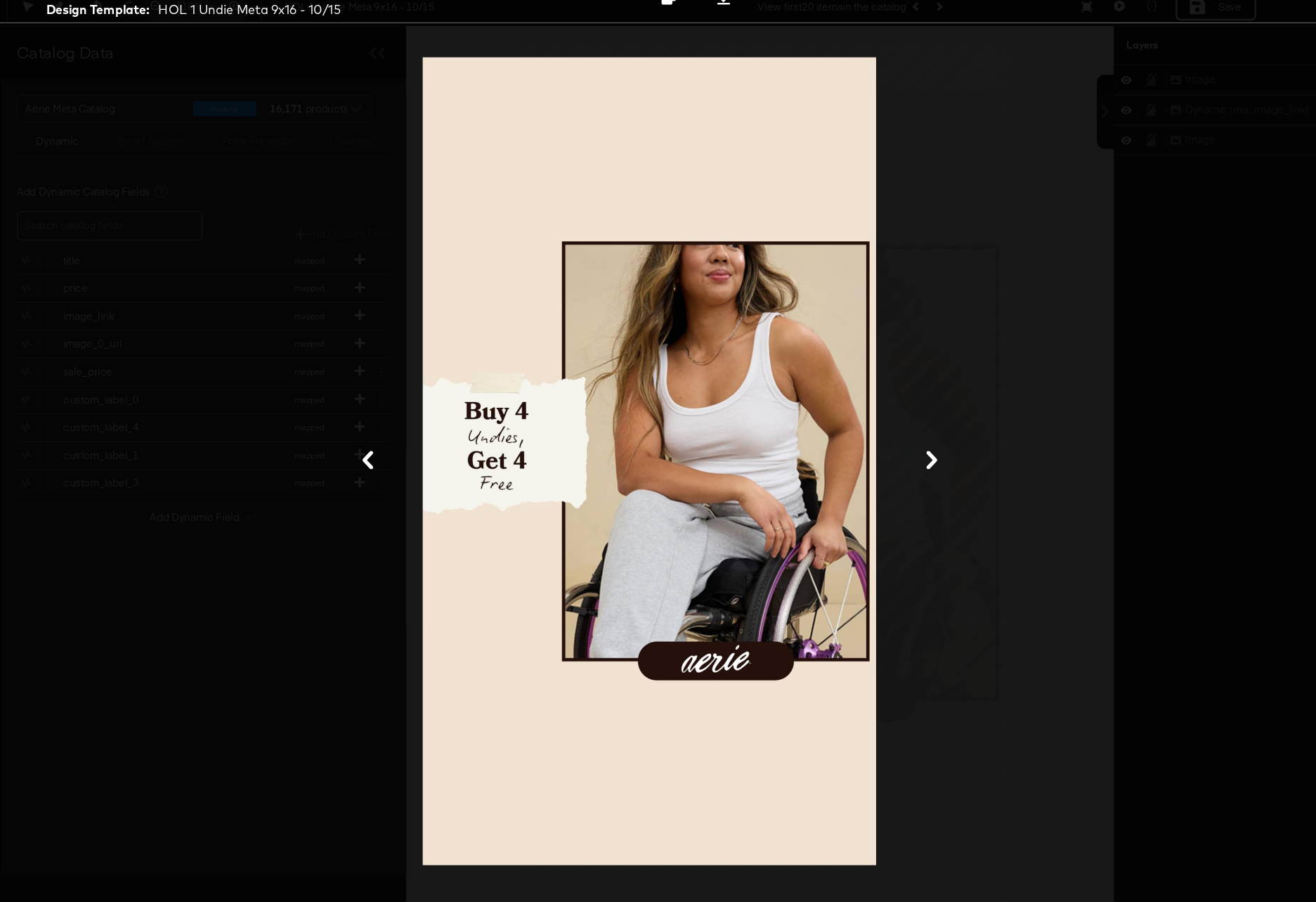
click at [954, 280] on div at bounding box center [659, 501] width 1054 height 761
click at [1098, 211] on div at bounding box center [659, 501] width 1054 height 761
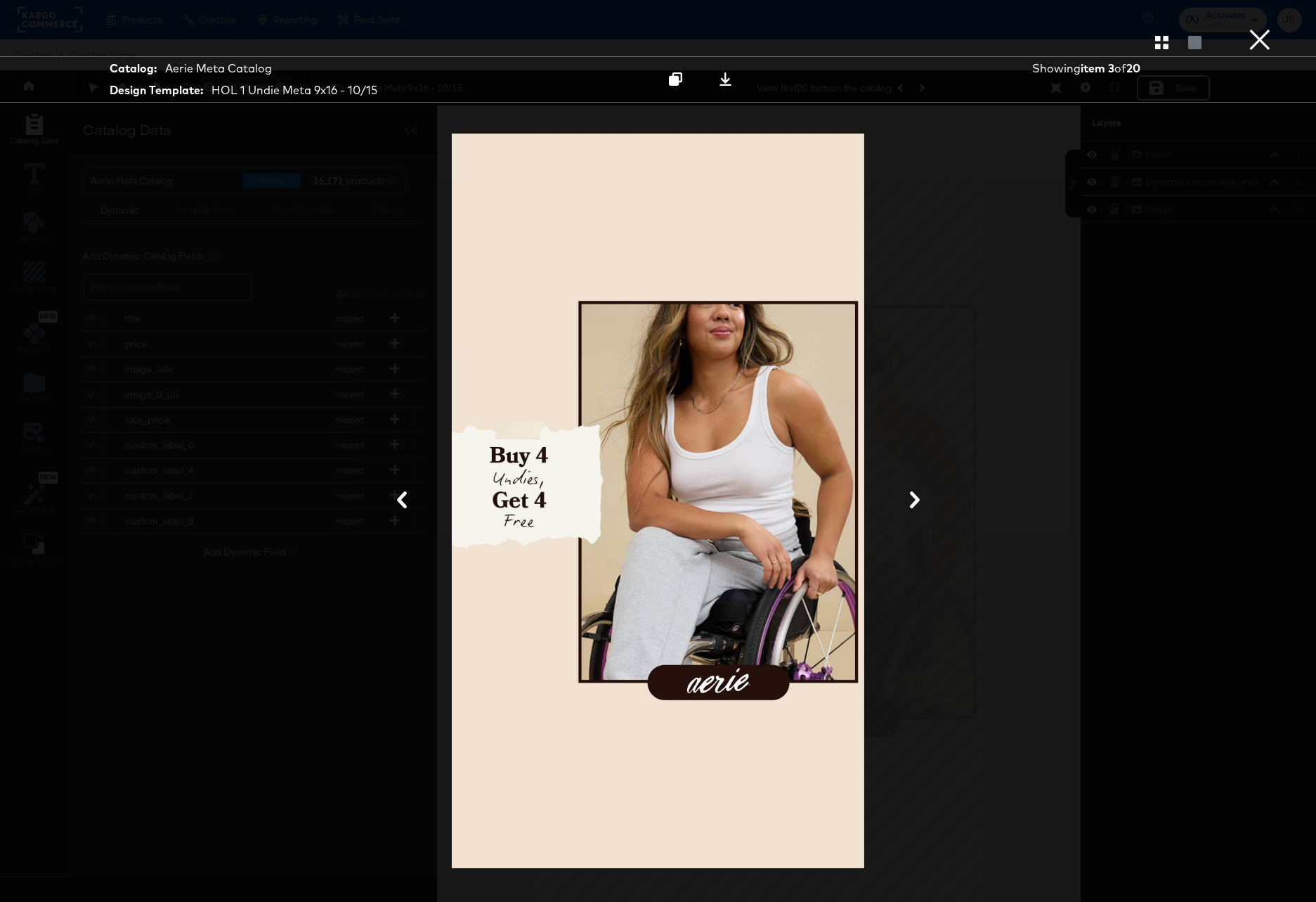
click at [1274, 36] on div at bounding box center [658, 42] width 1316 height 28
click at [1266, 28] on button "×" at bounding box center [1260, 14] width 28 height 28
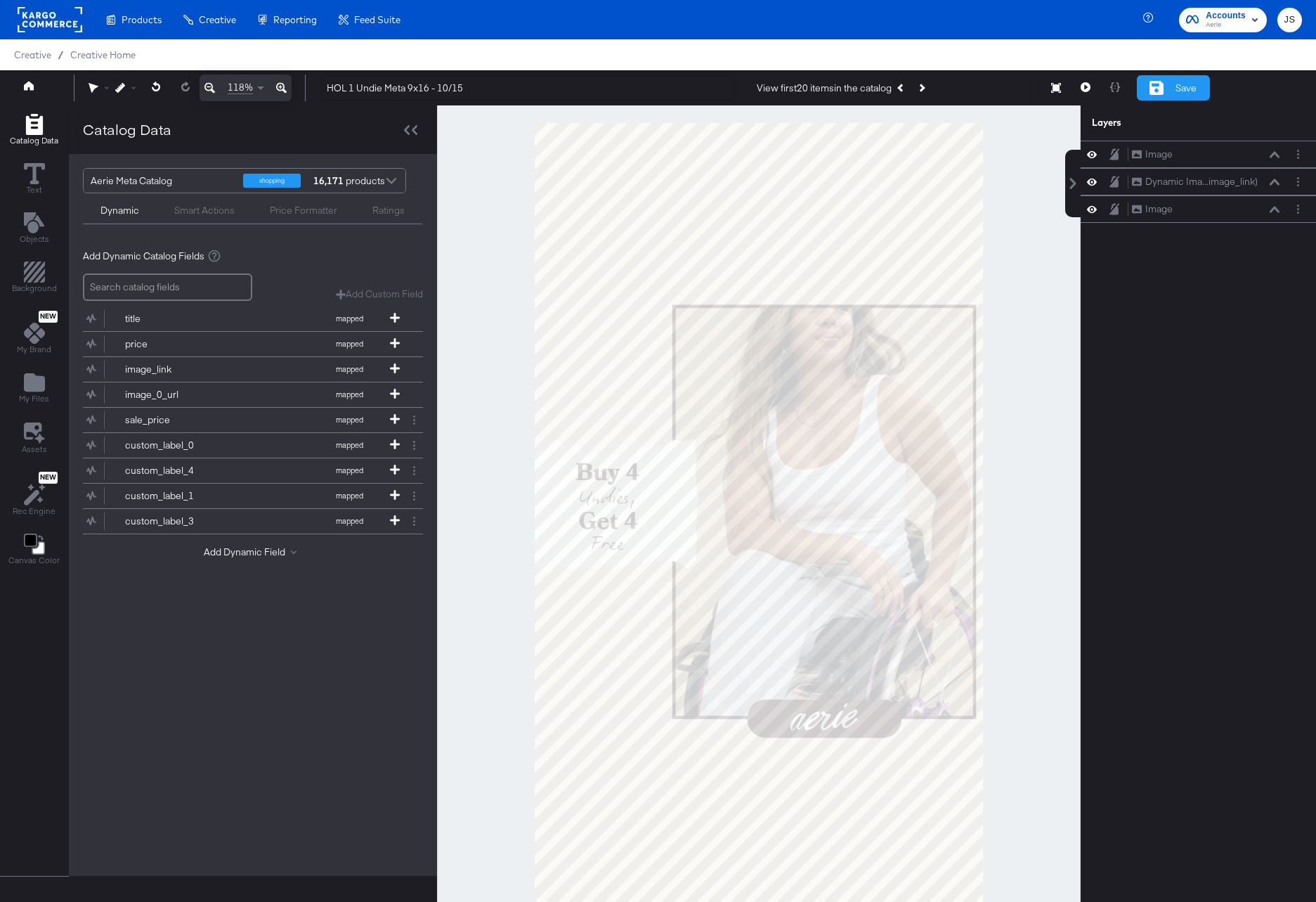
click at [1176, 83] on div "Save" at bounding box center [1186, 88] width 21 height 13
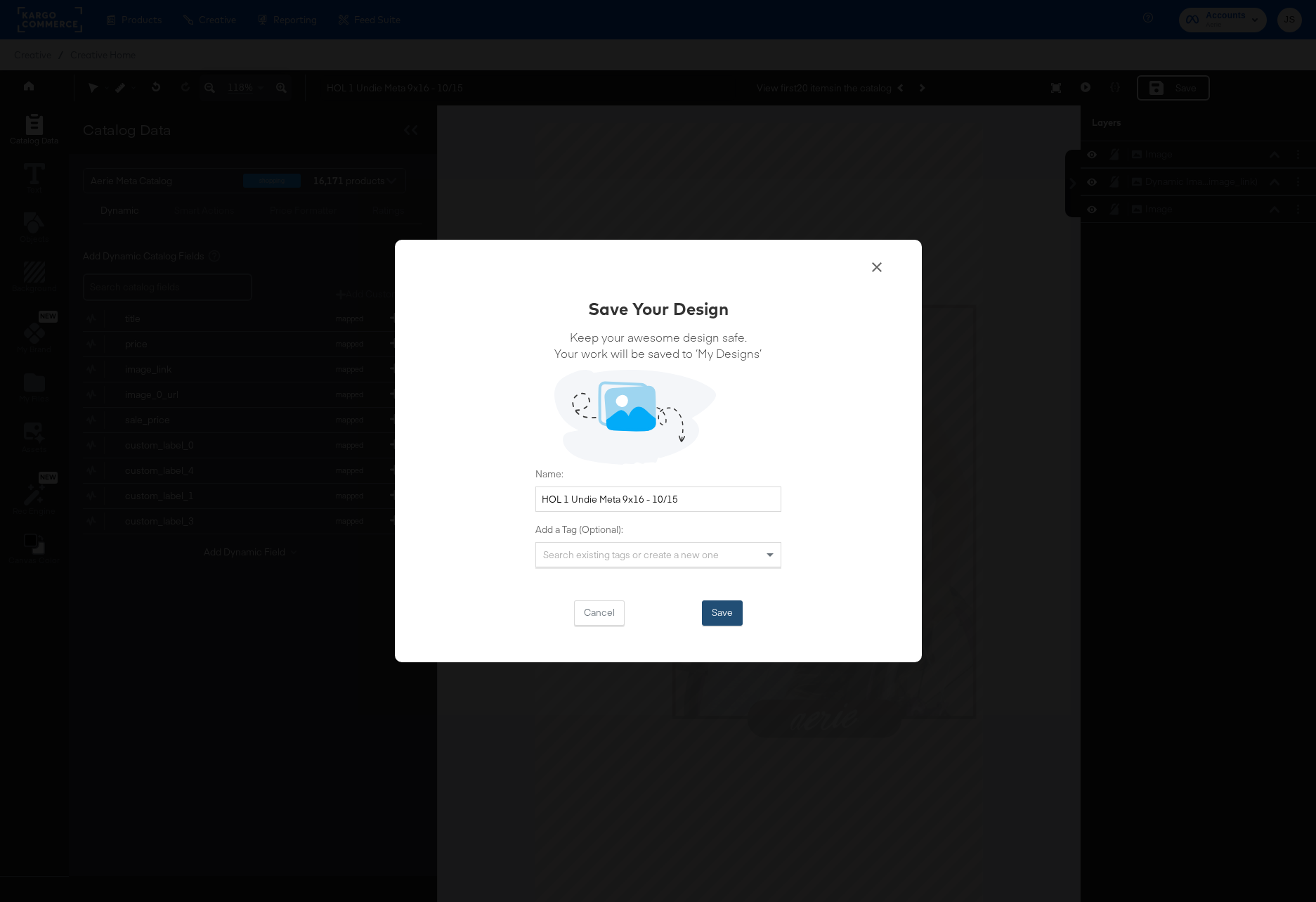
click at [732, 614] on button "Save" at bounding box center [722, 612] width 41 height 25
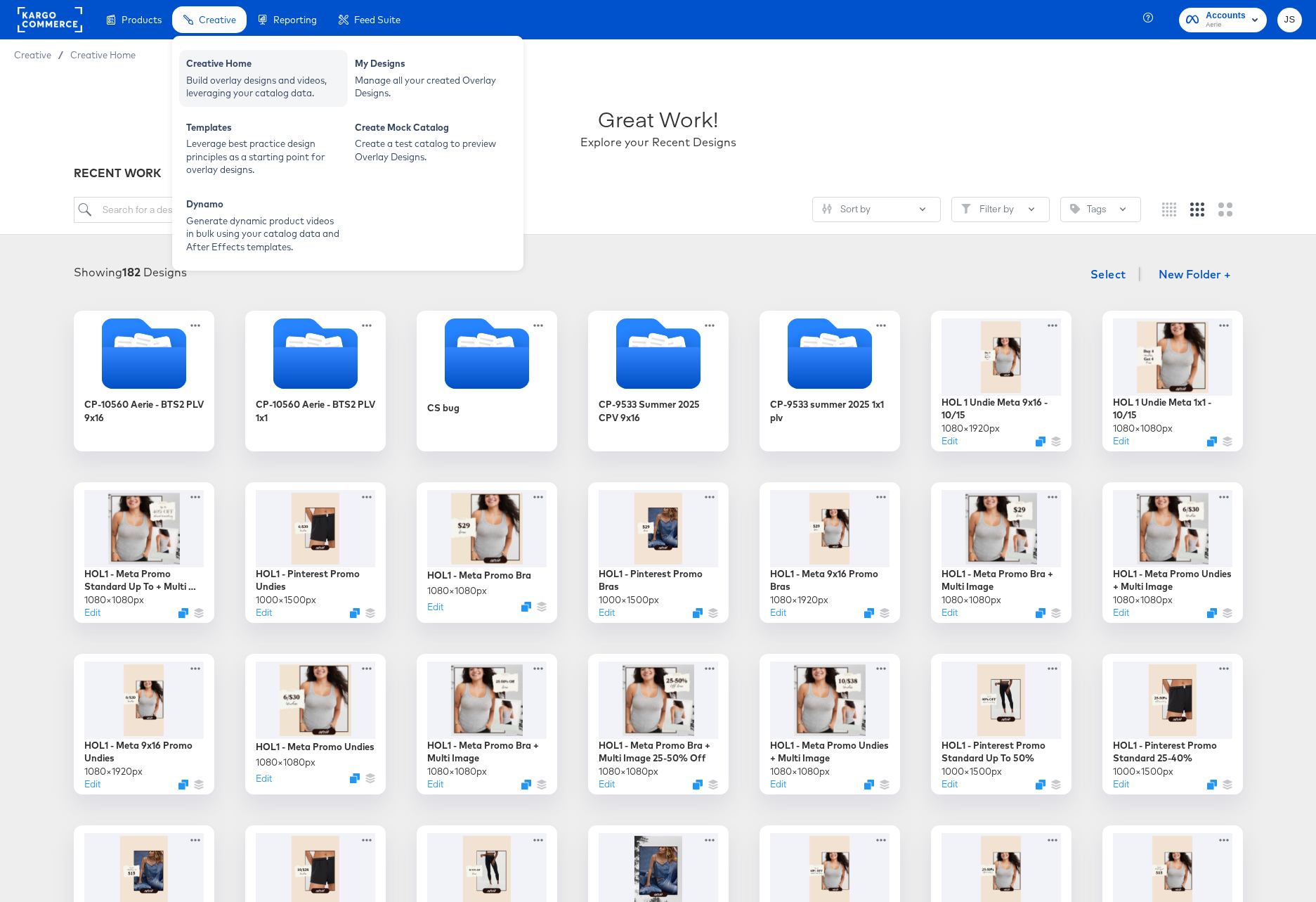
click at [224, 69] on div "Creative Home" at bounding box center [264, 65] width 154 height 16
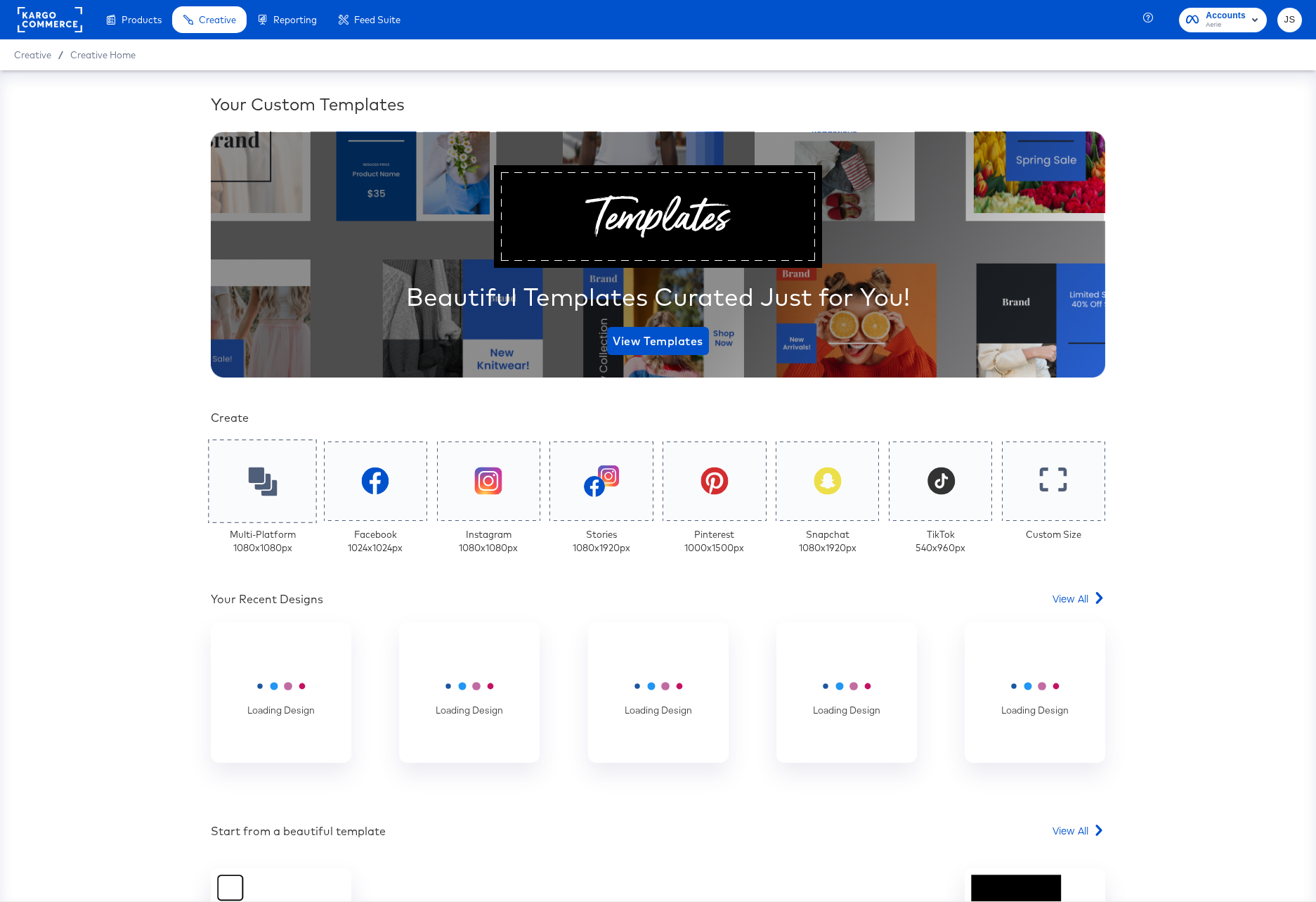
click at [246, 474] on div at bounding box center [263, 481] width 109 height 83
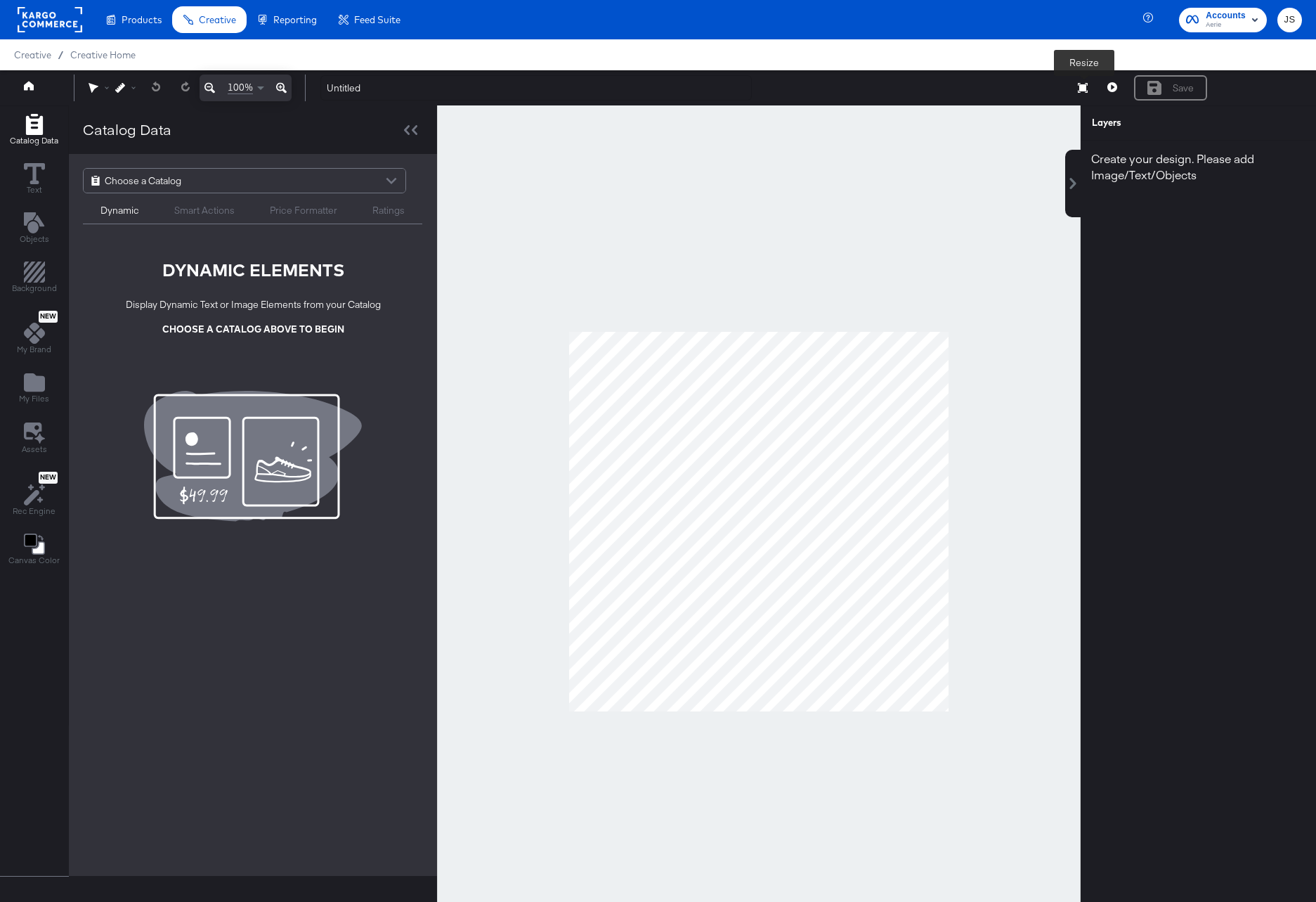
click at [1088, 88] on button "Resize" at bounding box center [1083, 88] width 29 height 25
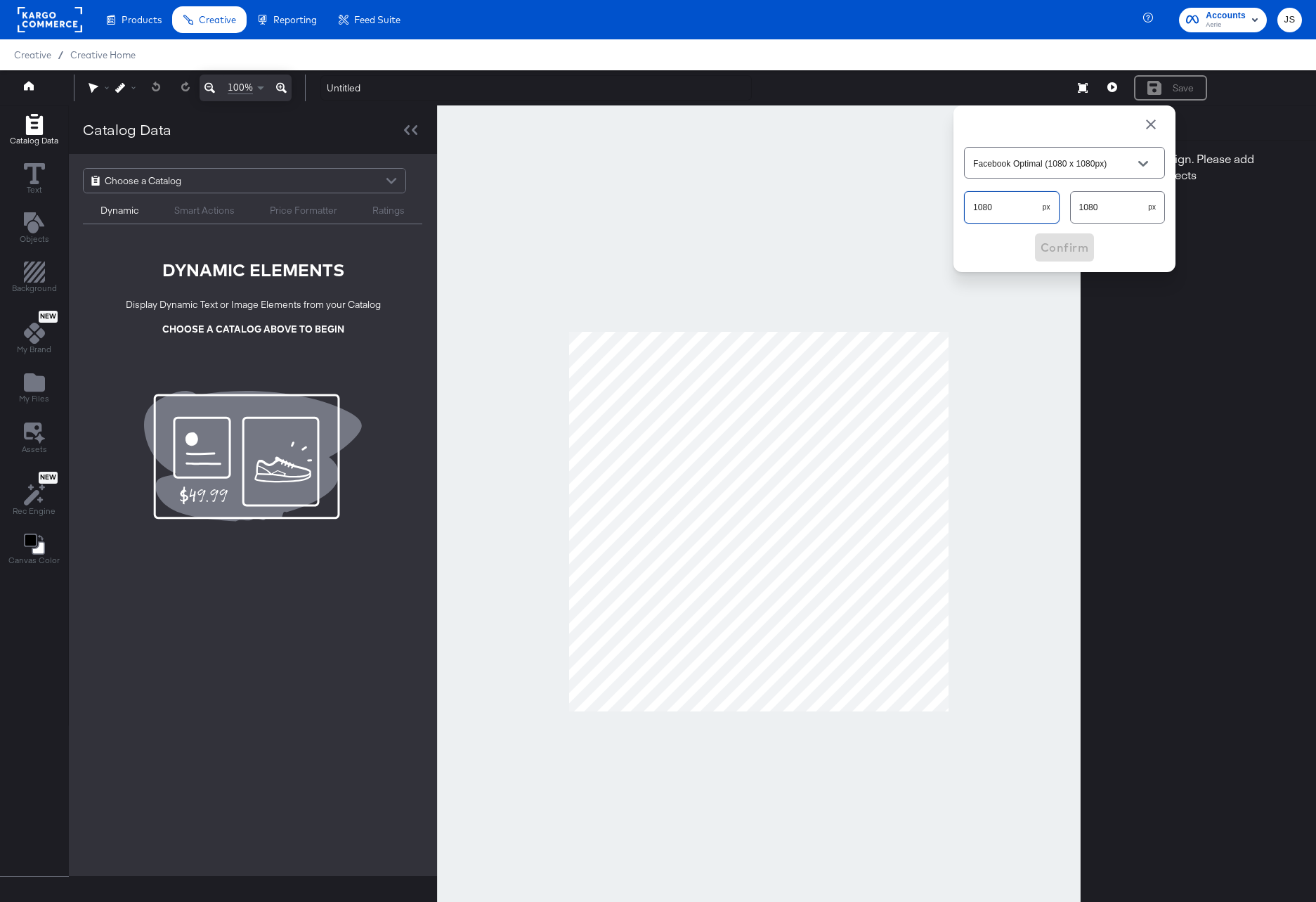
drag, startPoint x: 1016, startPoint y: 215, endPoint x: 935, endPoint y: 215, distance: 81.0
click at [935, 106] on div "100% Untitled Resize Facebook Optimal (1080 x 1080px) 1080 px 1080 px Confirm S…" at bounding box center [658, 88] width 1316 height 36
type input "Custom Size"
type input "1000"
click at [1098, 208] on input "1080" at bounding box center [1110, 201] width 78 height 30
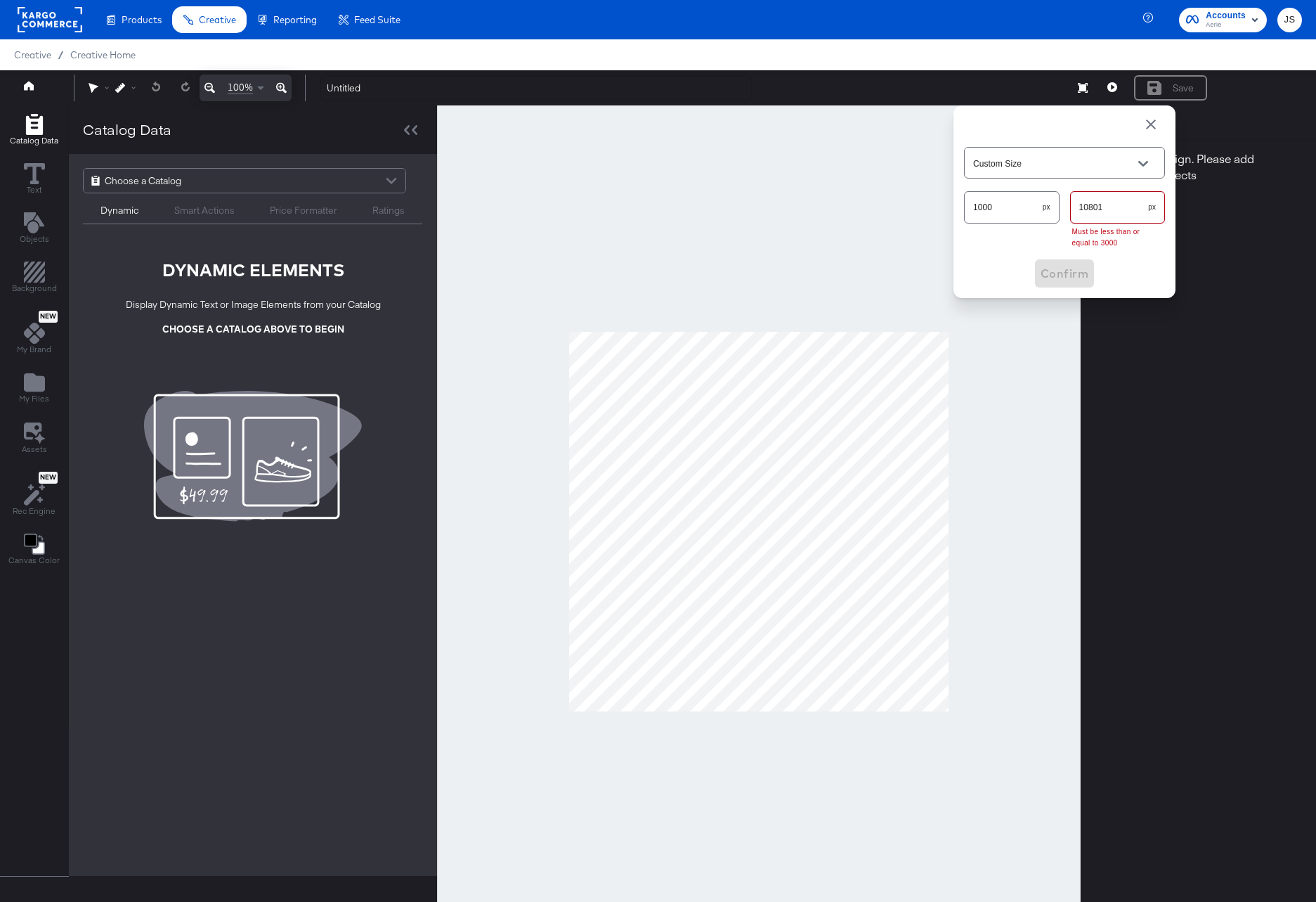
click at [1098, 208] on input "10801" at bounding box center [1110, 201] width 78 height 30
type input "150"
type input "Pinterest Optimal (1000 x 1500px)"
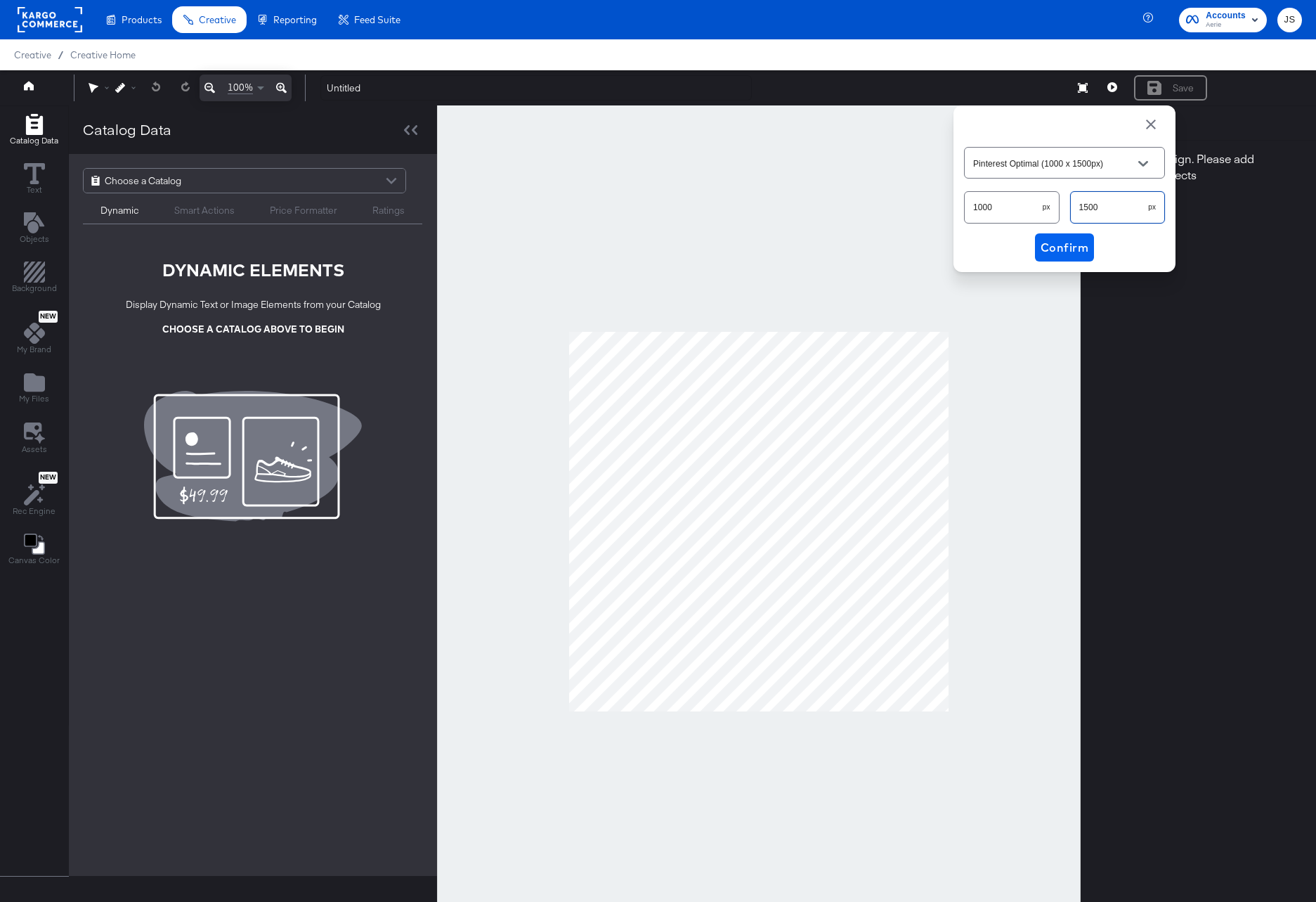
type input "1500"
click at [1082, 248] on span "Confirm" at bounding box center [1064, 247] width 48 height 20
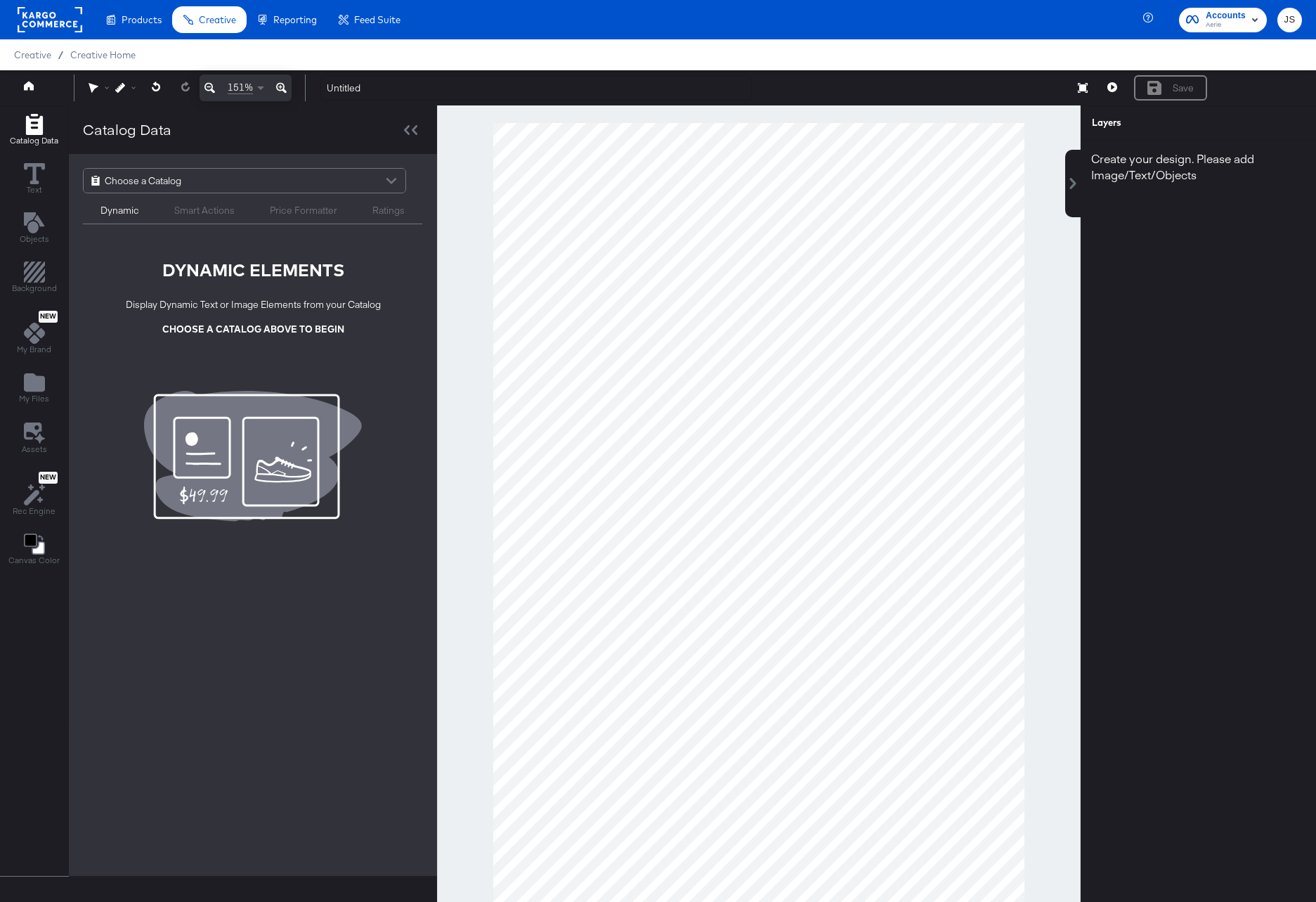
click at [349, 173] on div "Choose a Catalog" at bounding box center [244, 181] width 322 height 24
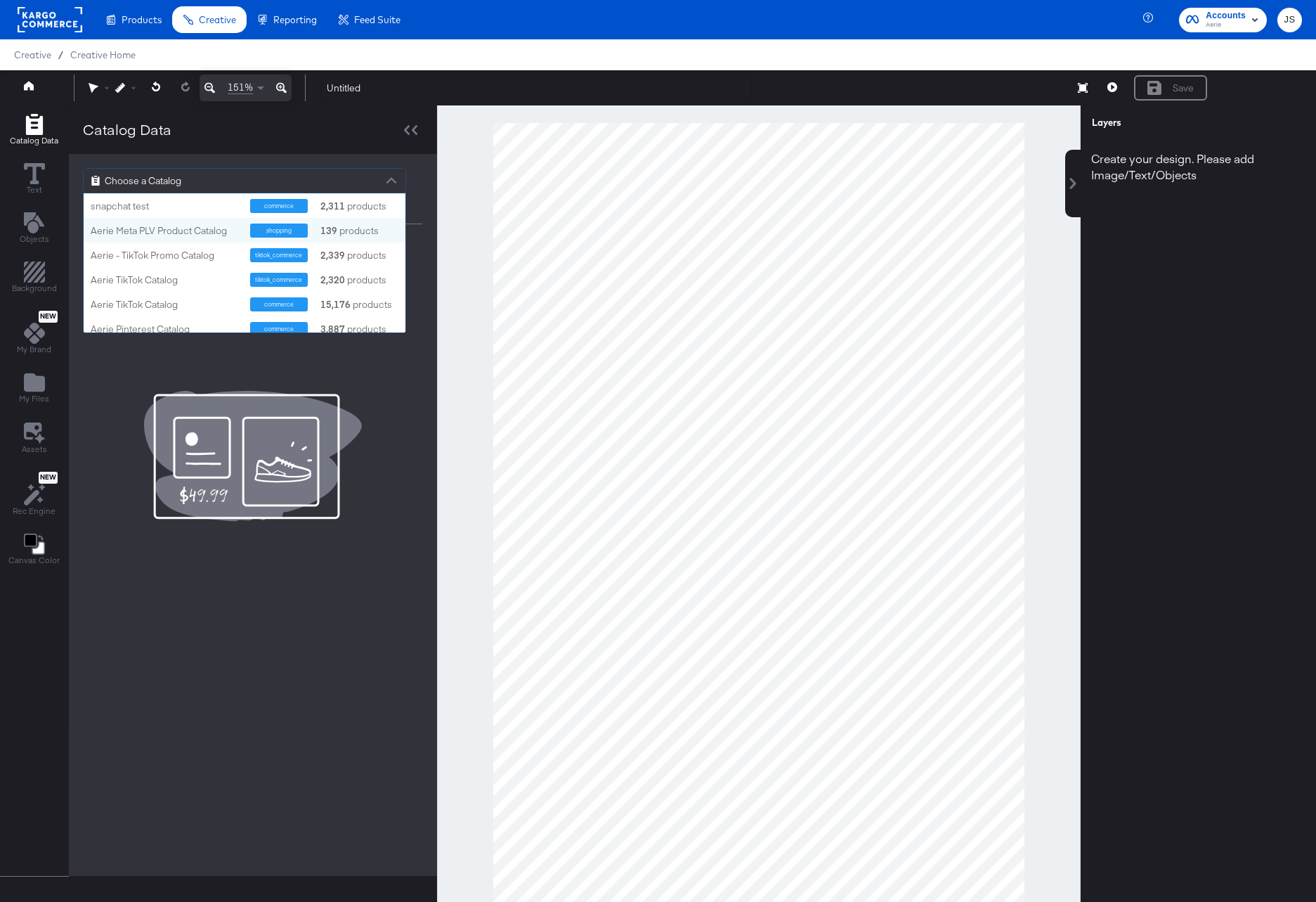
scroll to position [31, 0]
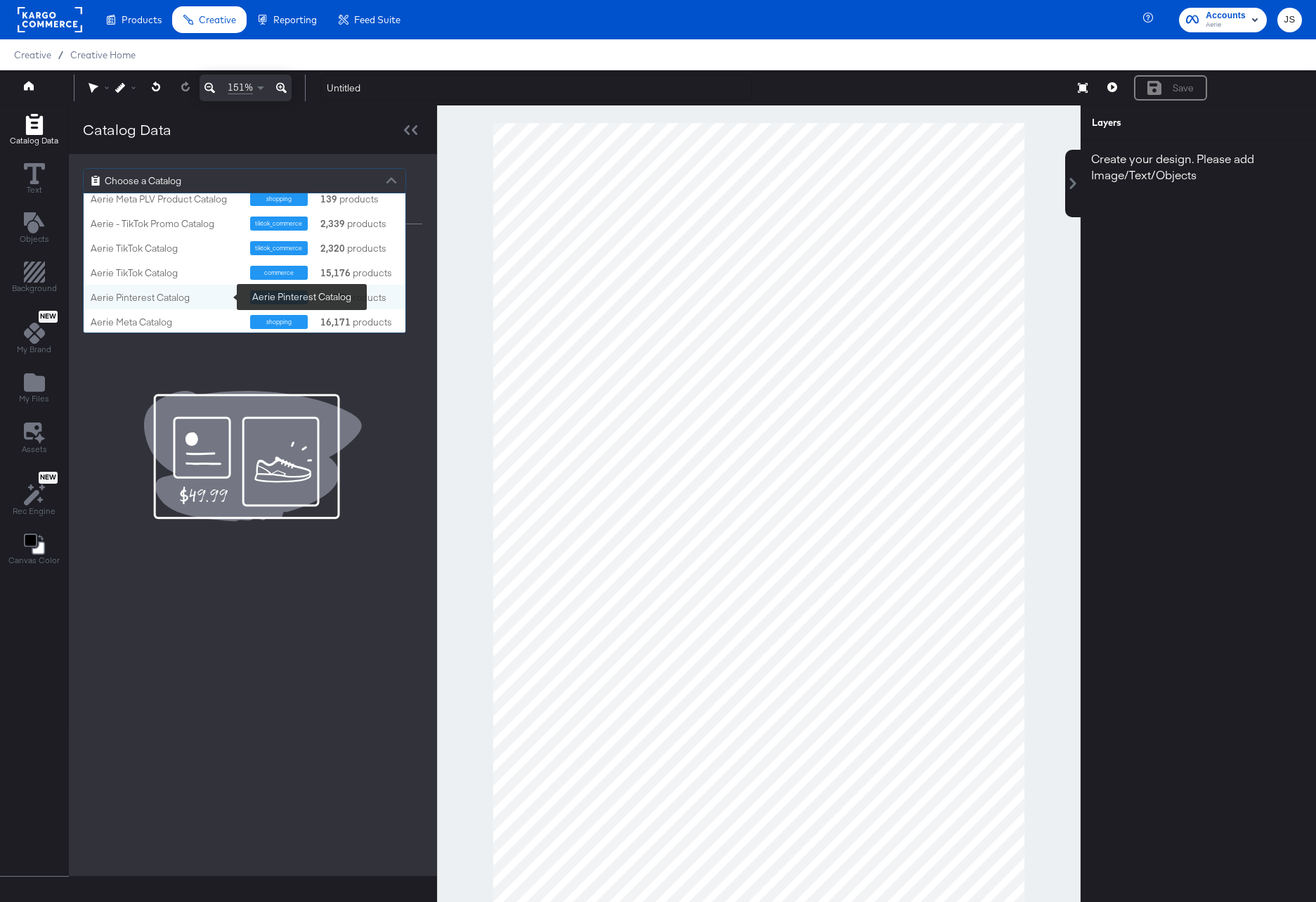
click at [153, 301] on div "Aerie Pinterest Catalog" at bounding box center [166, 297] width 149 height 13
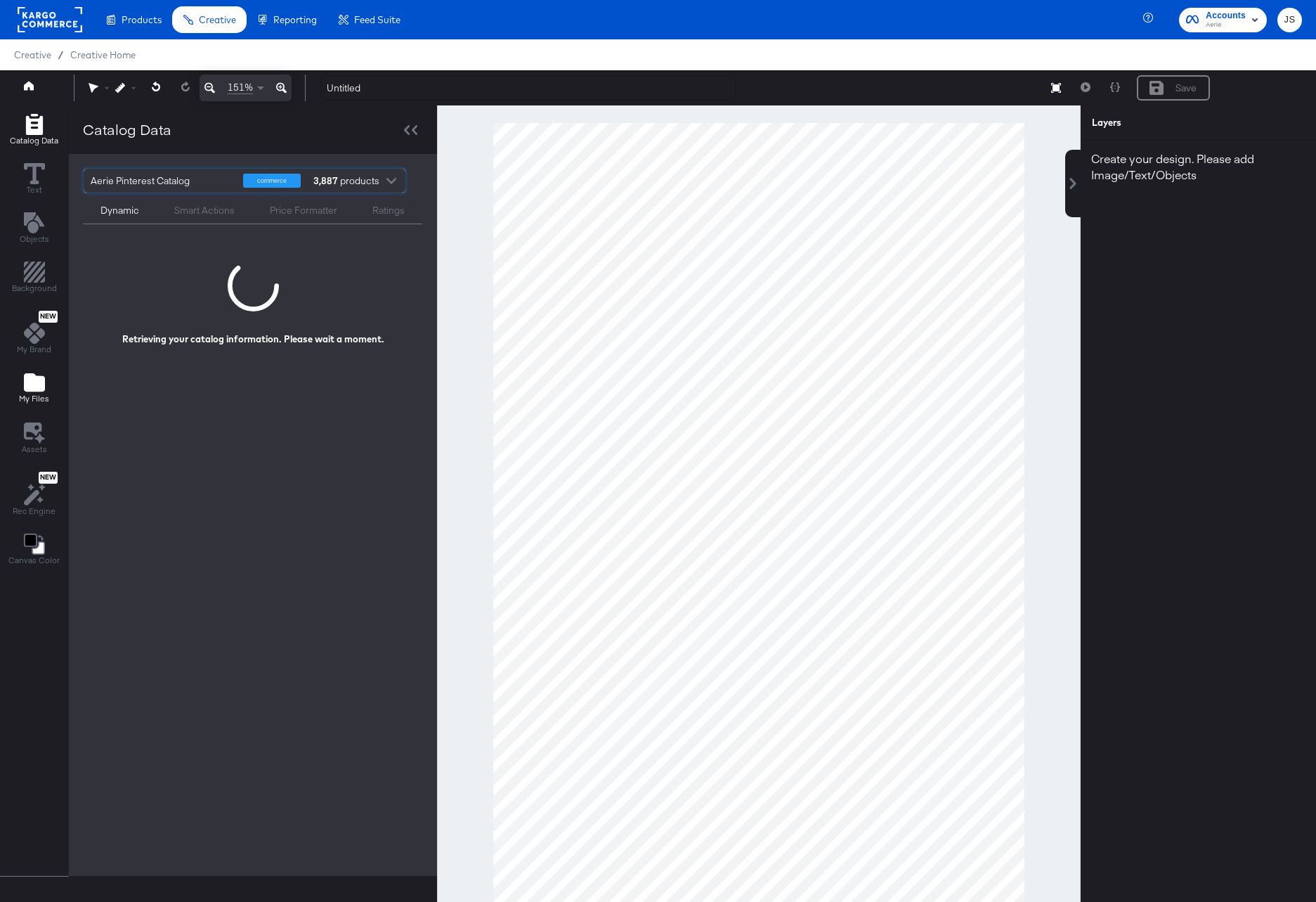
click at [31, 374] on icon "Add Files" at bounding box center [35, 382] width 21 height 21
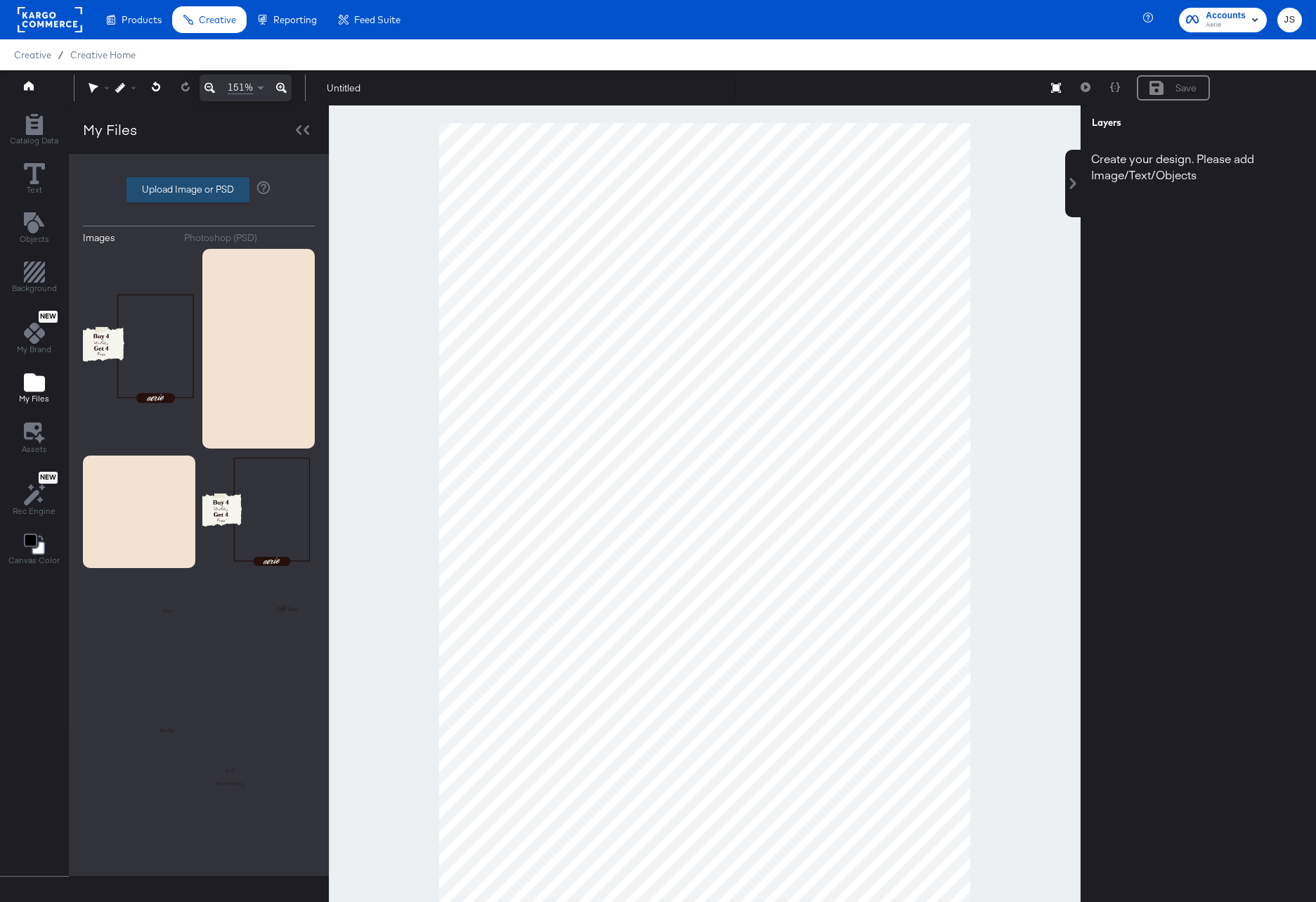
click at [214, 198] on label "Upload Image or PSD" at bounding box center [188, 190] width 121 height 24
click at [199, 190] on input "Upload Image or PSD" at bounding box center [199, 190] width 0 height 0
type input "C:\fakepath\Background.png"
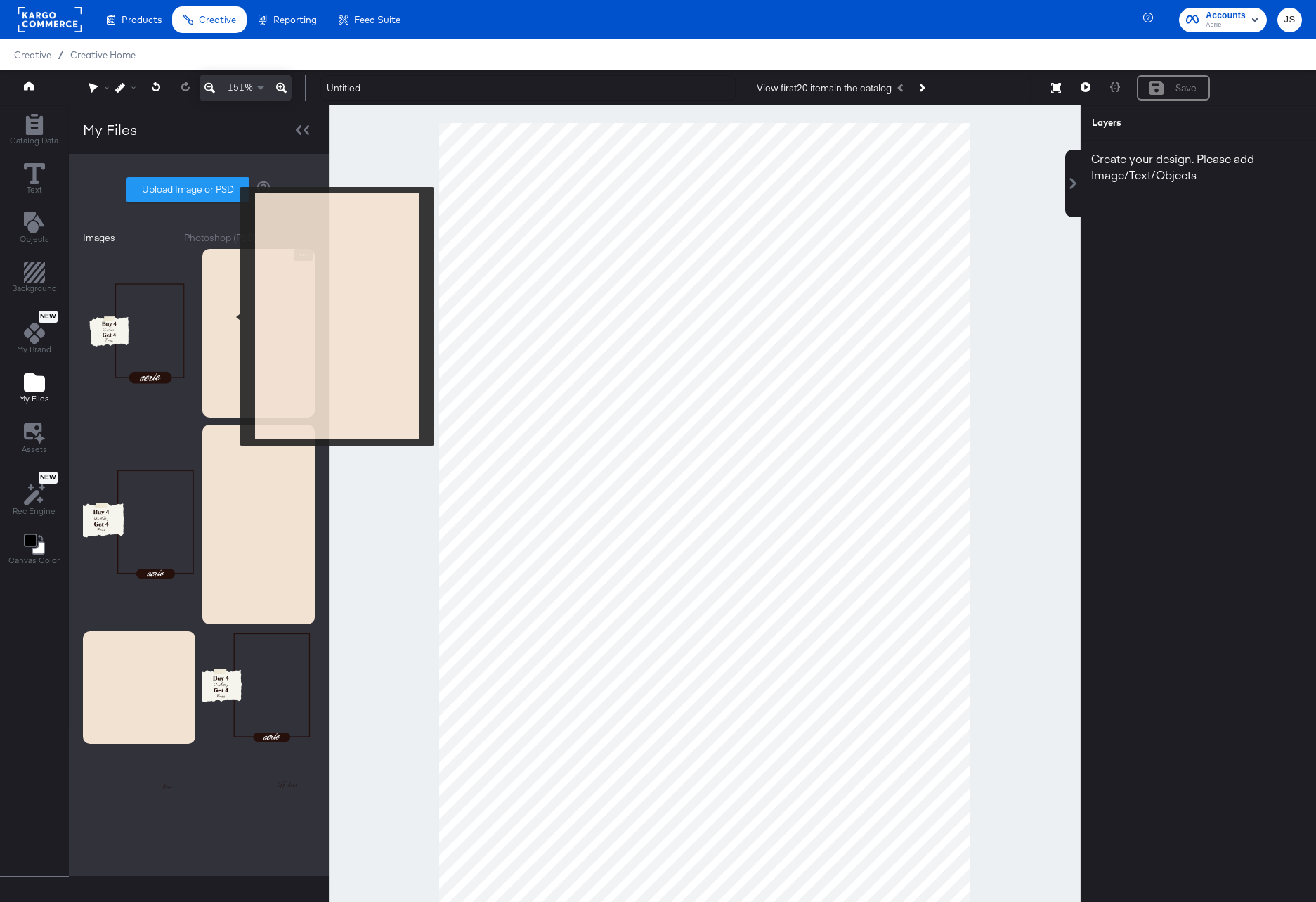
click at [231, 317] on img at bounding box center [258, 333] width 113 height 169
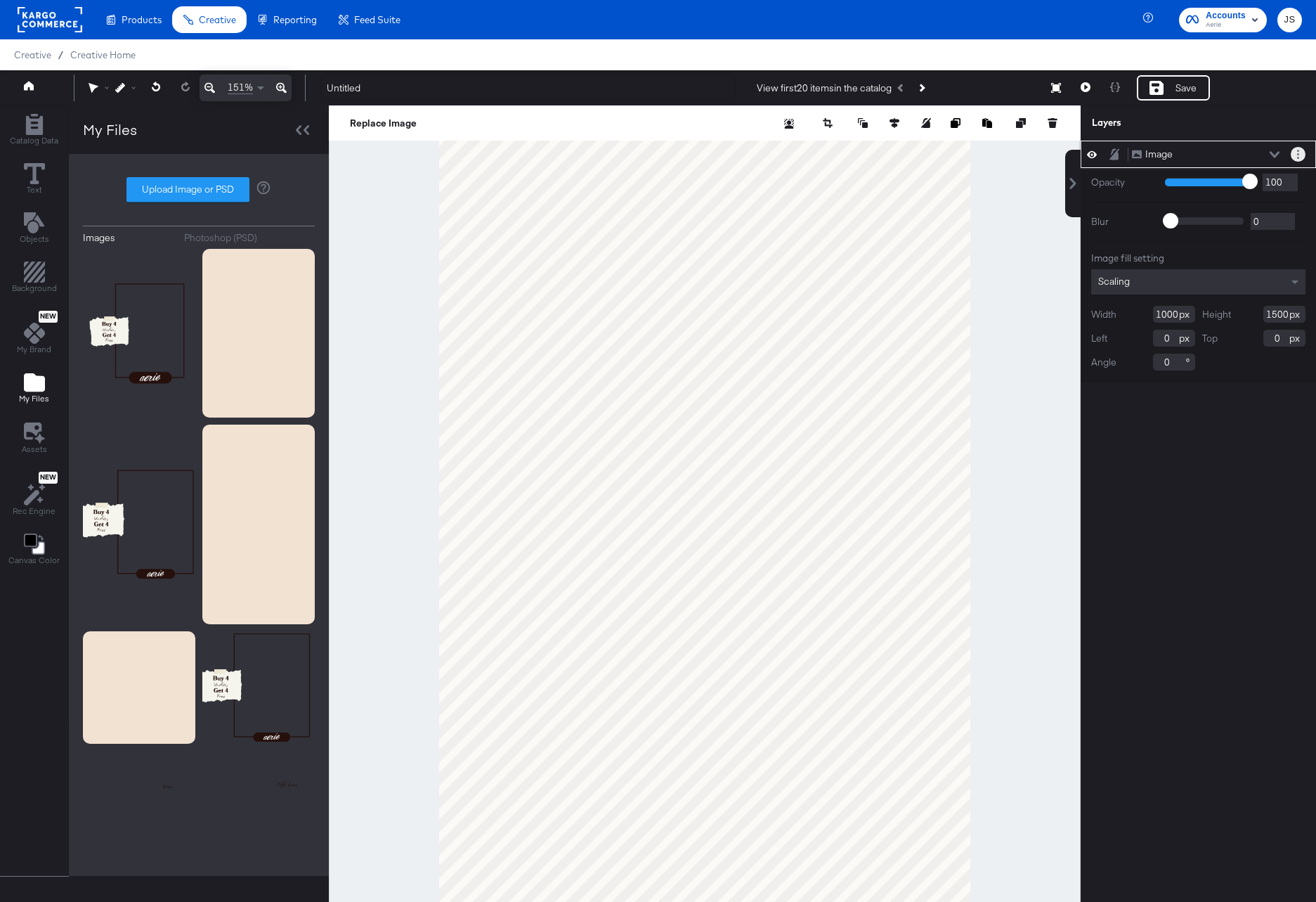
click at [1293, 160] on button "Layer Options" at bounding box center [1298, 154] width 15 height 15
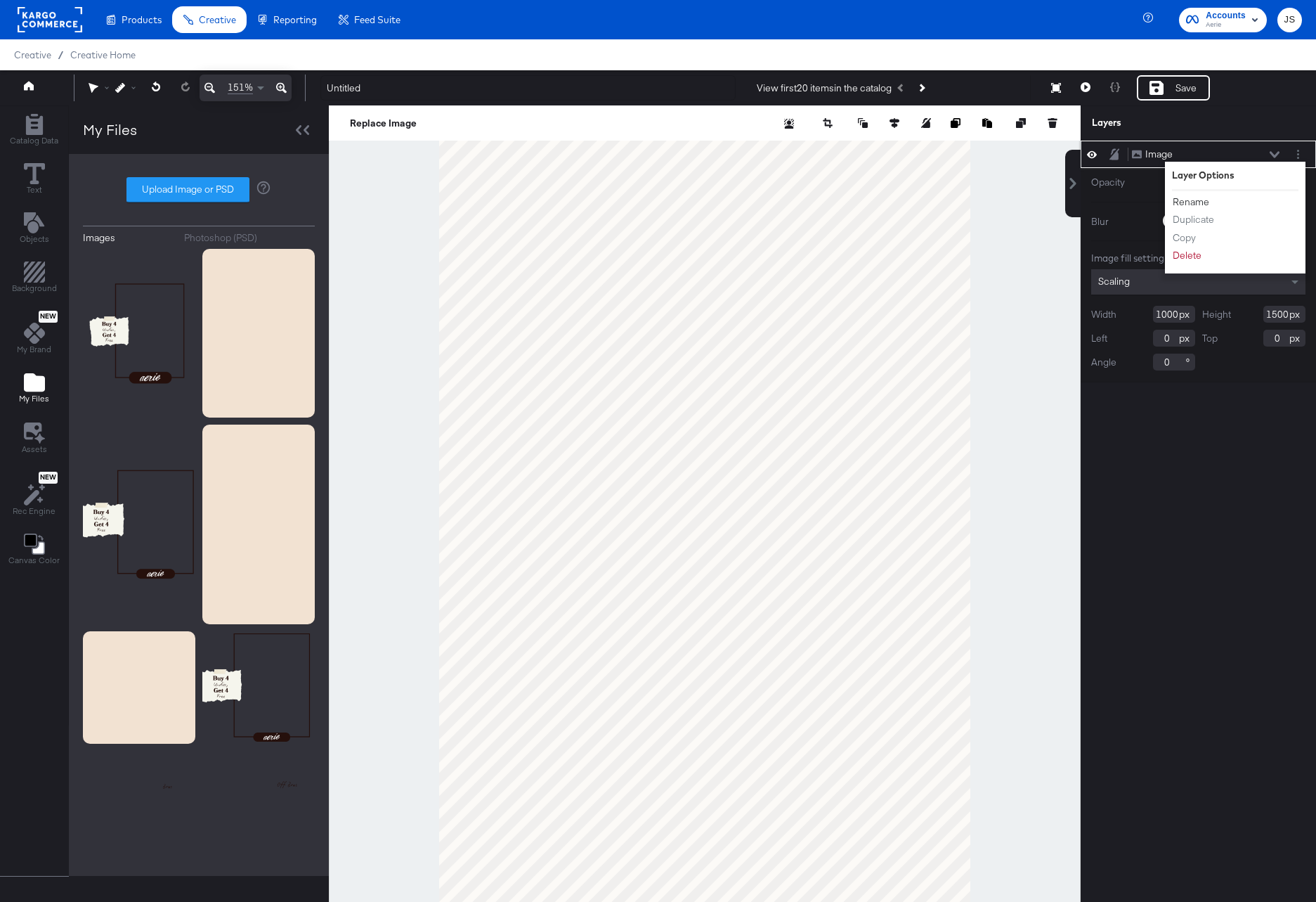
click at [1195, 198] on button "Rename" at bounding box center [1191, 201] width 38 height 15
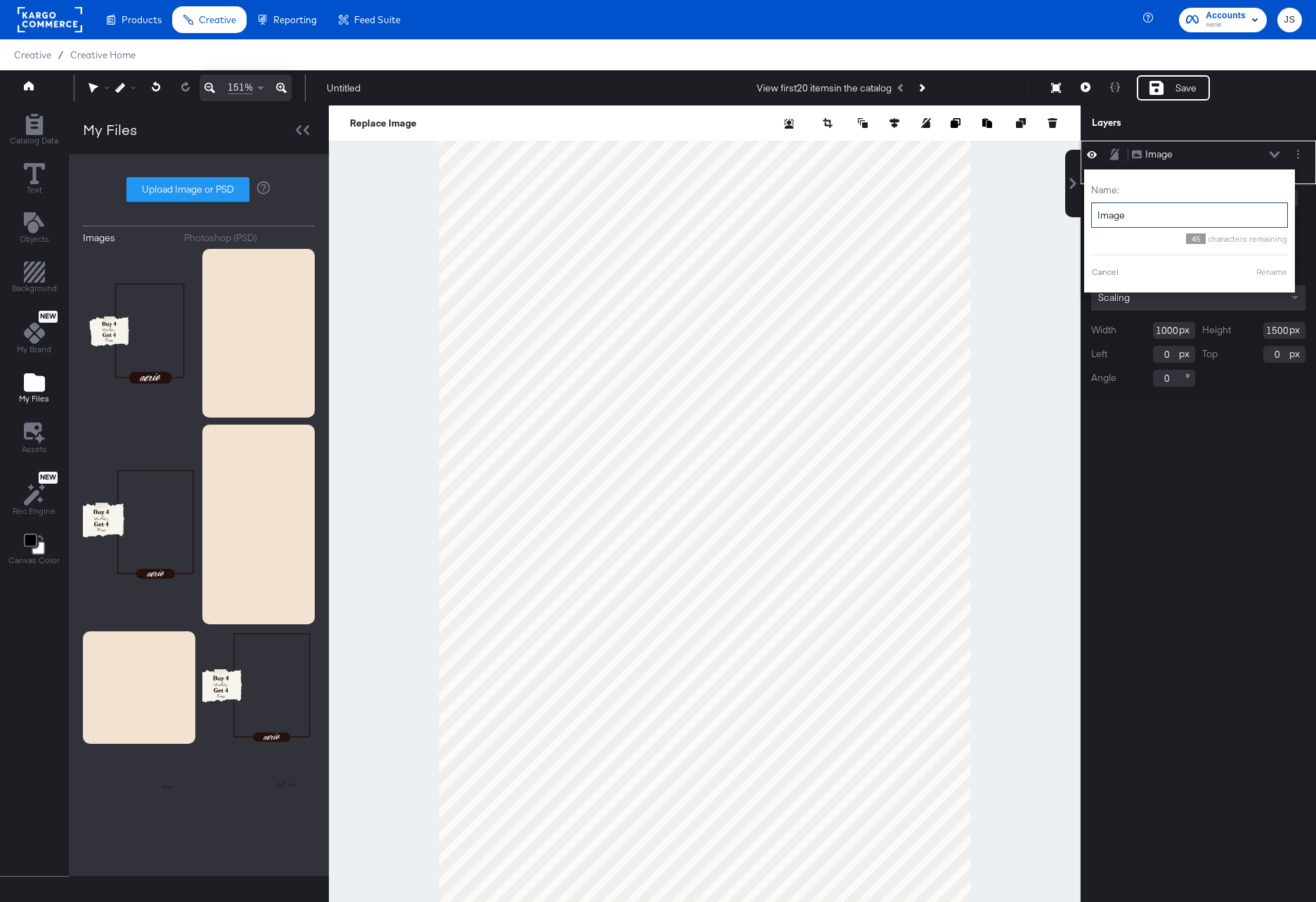
click at [1155, 209] on input "Image" at bounding box center [1189, 215] width 197 height 26
click at [1274, 154] on icon at bounding box center [1274, 154] width 10 height 7
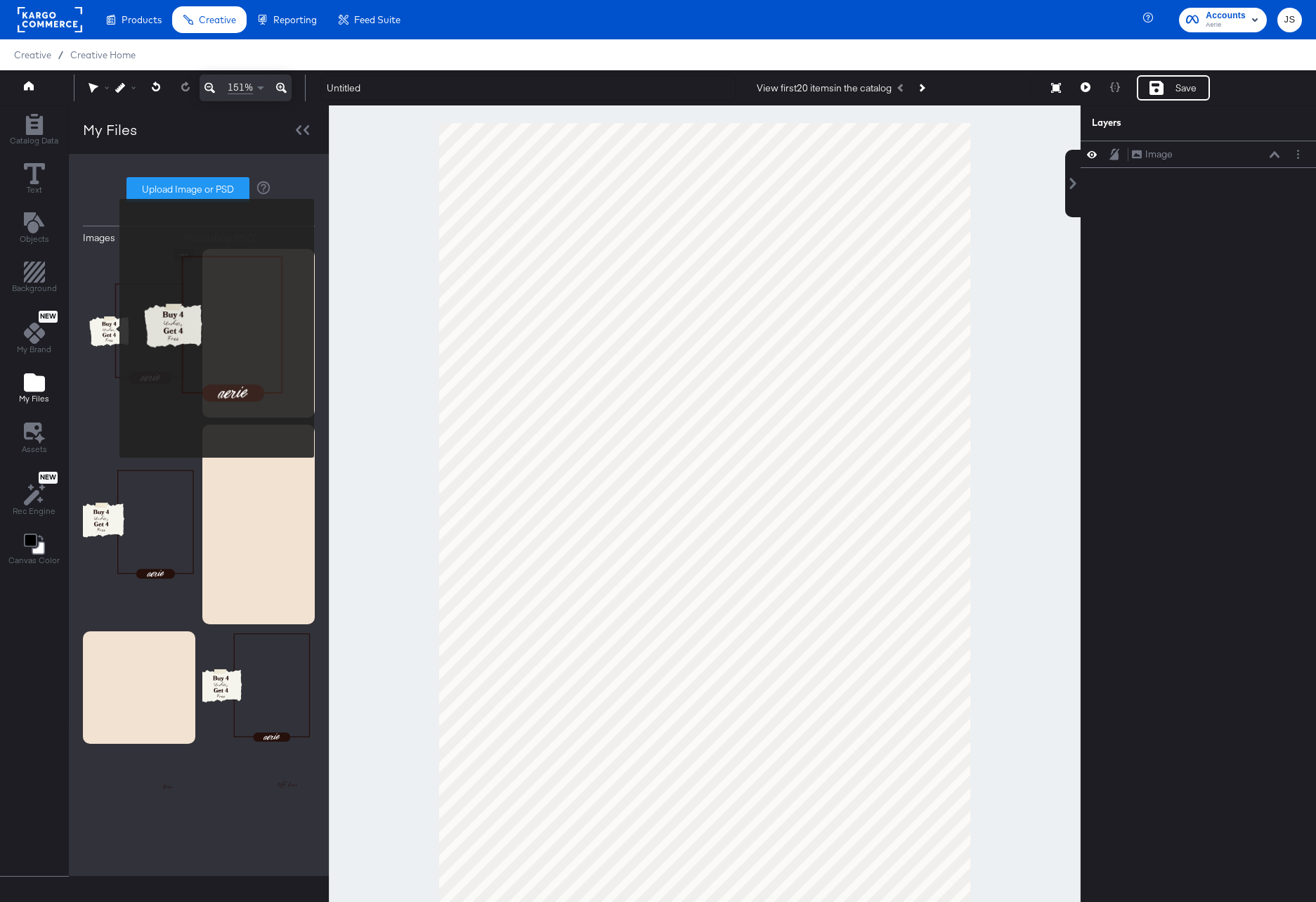
click at [110, 328] on img at bounding box center [140, 333] width 113 height 169
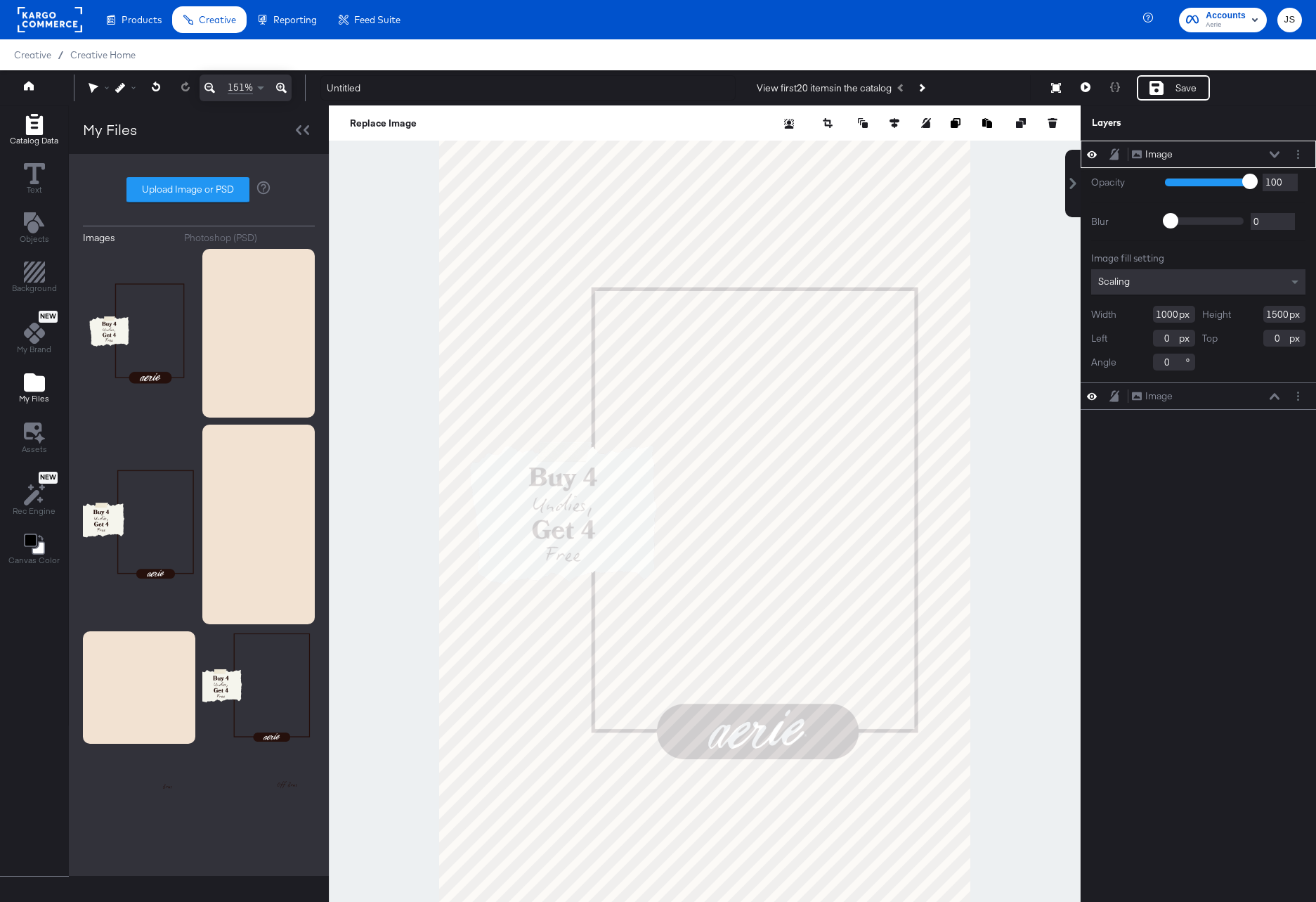
click at [23, 129] on div "Catalog Data" at bounding box center [34, 129] width 49 height 32
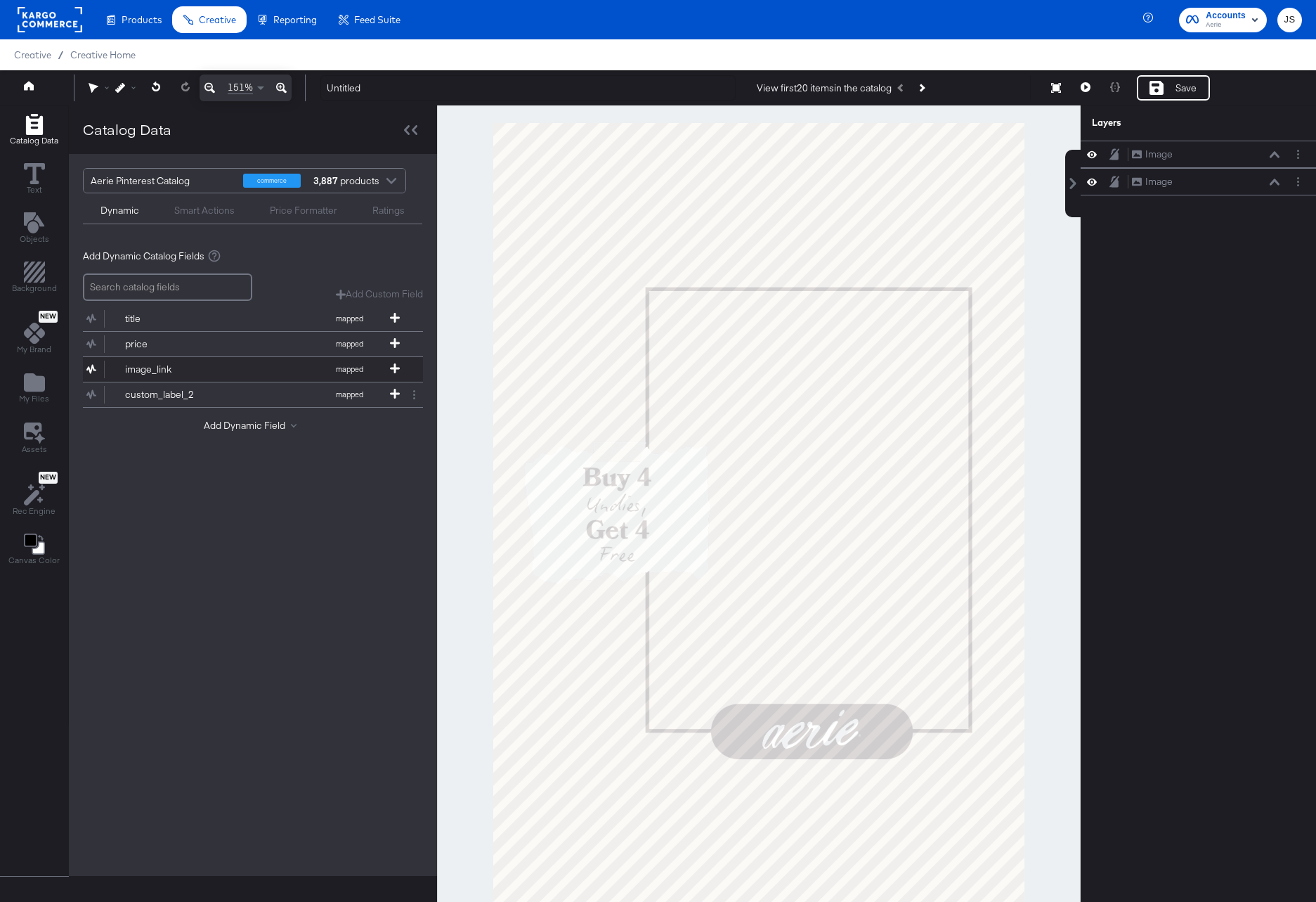
click at [153, 368] on div "image_link" at bounding box center [176, 369] width 102 height 13
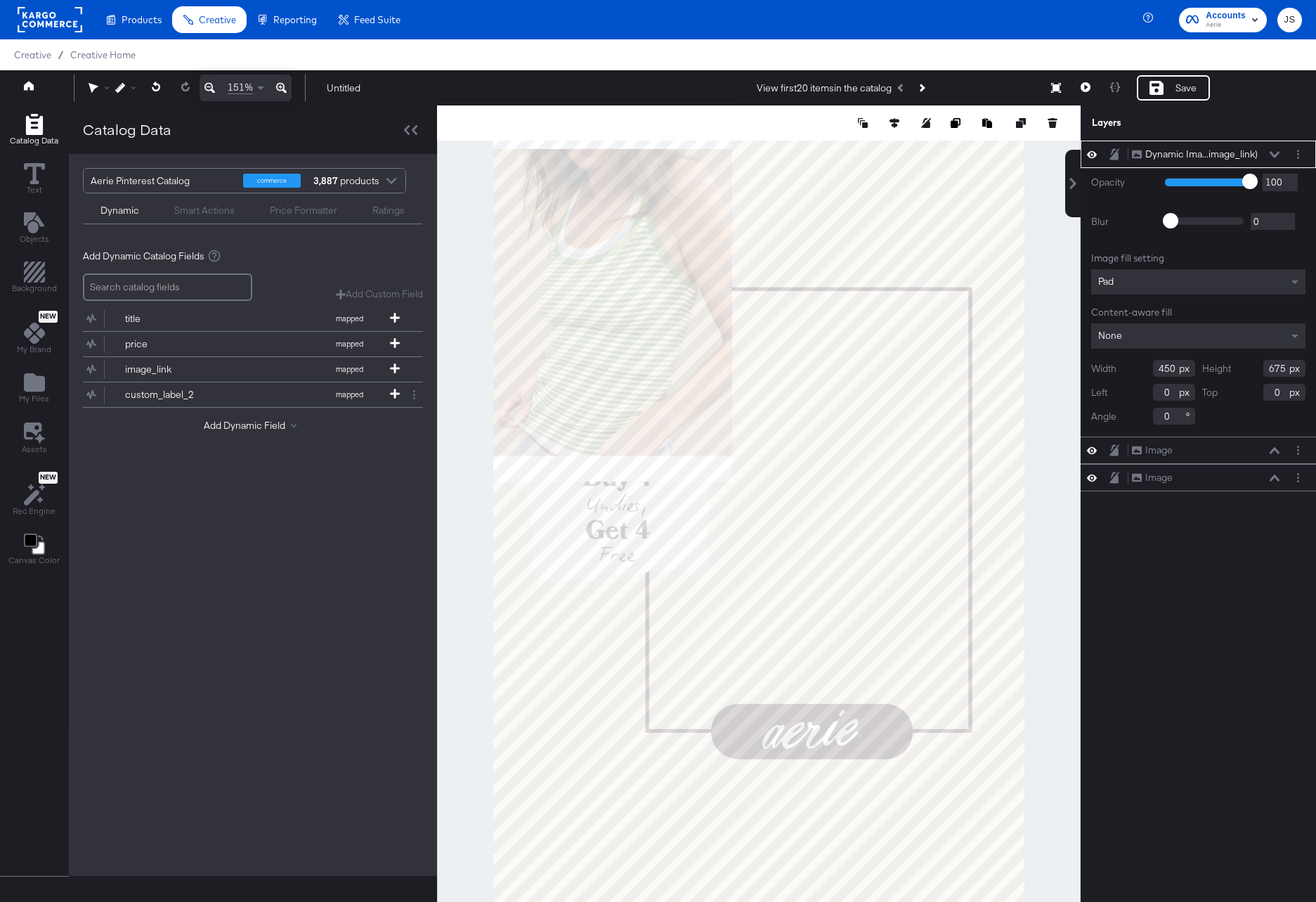
type input "397"
type input "382"
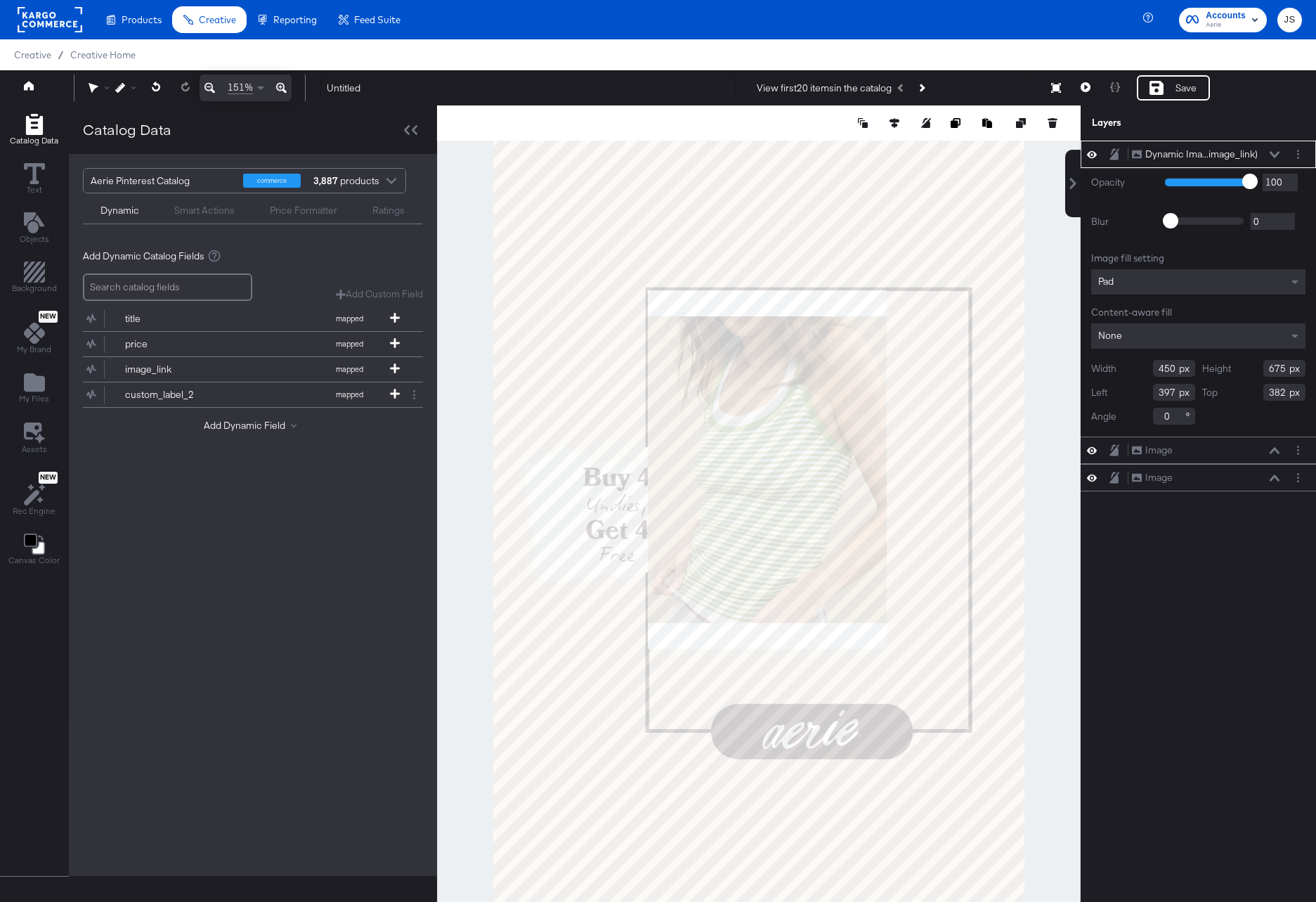
type input "291"
type input "315"
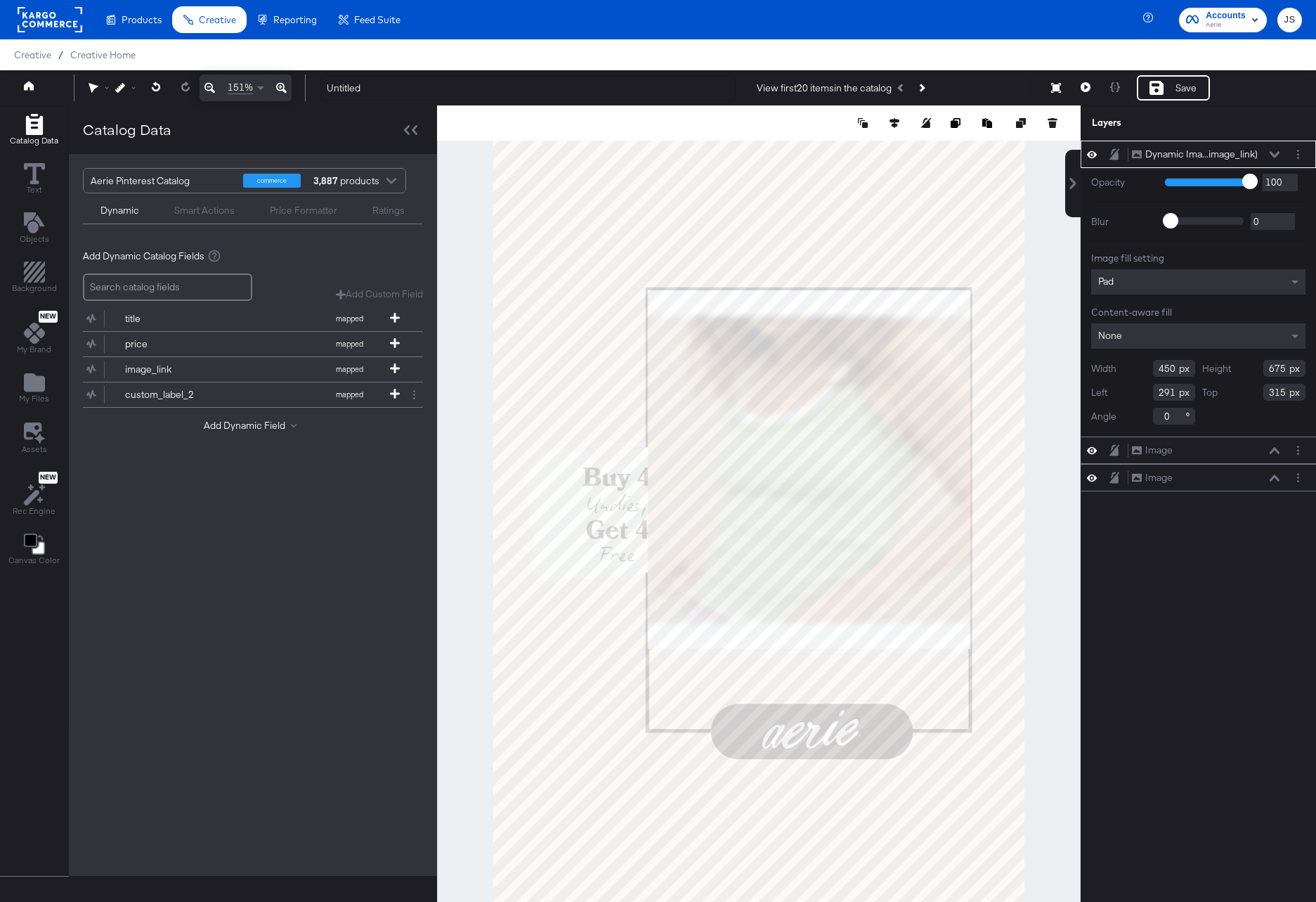
type input "608"
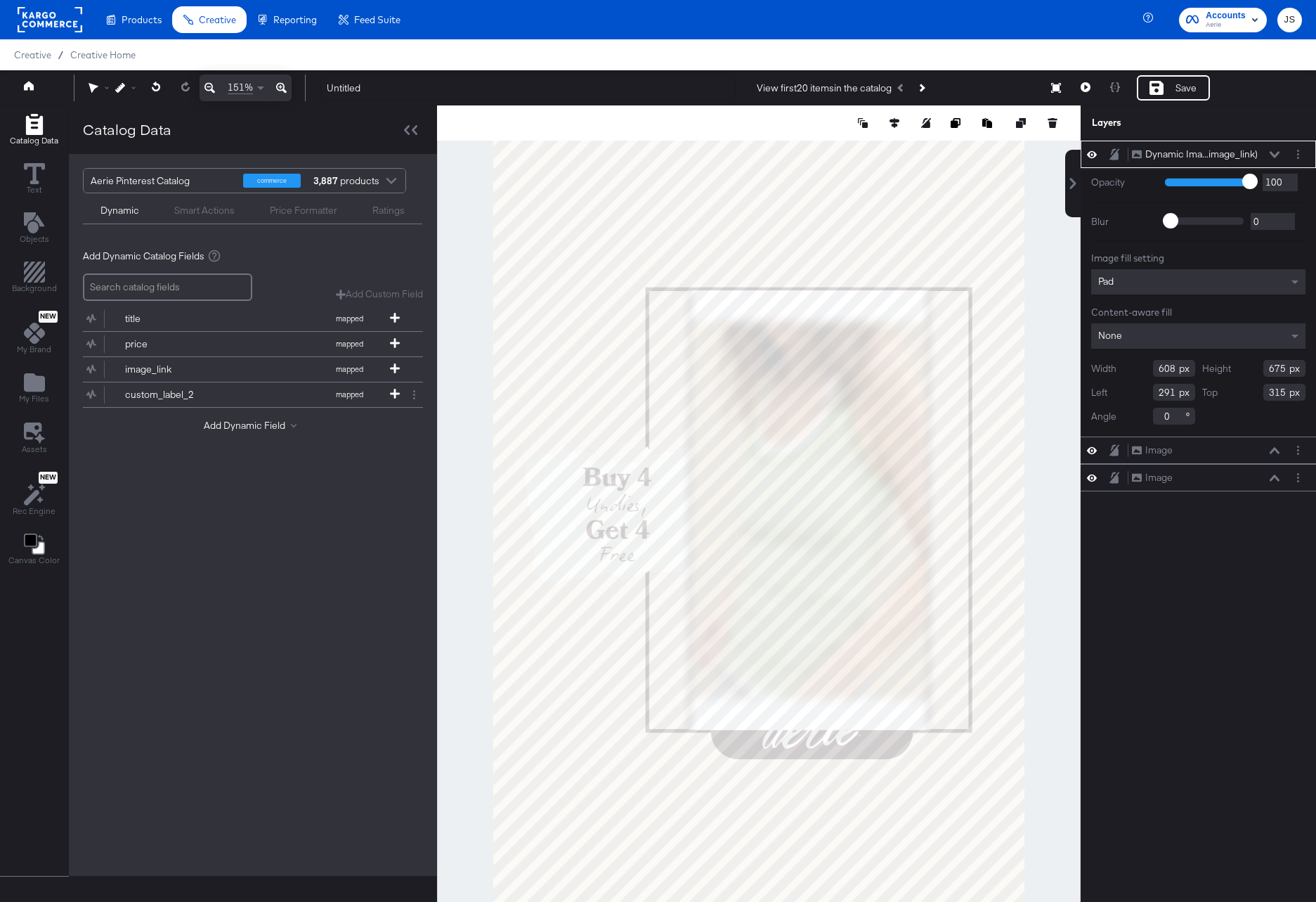
type input "828"
click at [1153, 287] on div "Pad" at bounding box center [1198, 281] width 214 height 25
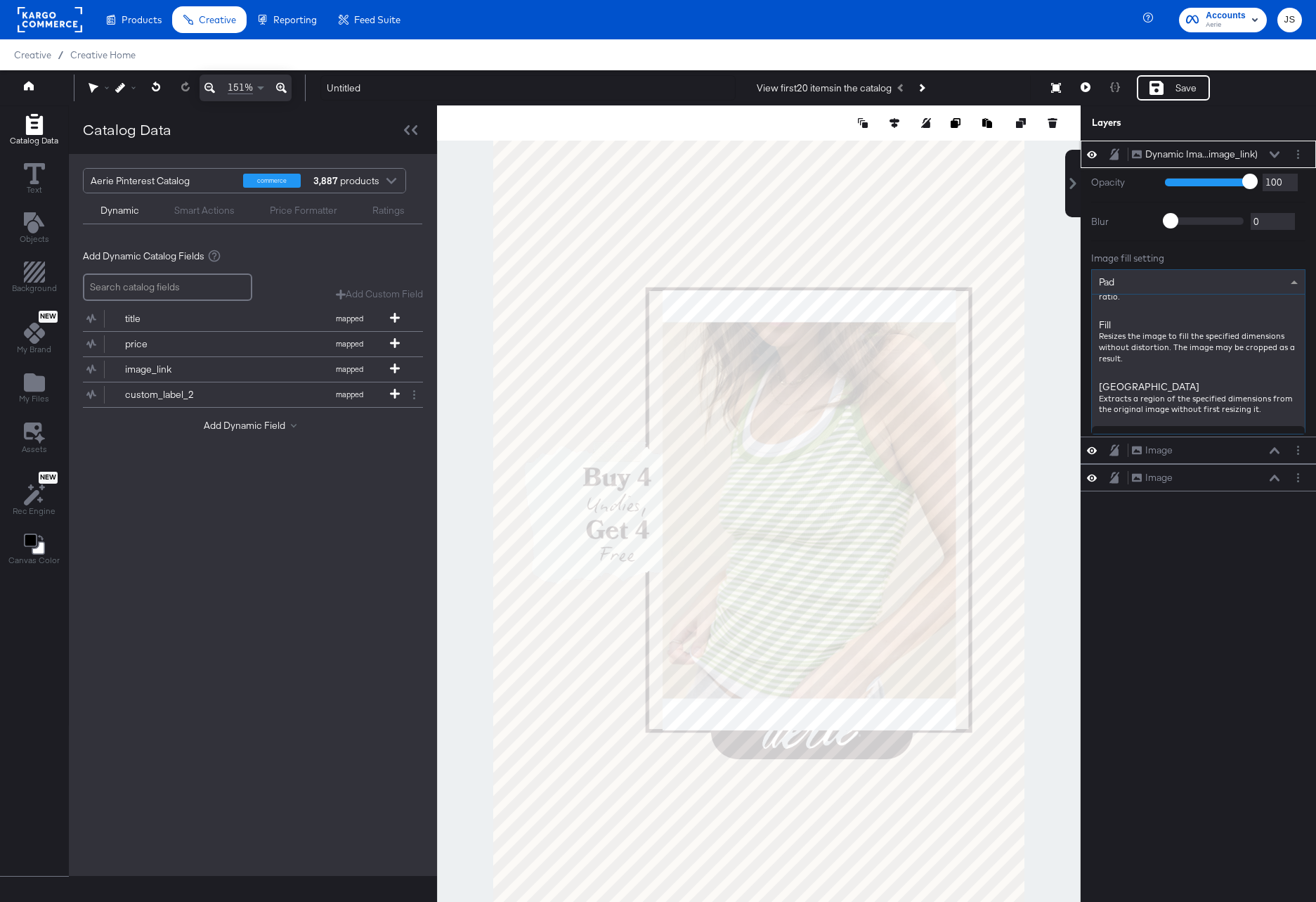
scroll to position [227, 0]
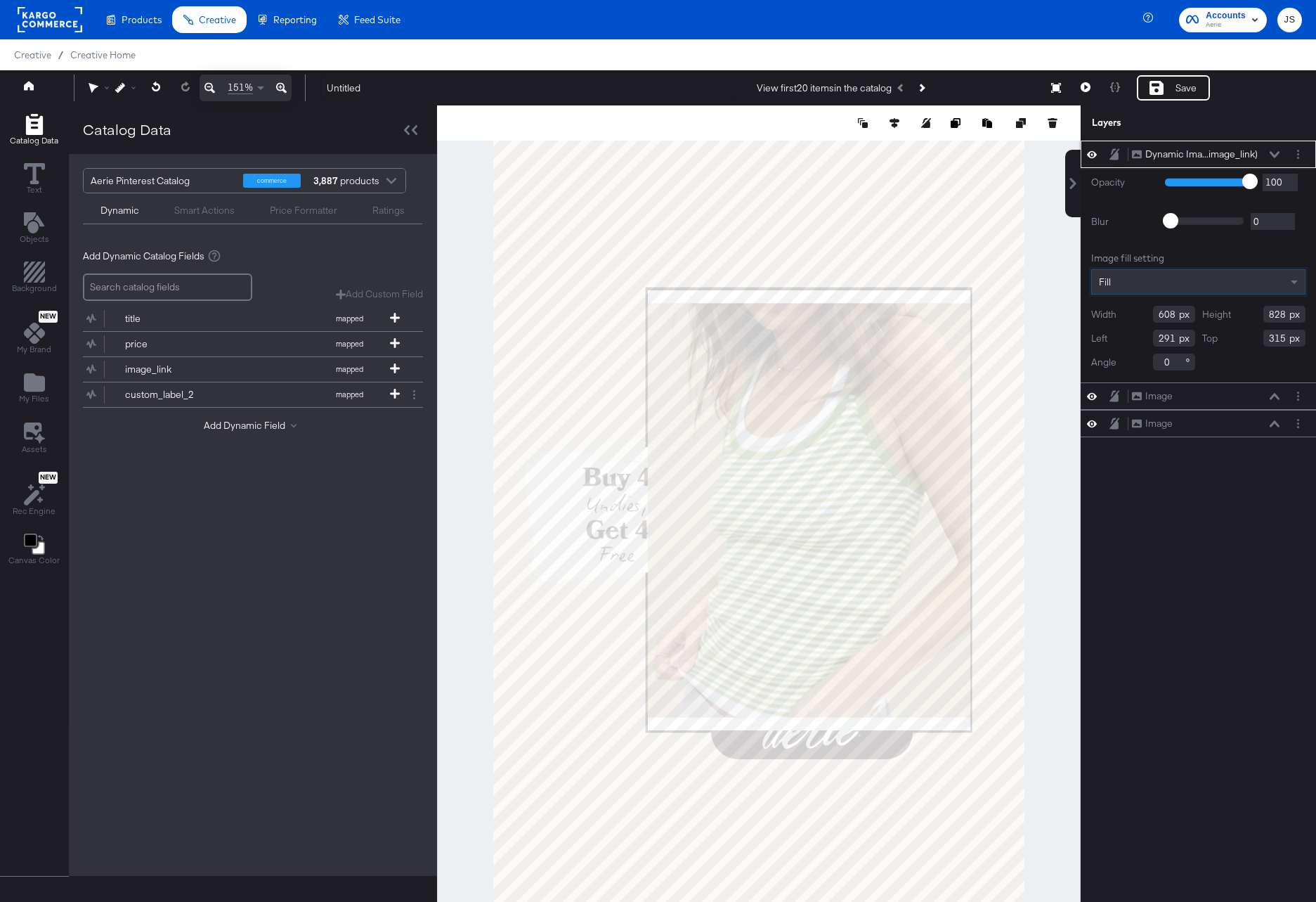
click at [1273, 152] on icon at bounding box center [1274, 154] width 10 height 7
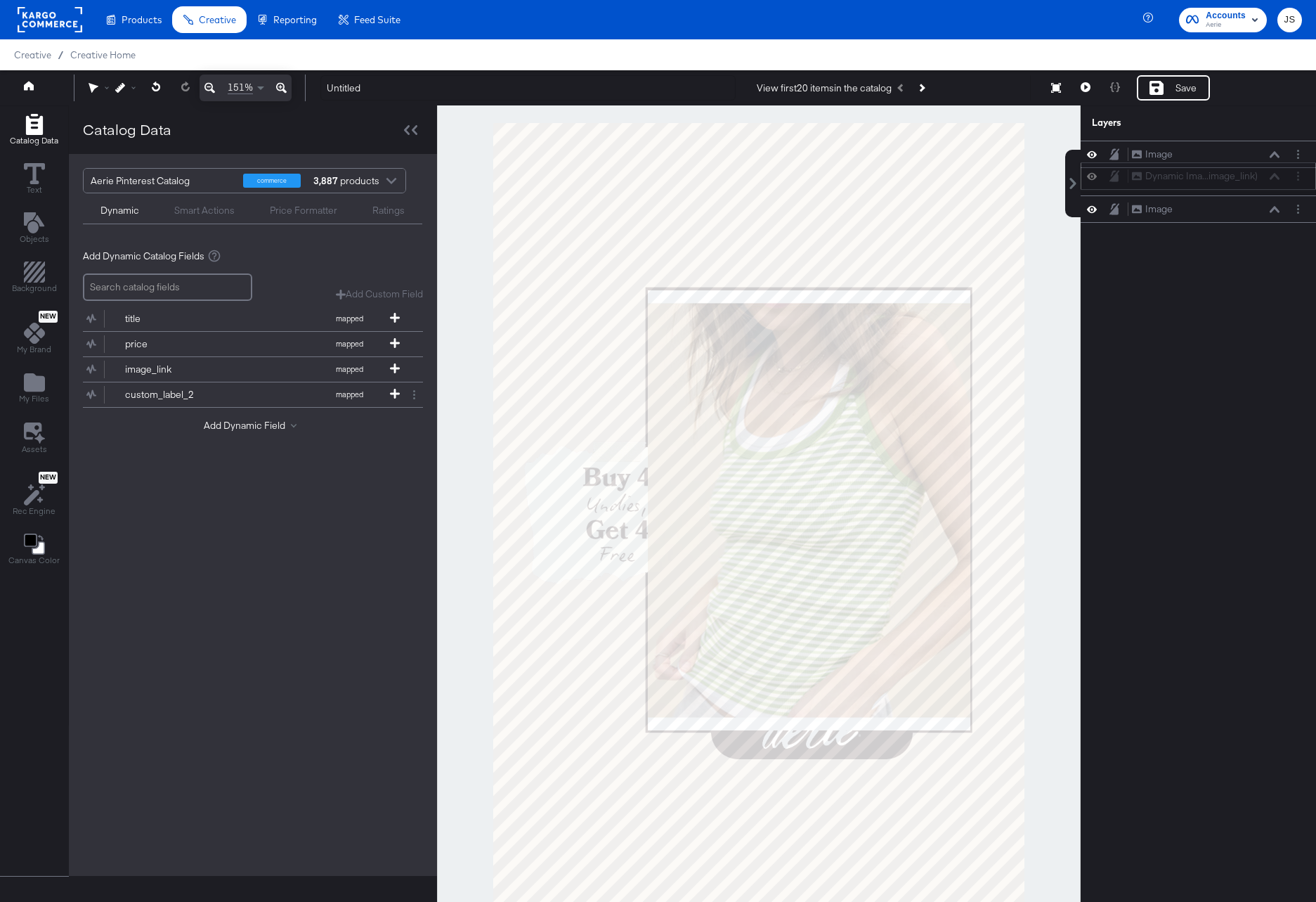
drag, startPoint x: 1262, startPoint y: 152, endPoint x: 1262, endPoint y: 180, distance: 28.0
click at [1262, 180] on div "Dynamic Ima...image_link) Dynamic Image (image_link)" at bounding box center [1206, 176] width 149 height 15
click at [1271, 184] on icon at bounding box center [1274, 181] width 10 height 6
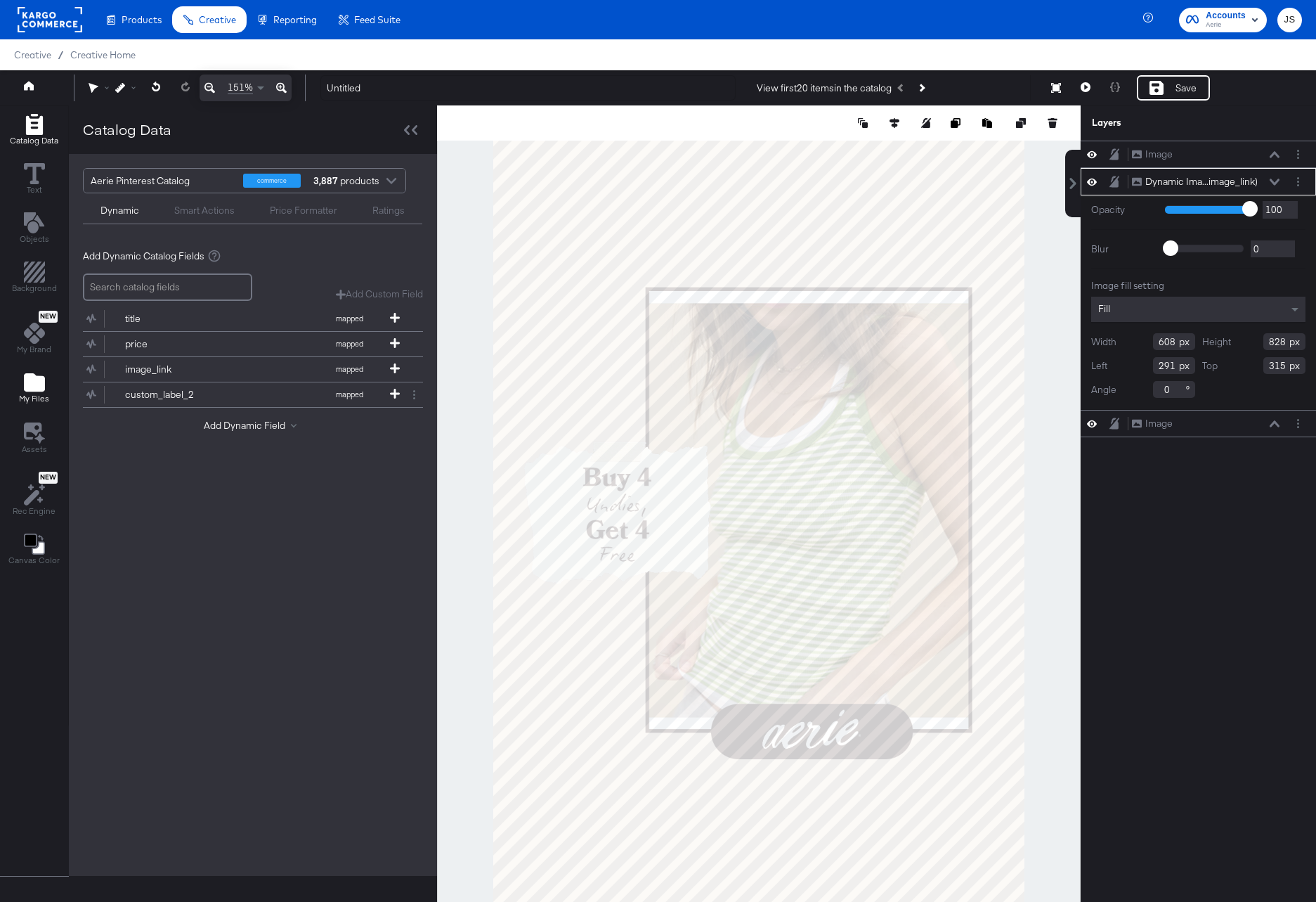
click at [35, 381] on icon "Add Files" at bounding box center [35, 382] width 21 height 18
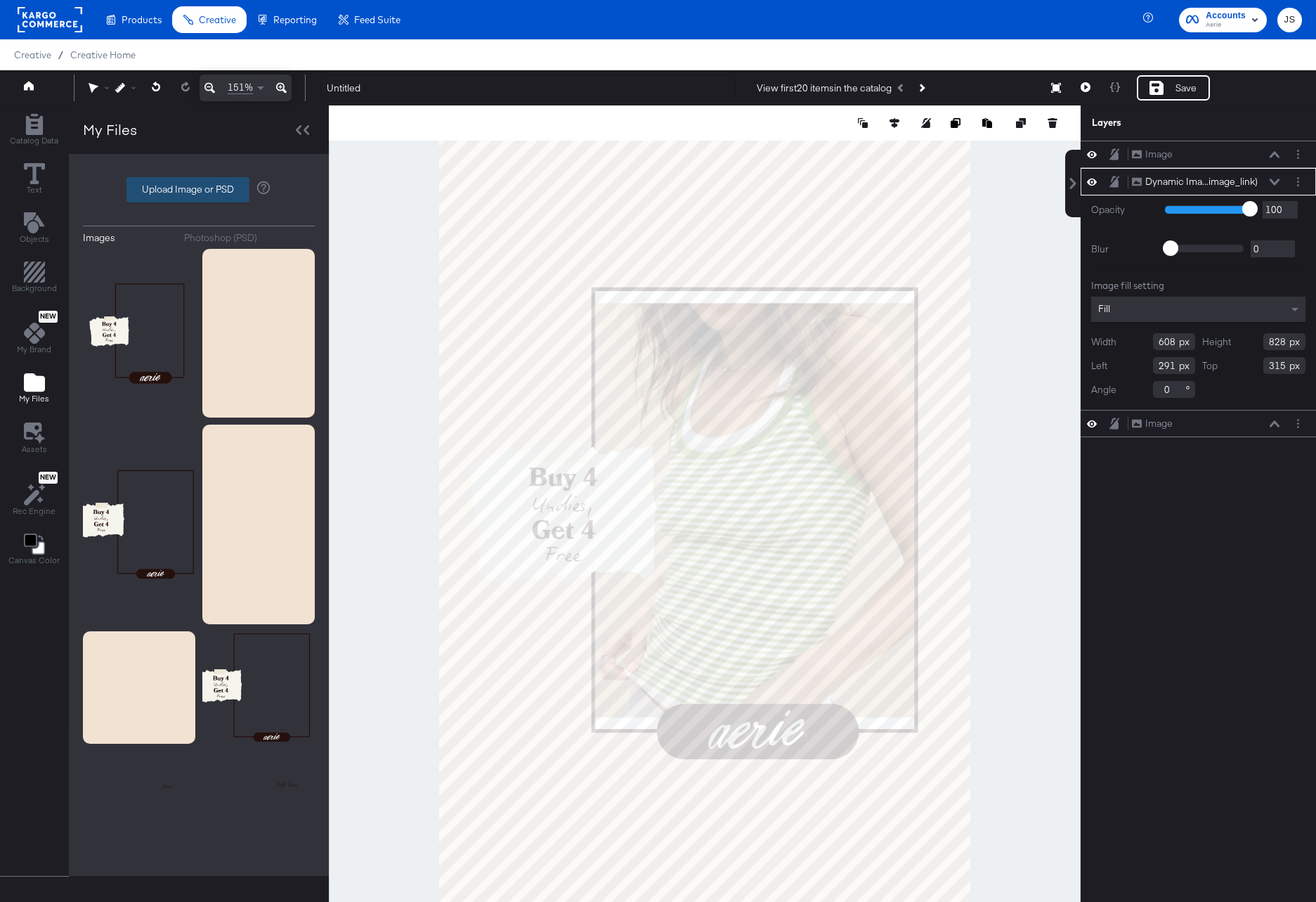
click at [221, 198] on label "Upload Image or PSD" at bounding box center [188, 190] width 121 height 24
click at [199, 190] on input "Upload Image or PSD" at bounding box center [199, 190] width 0 height 0
type input "C:\fakepath\Background 2.png"
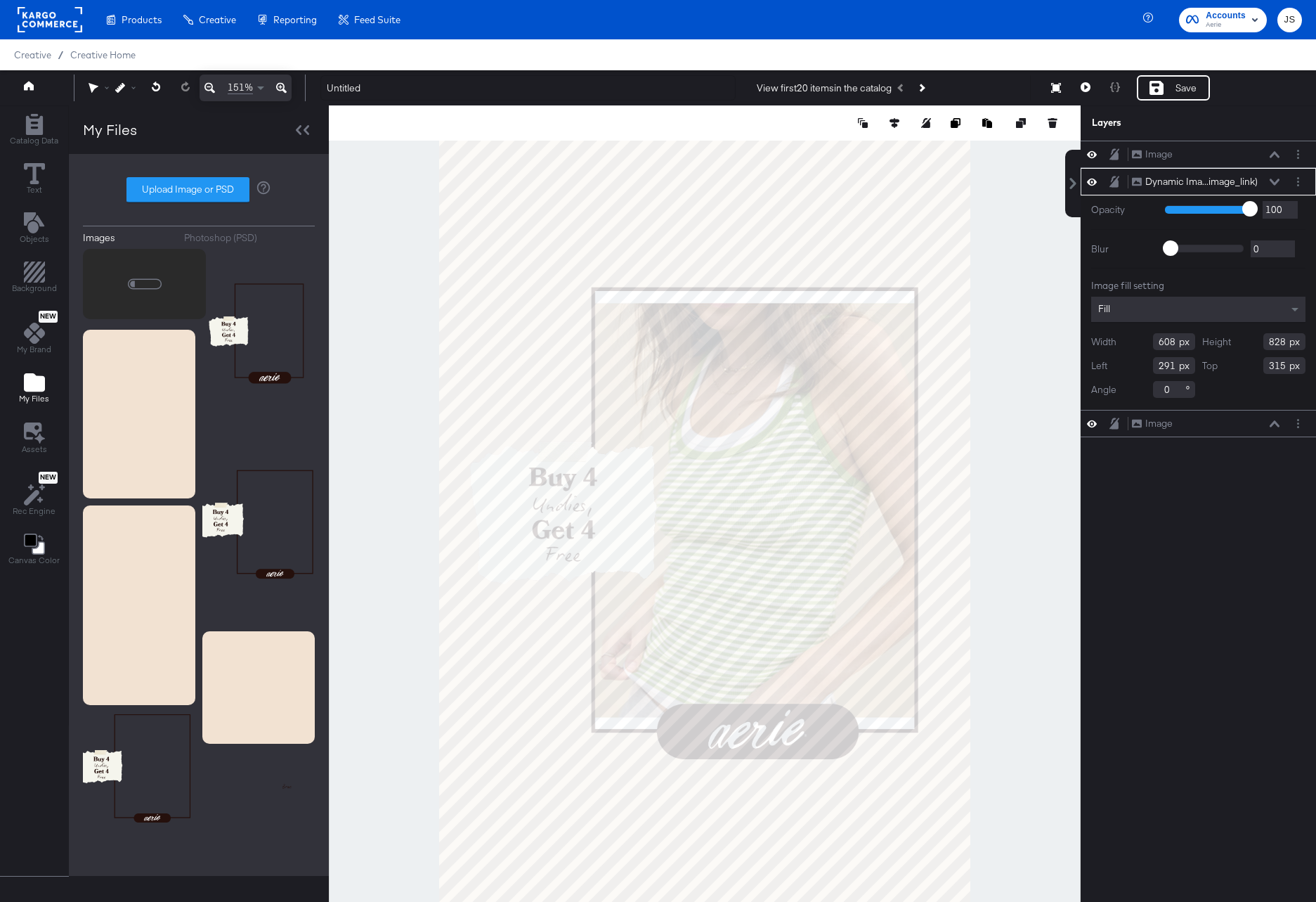
click at [1273, 185] on button at bounding box center [1274, 182] width 11 height 9
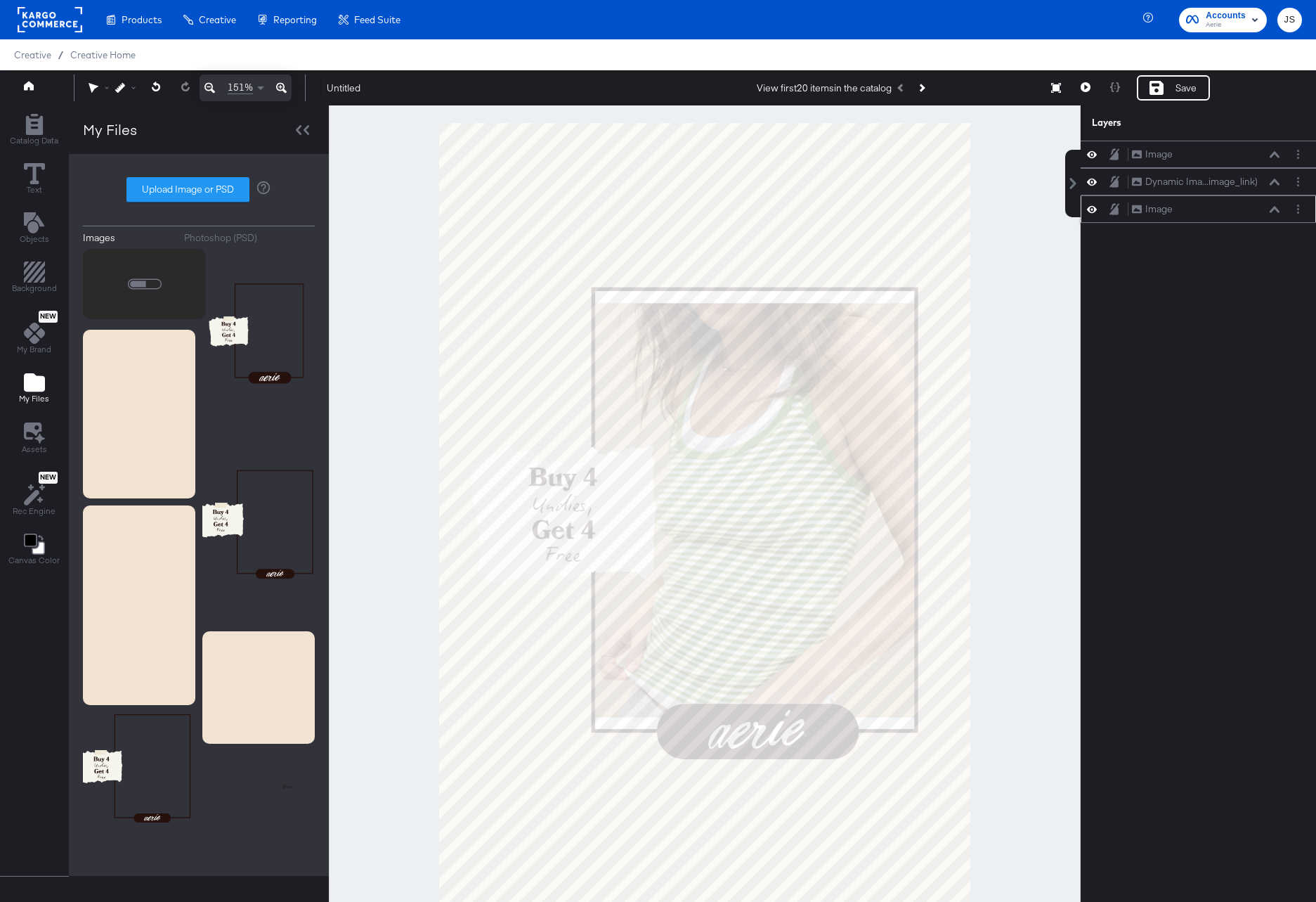
click at [1095, 206] on icon at bounding box center [1091, 209] width 10 height 12
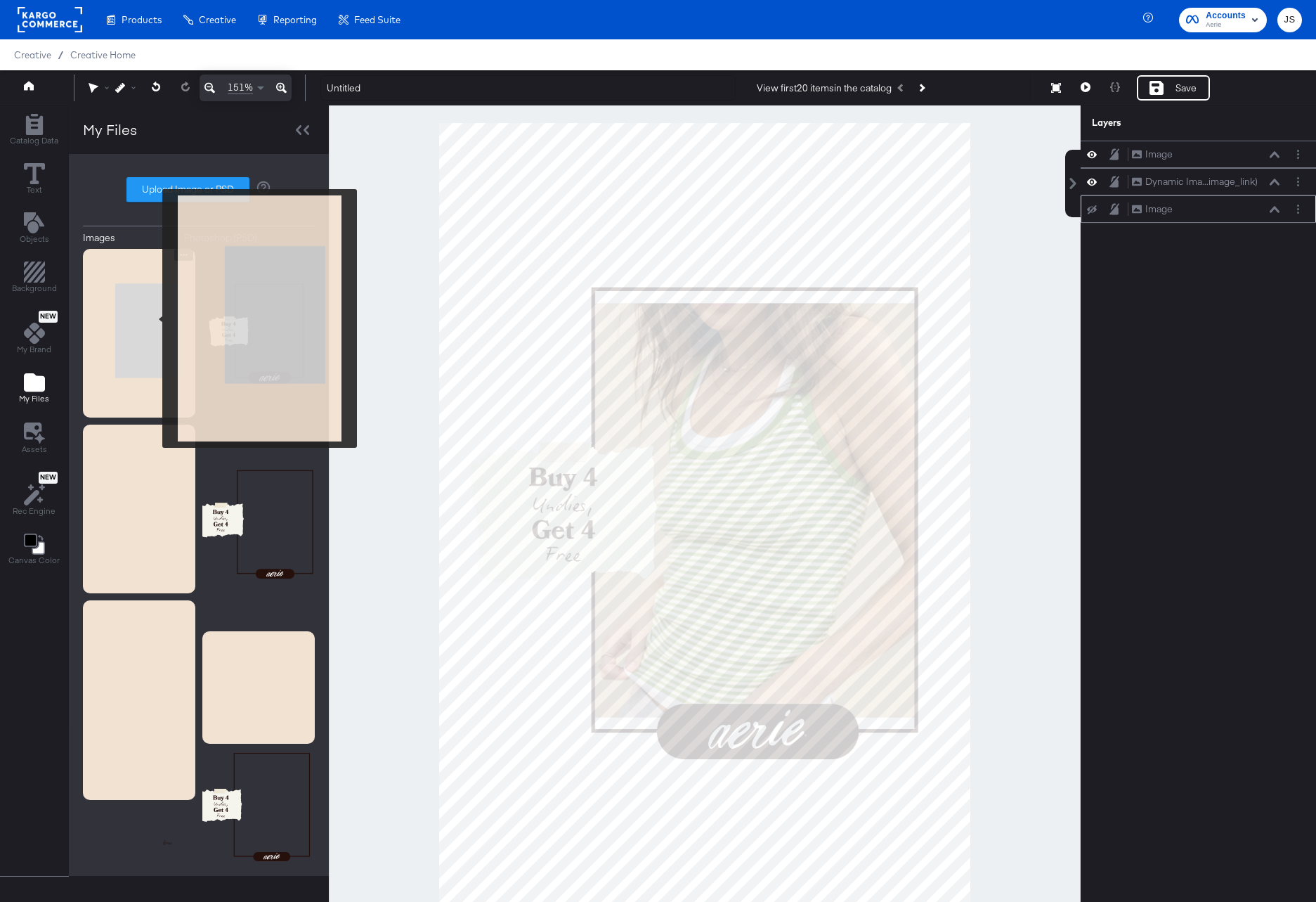
click at [153, 318] on img at bounding box center [140, 333] width 113 height 169
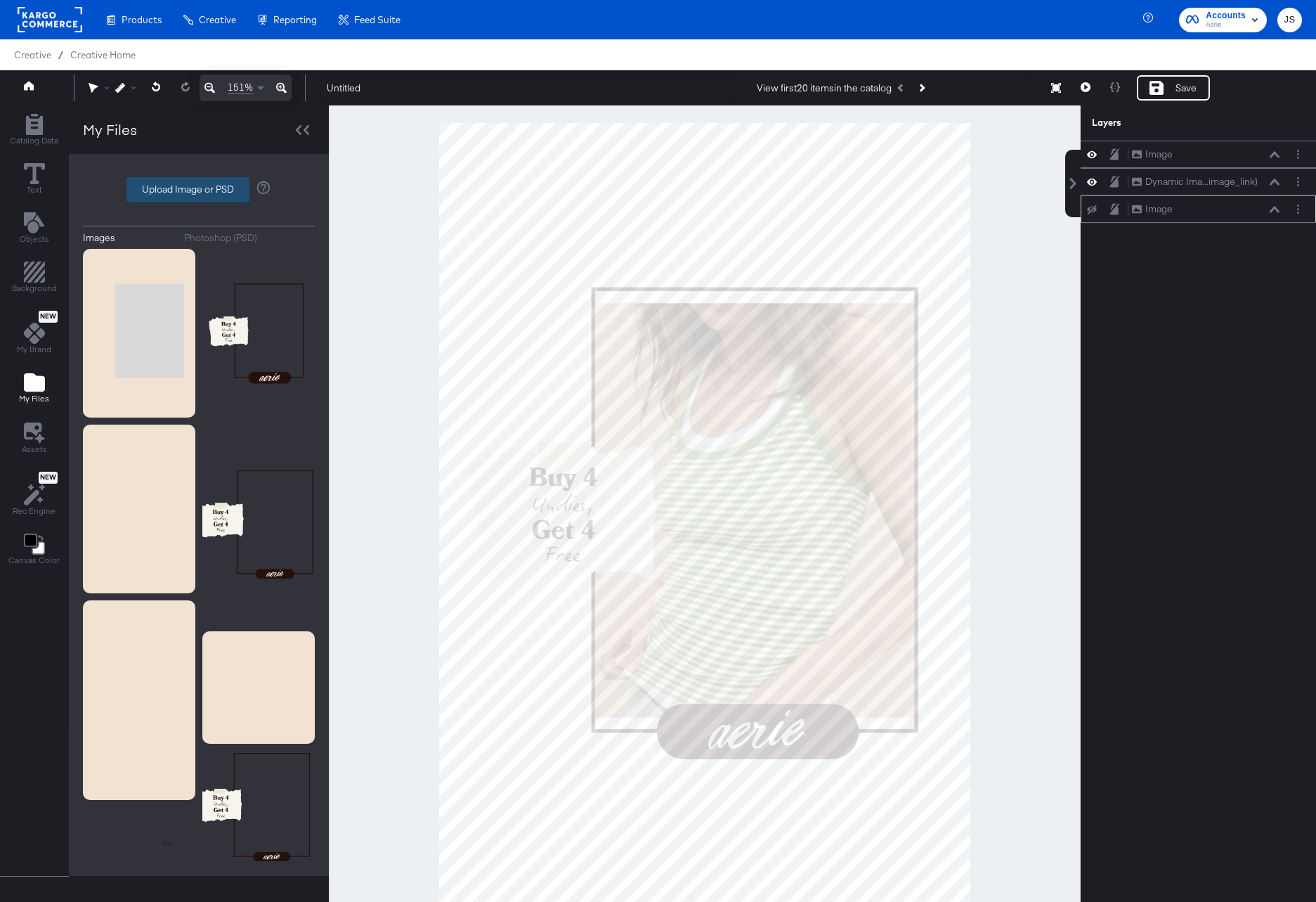
click at [210, 191] on label "Upload Image or PSD" at bounding box center [188, 190] width 121 height 24
click at [199, 190] on input "Upload Image or PSD" at bounding box center [199, 190] width 0 height 0
type input "C:\fakepath\Background 2.png"
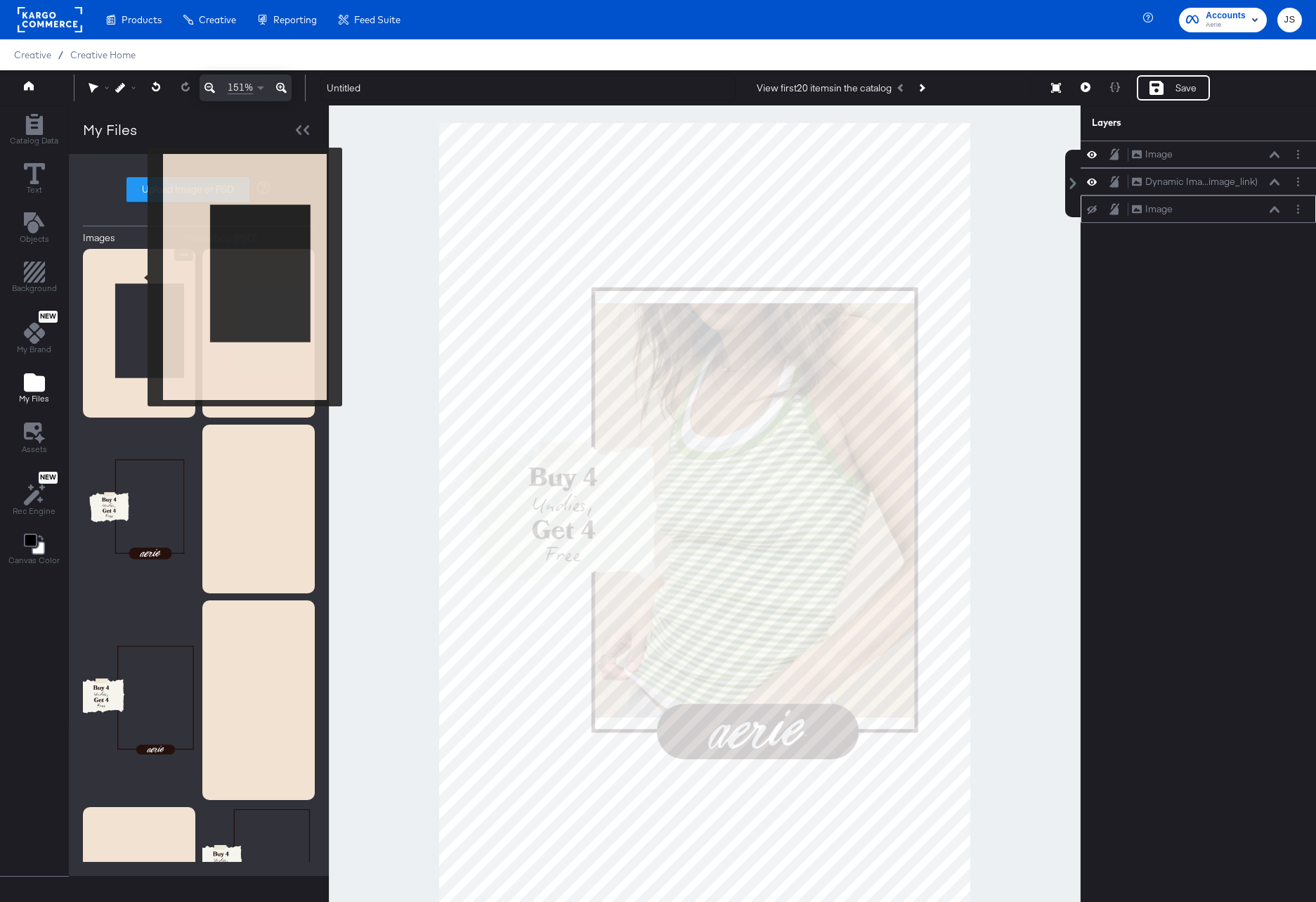
click at [139, 277] on img at bounding box center [140, 333] width 113 height 169
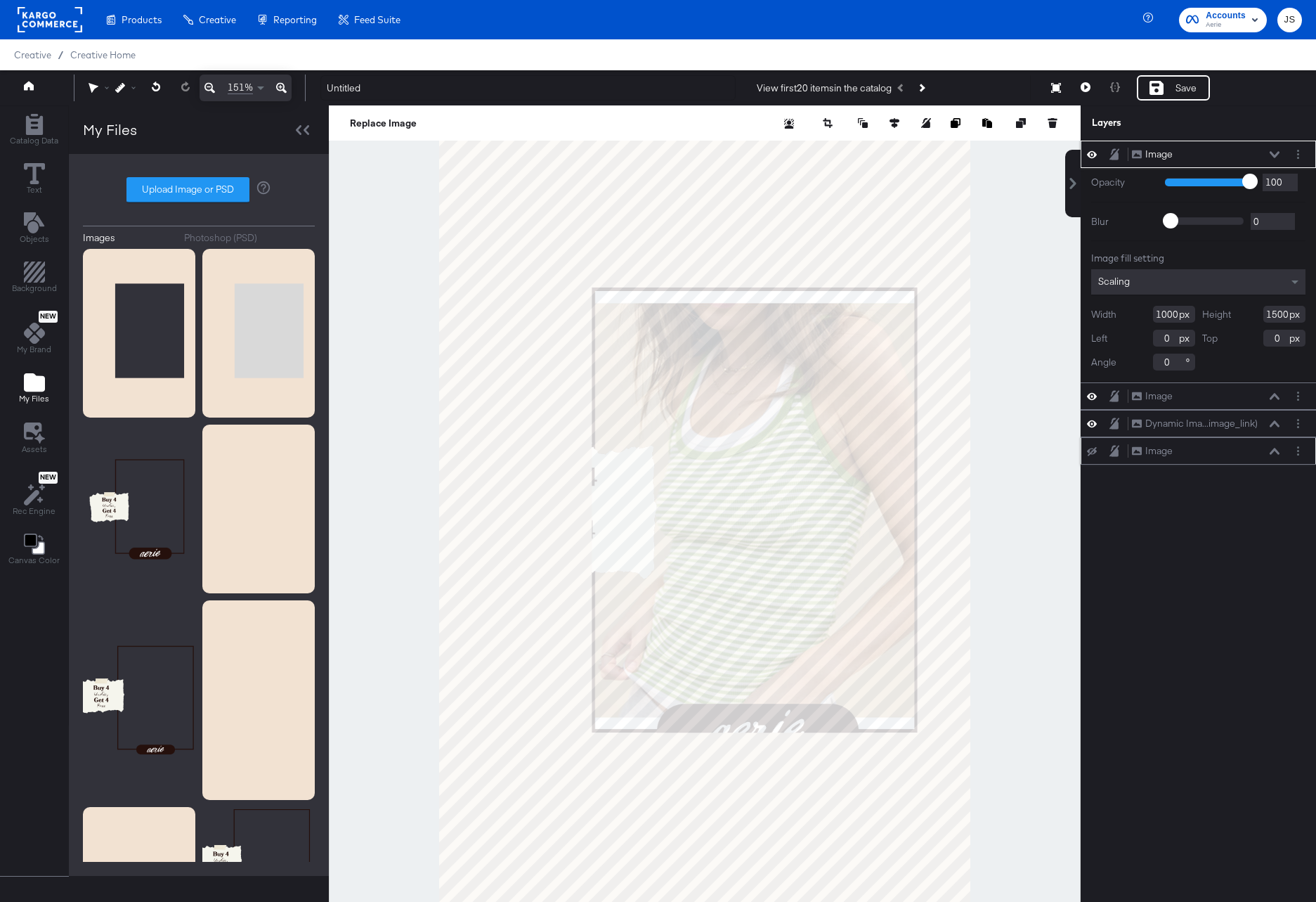
click at [1275, 154] on icon at bounding box center [1274, 154] width 10 height 6
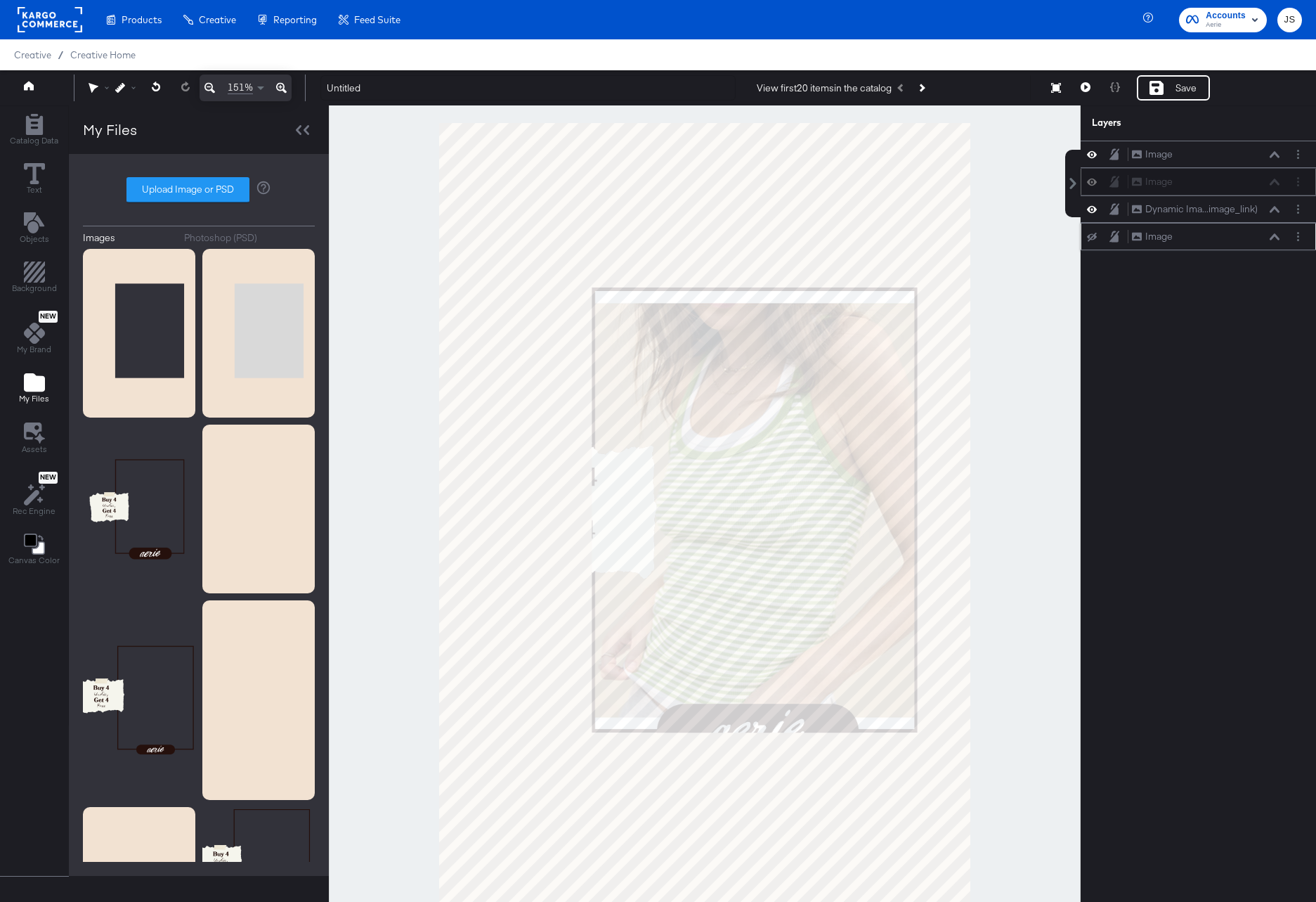
drag, startPoint x: 1248, startPoint y: 152, endPoint x: 1248, endPoint y: 193, distance: 41.0
click at [1248, 189] on div "Image Image" at bounding box center [1206, 181] width 149 height 15
drag, startPoint x: 1241, startPoint y: 184, endPoint x: 1241, endPoint y: 208, distance: 24.0
click at [1241, 208] on div "Image Image" at bounding box center [1206, 200] width 149 height 15
click at [1296, 239] on button "Layer Options" at bounding box center [1298, 236] width 15 height 15
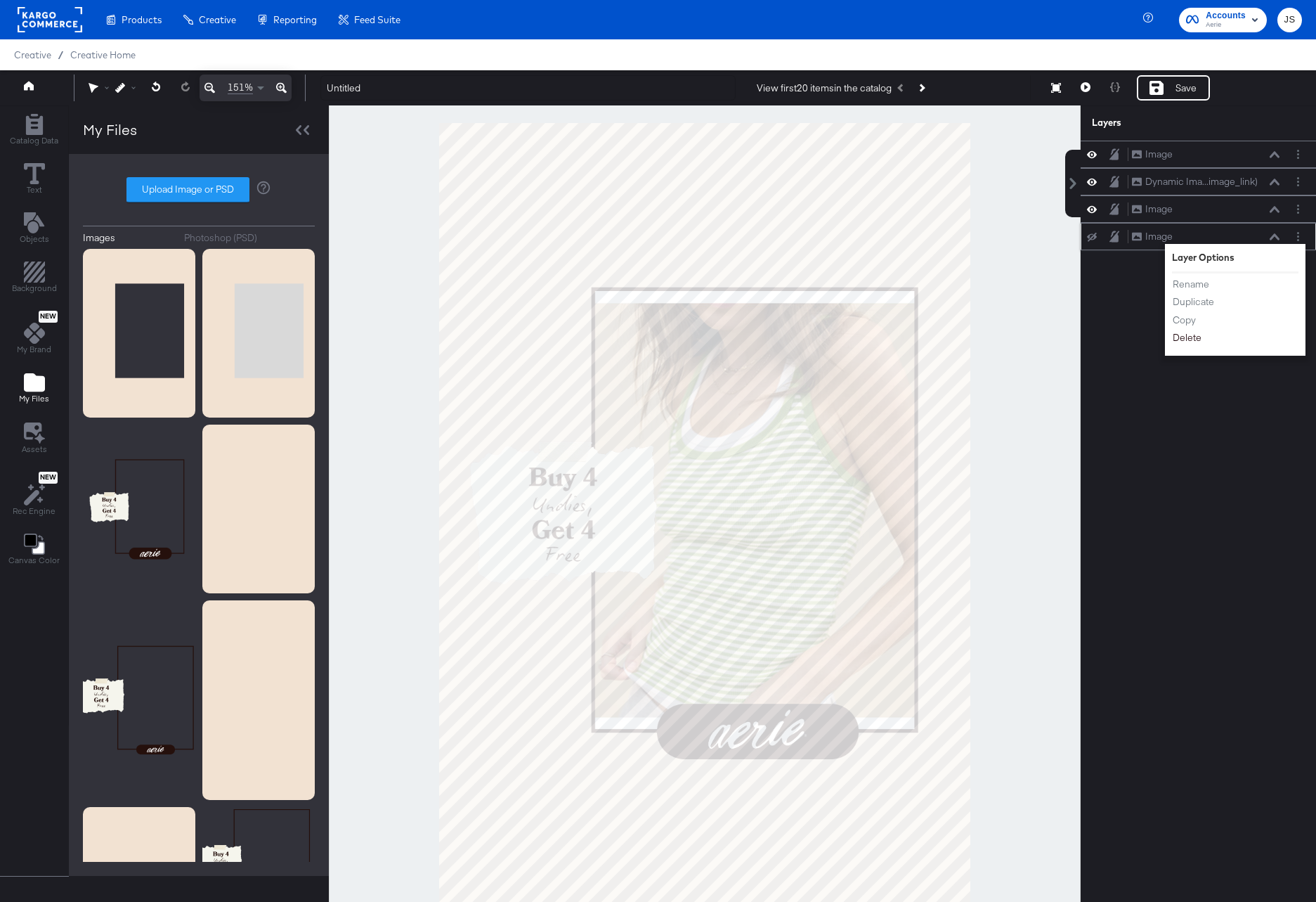
click at [1181, 336] on button "Delete" at bounding box center [1187, 337] width 30 height 15
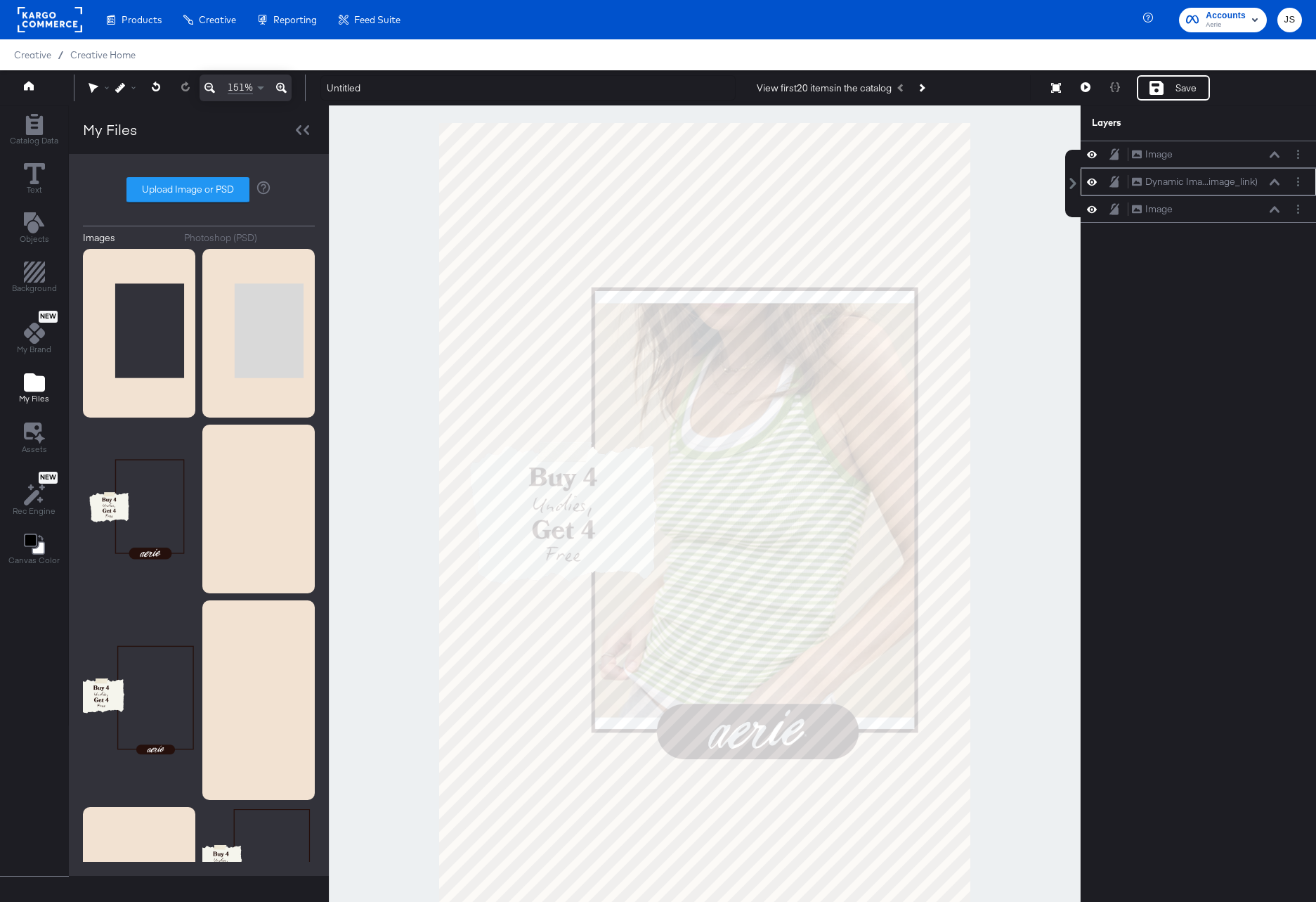
click at [1272, 182] on icon at bounding box center [1274, 181] width 10 height 6
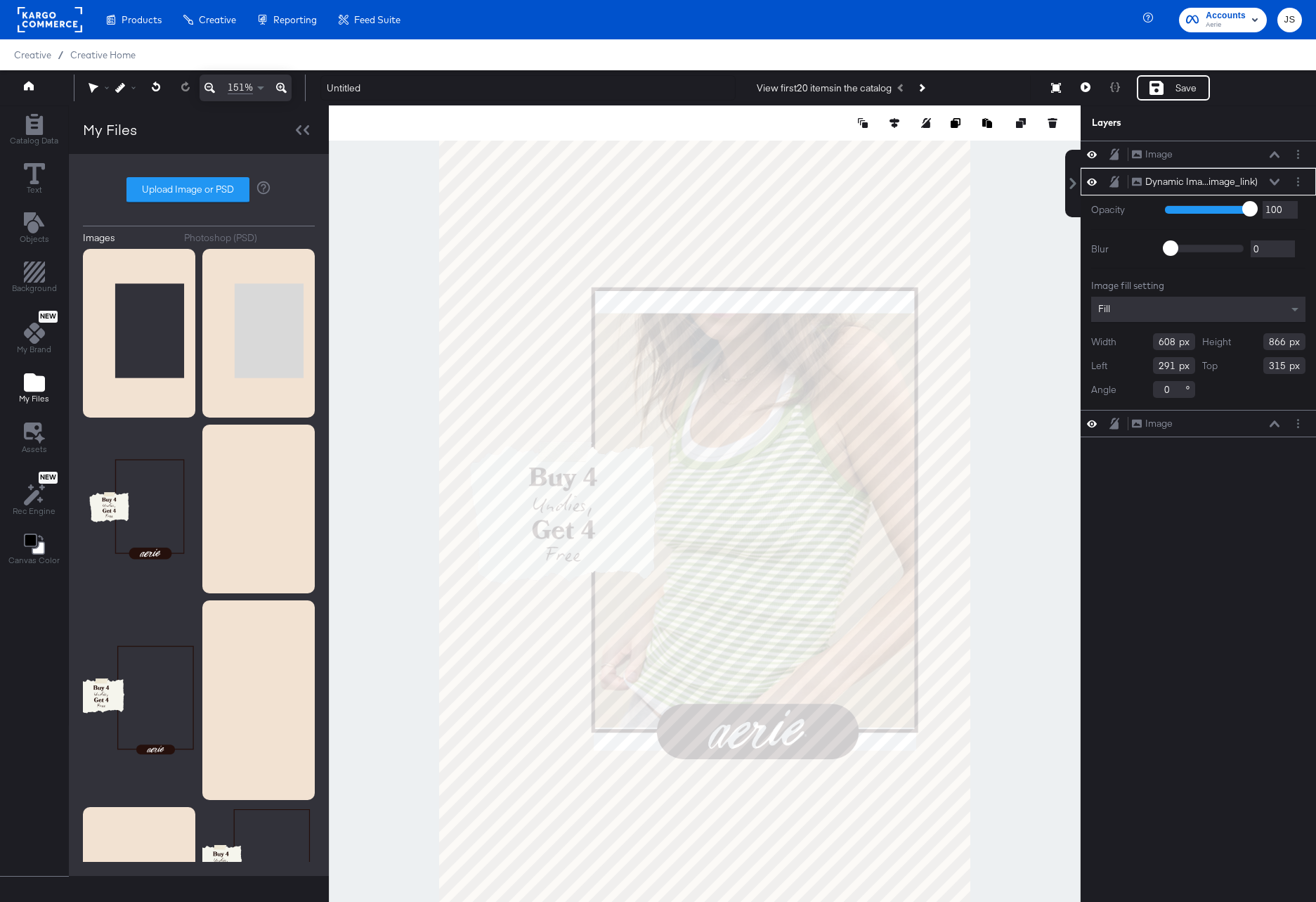
type input "925"
type input "257"
type input "980"
click at [1274, 180] on icon at bounding box center [1274, 182] width 10 height 7
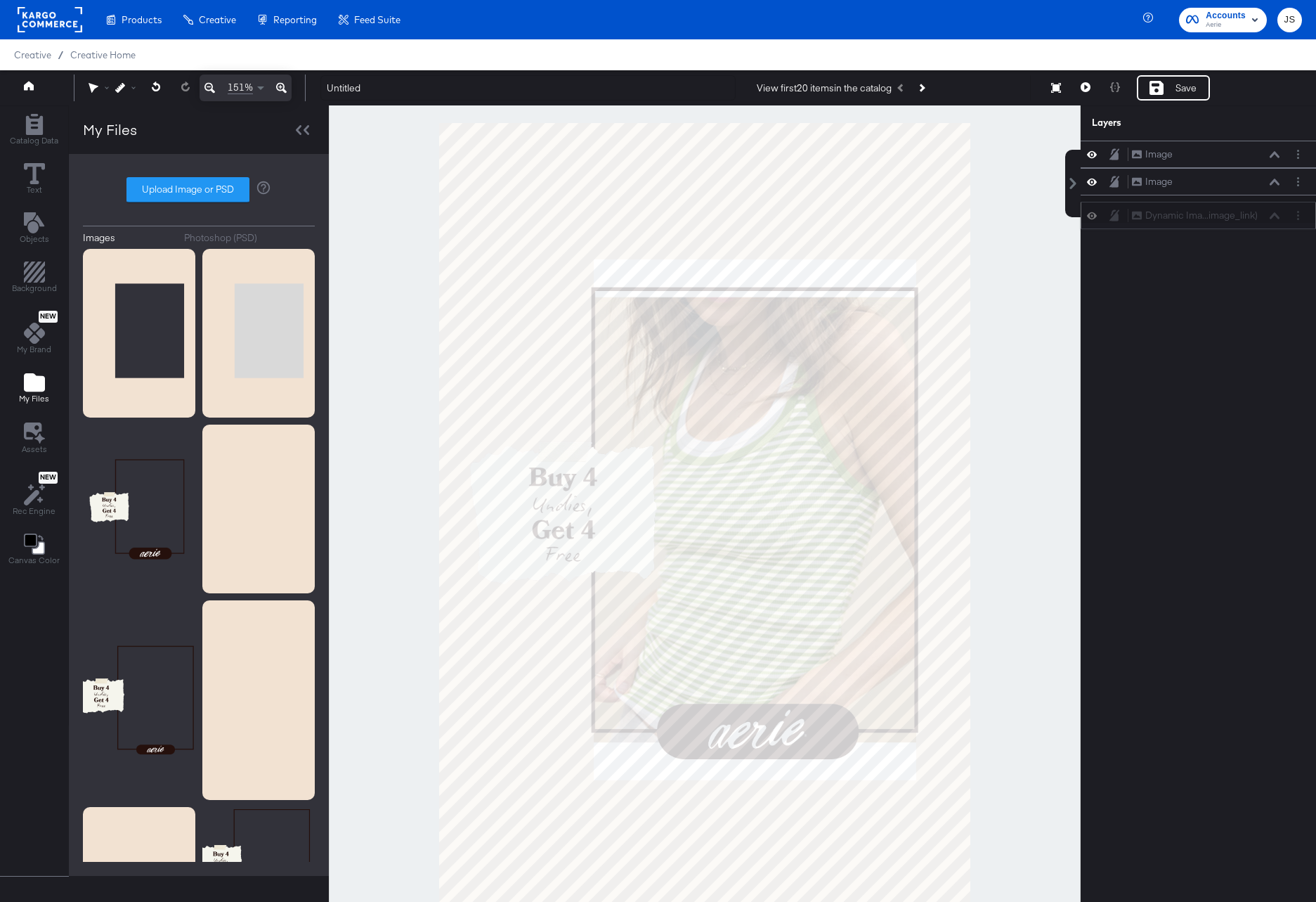
drag, startPoint x: 1262, startPoint y: 179, endPoint x: 1261, endPoint y: 217, distance: 38.0
click at [1262, 219] on div "Dynamic Ima...image_link) Dynamic Image (image_link)" at bounding box center [1206, 215] width 149 height 15
click at [1275, 203] on div "Dynamic Ima...image_link) Dynamic Image (image_link)" at bounding box center [1206, 209] width 149 height 15
click at [1274, 212] on icon at bounding box center [1274, 209] width 10 height 7
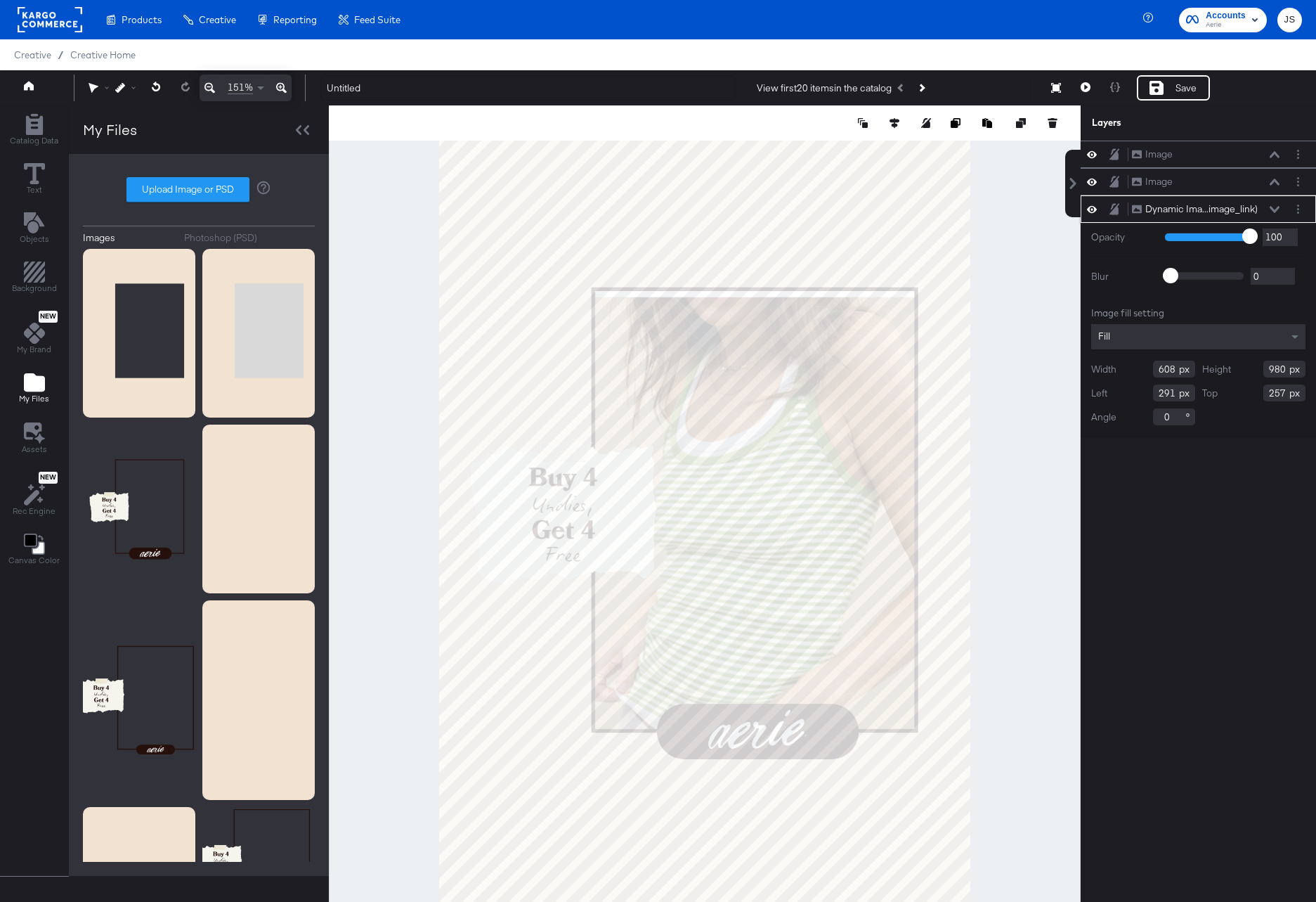
type input "1009"
type input "228"
click at [991, 558] on div at bounding box center [704, 522] width 752 height 833
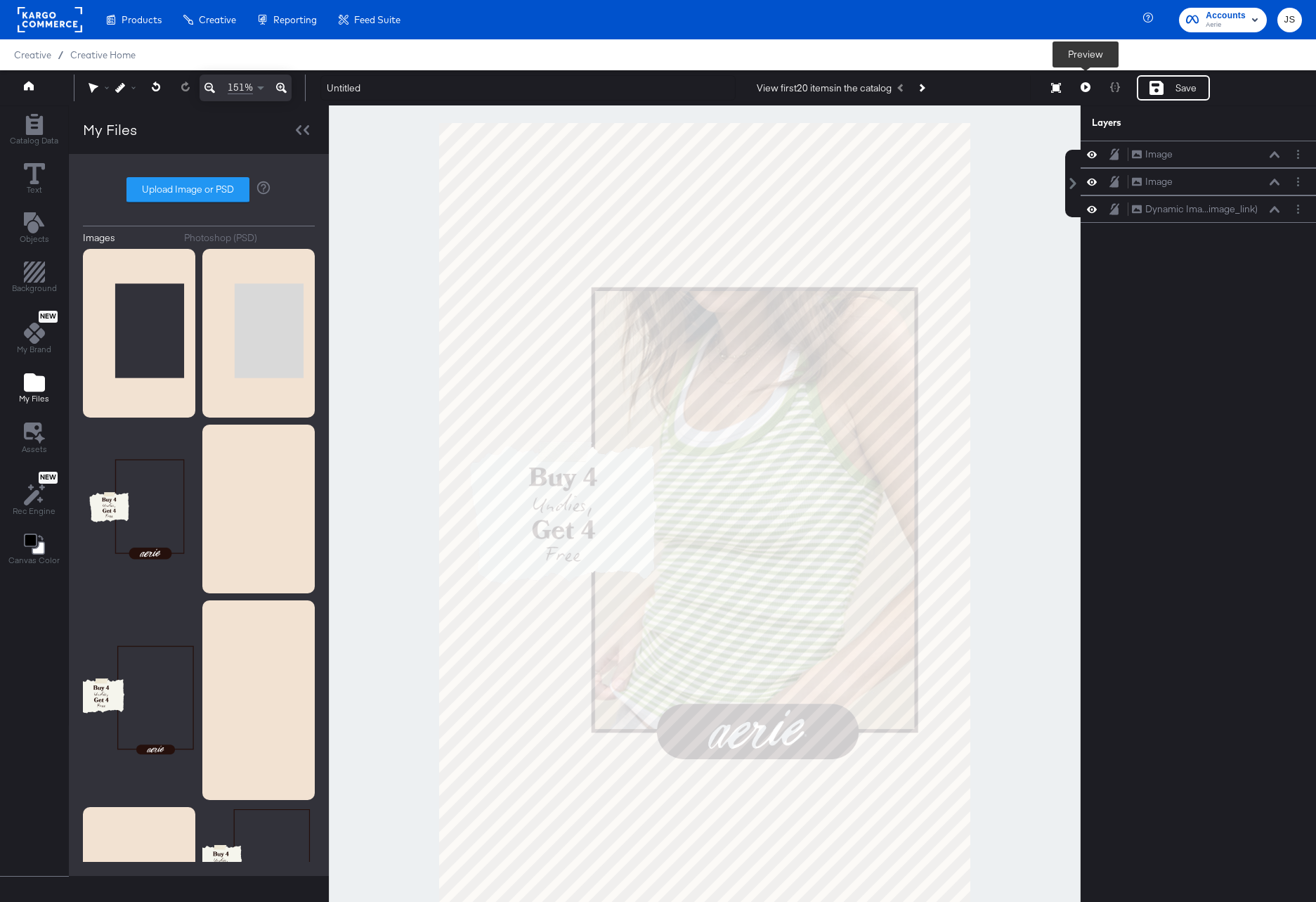
click at [1083, 87] on icon at bounding box center [1085, 87] width 10 height 10
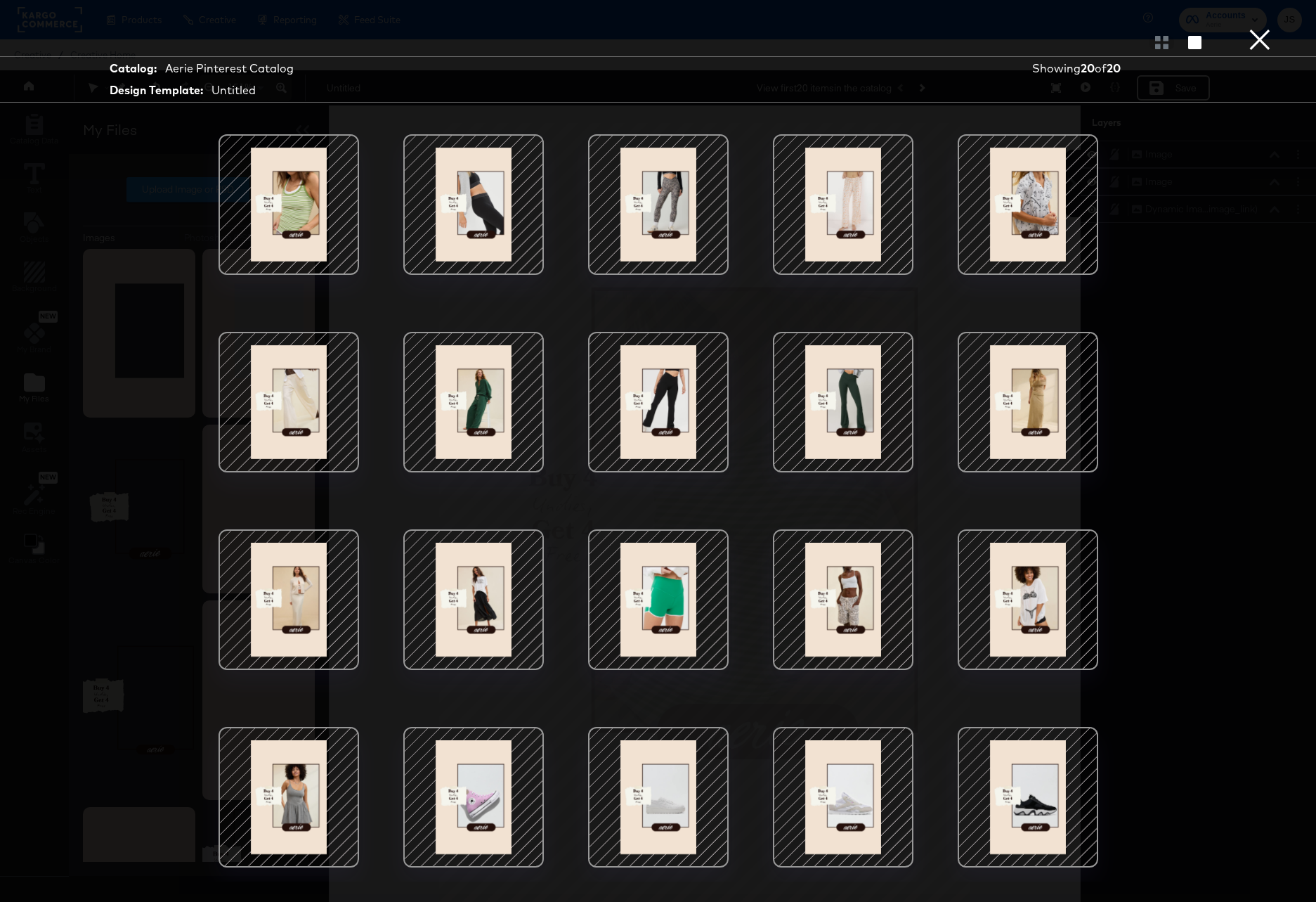
scroll to position [10, 0]
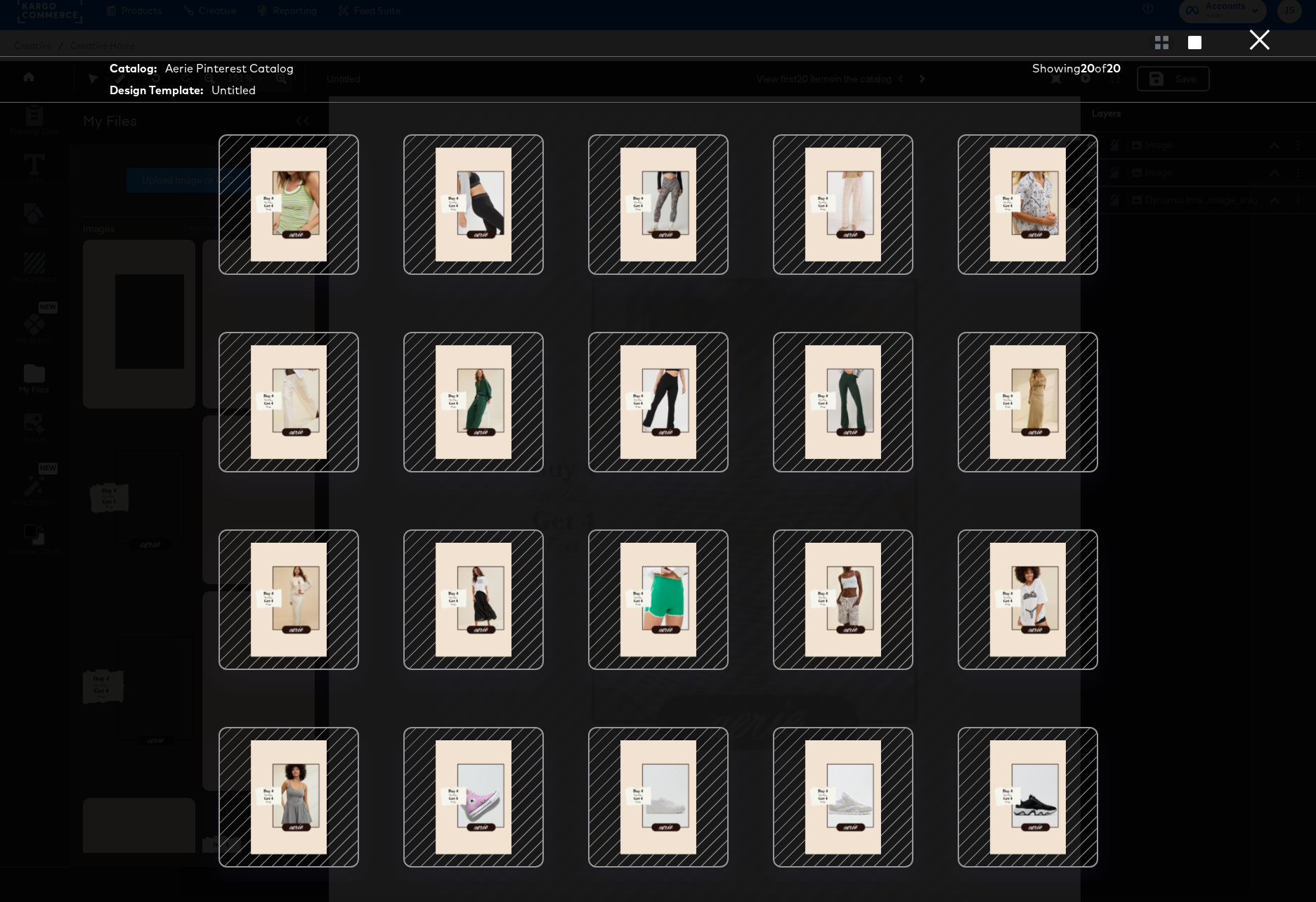
click at [829, 180] on div at bounding box center [844, 205] width 120 height 120
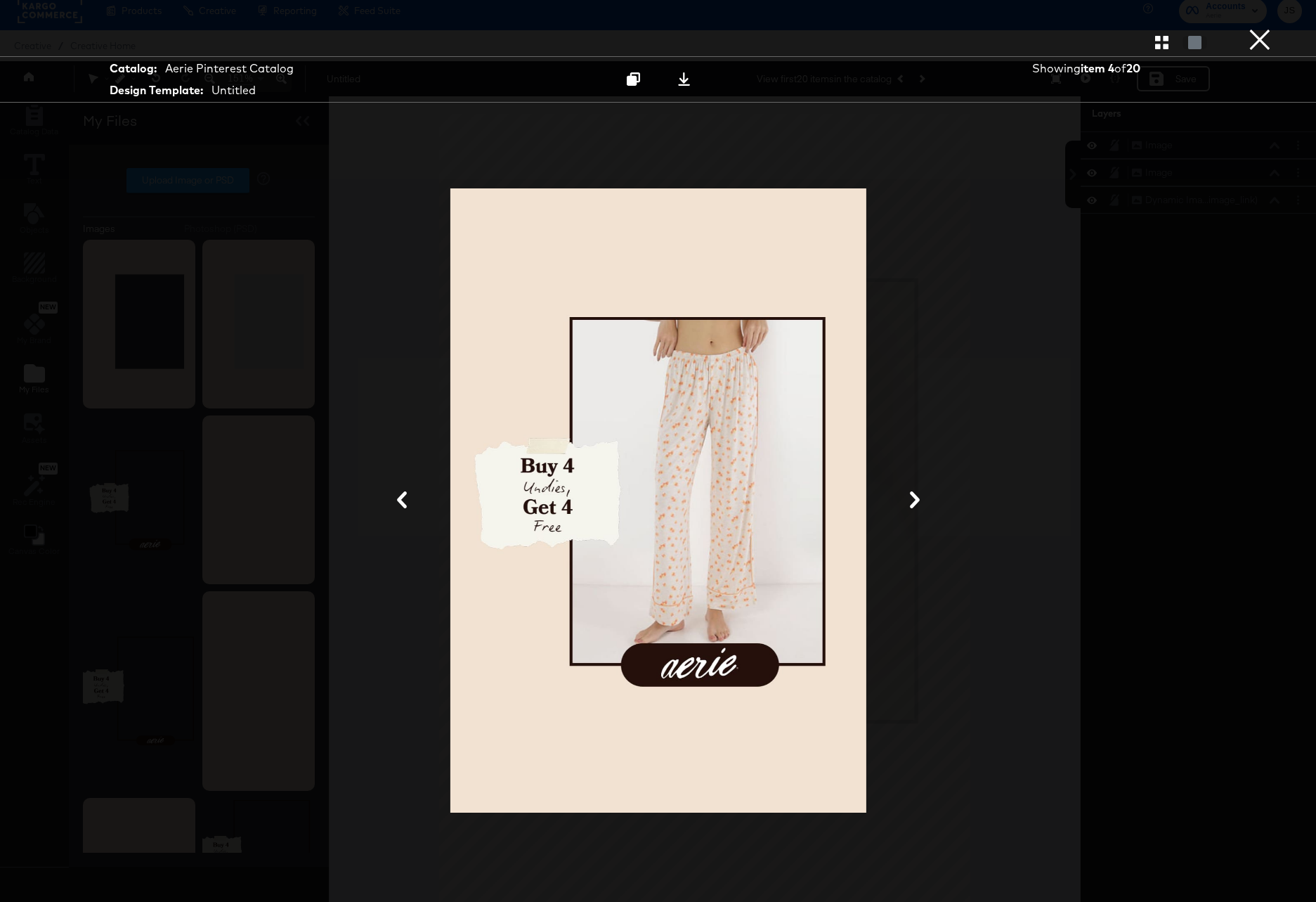
click at [1256, 28] on button "×" at bounding box center [1260, 14] width 28 height 28
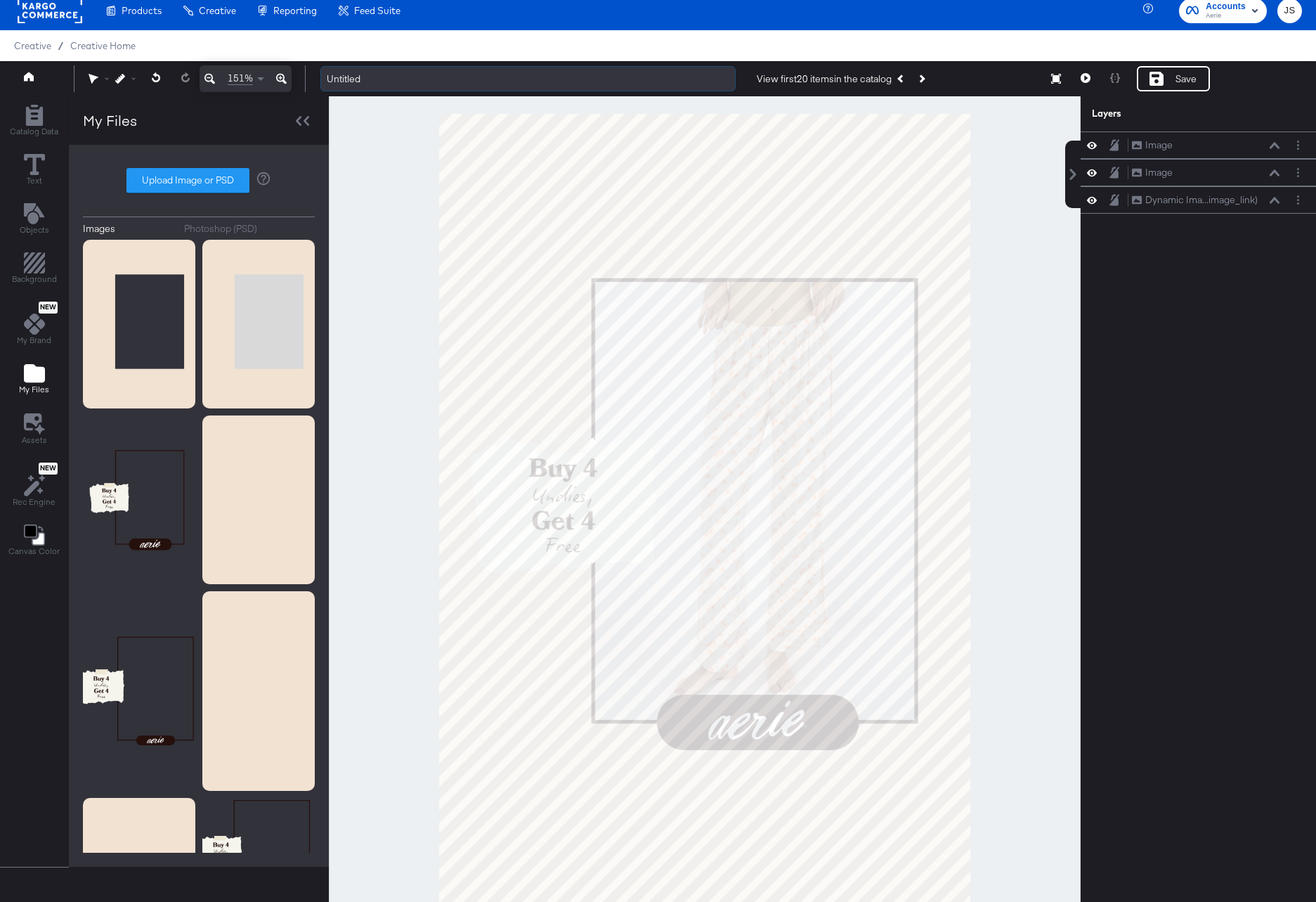
click at [540, 76] on input "Untitled" at bounding box center [528, 79] width 415 height 26
click at [383, 83] on input "Untitled" at bounding box center [528, 79] width 415 height 26
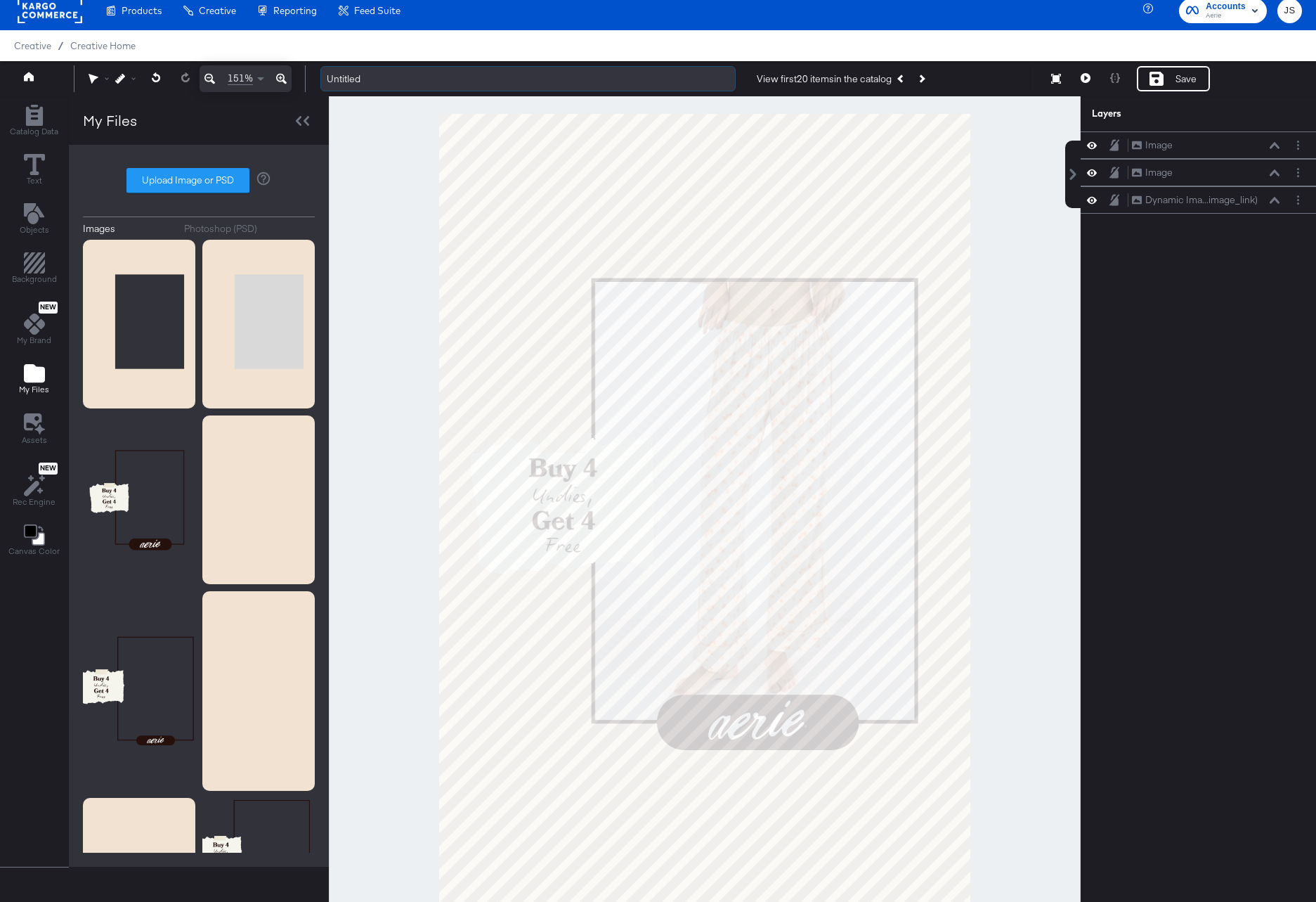
click at [383, 83] on input "Untitled" at bounding box center [528, 79] width 415 height 26
type input "HOL 1 Undie Pin 2x3 - 10/15"
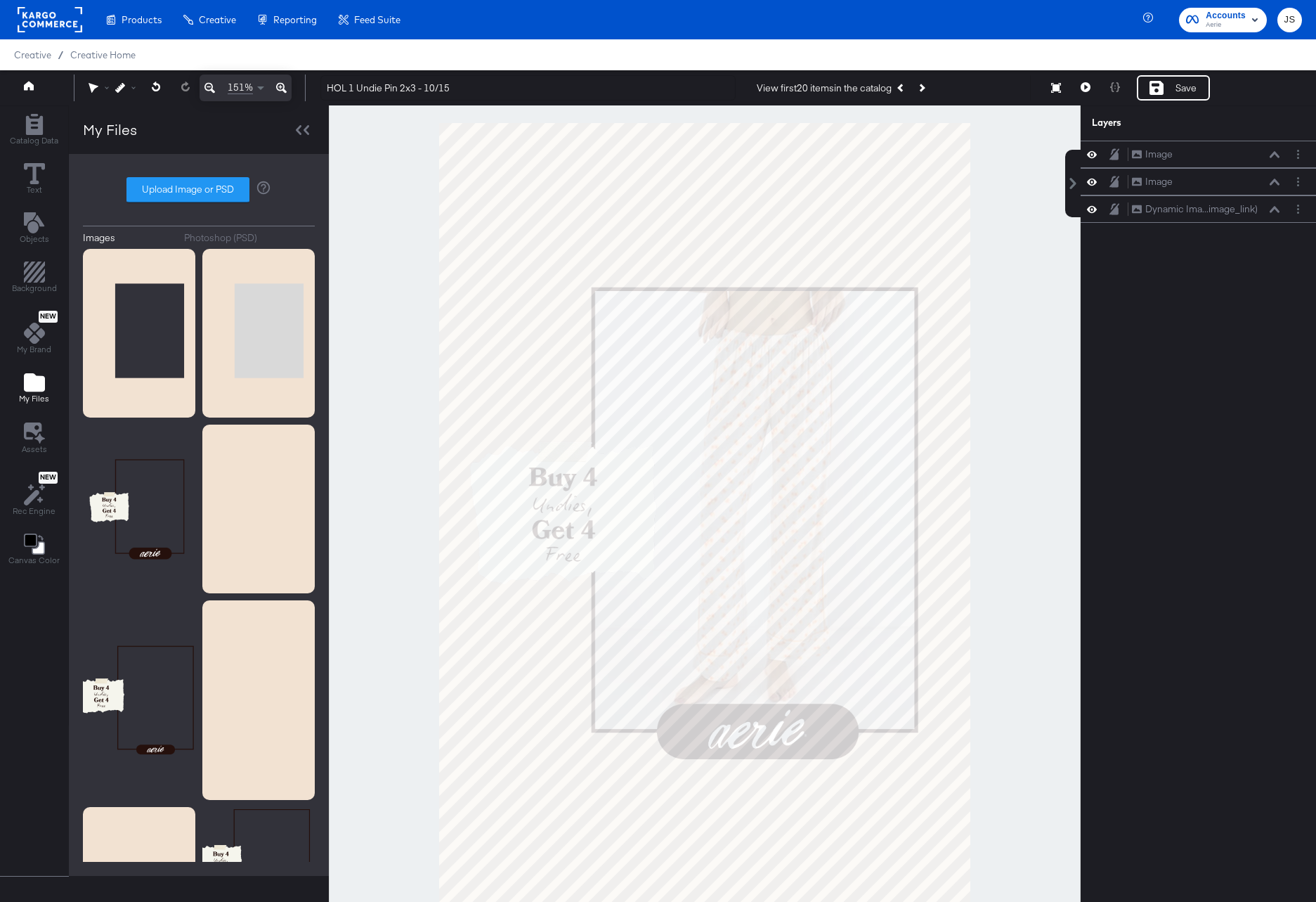
scroll to position [10, 0]
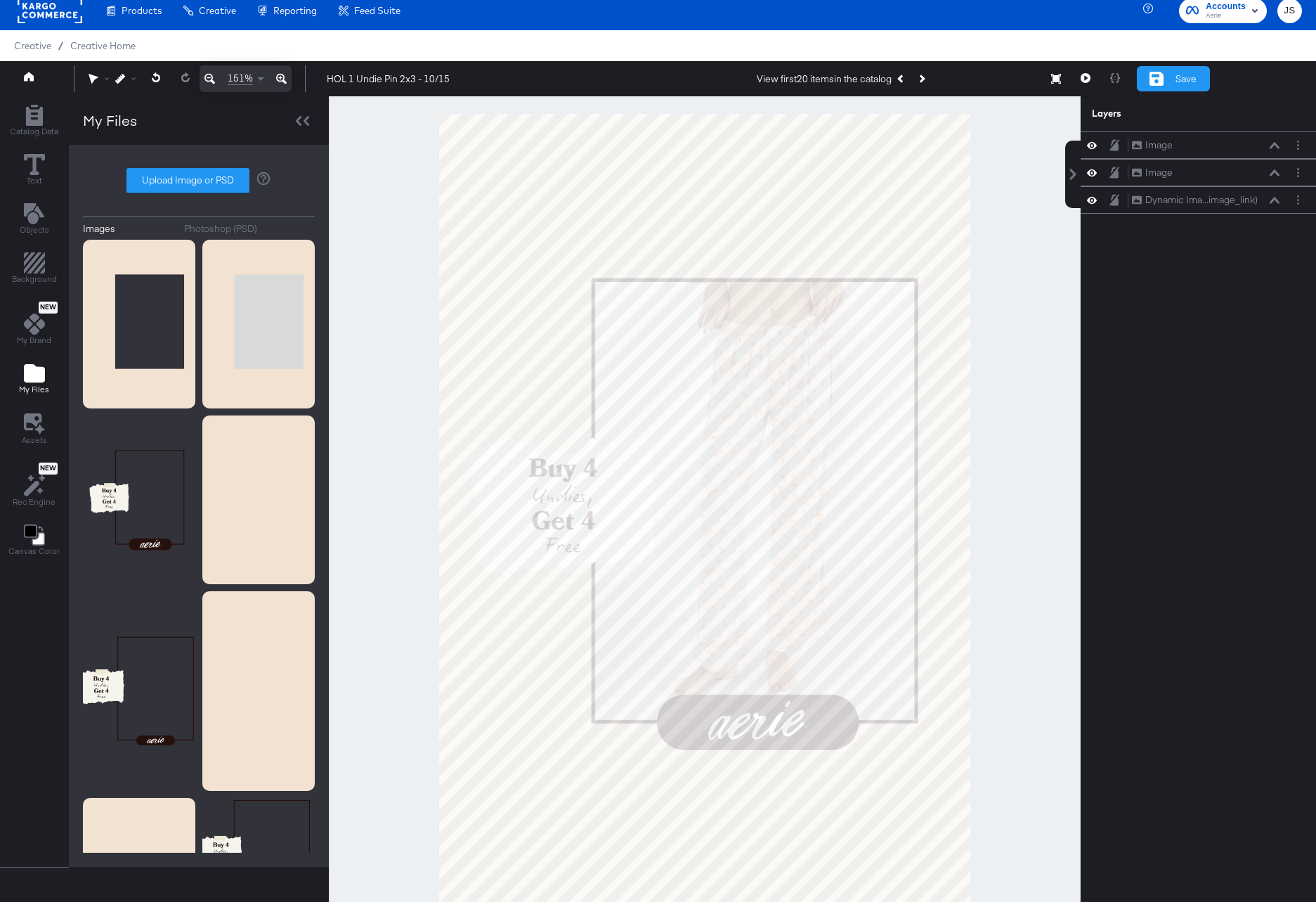
type input "HOL 1 Undie Pin 2x3 - 10/15"
click at [1169, 78] on div "Save" at bounding box center [1173, 78] width 73 height 25
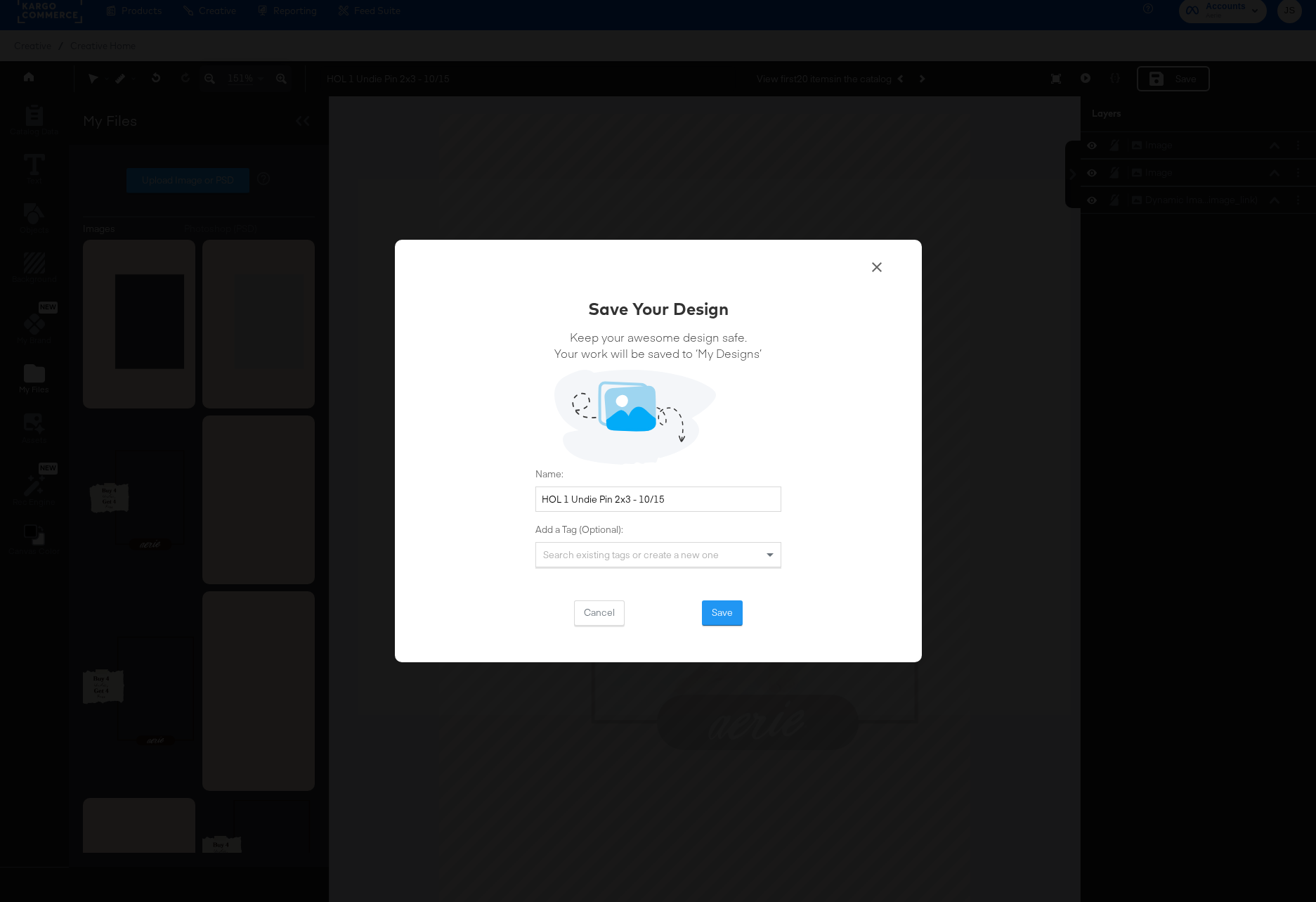
click at [880, 265] on icon at bounding box center [876, 266] width 16 height 16
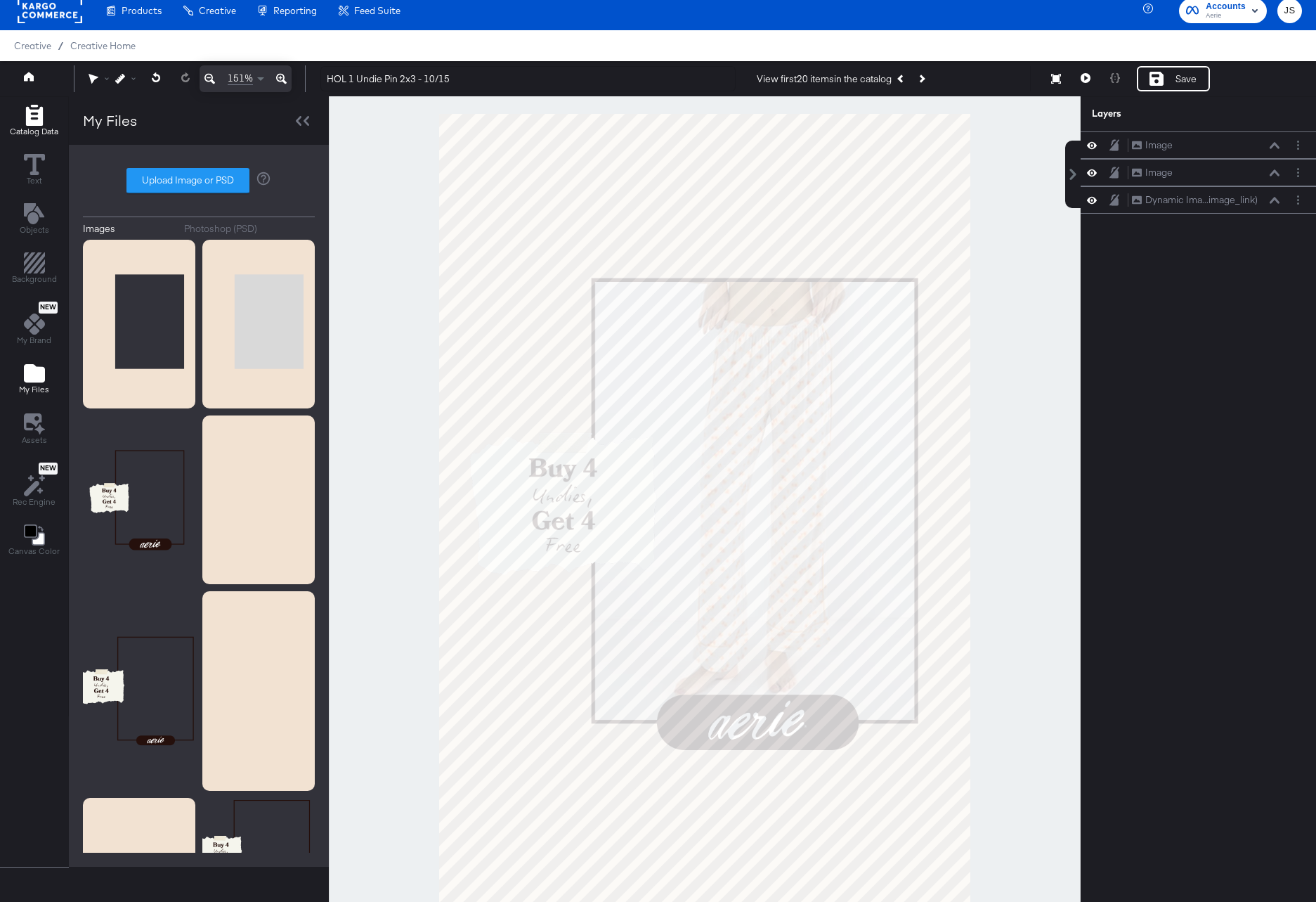
click at [41, 134] on span "Catalog Data" at bounding box center [34, 131] width 49 height 11
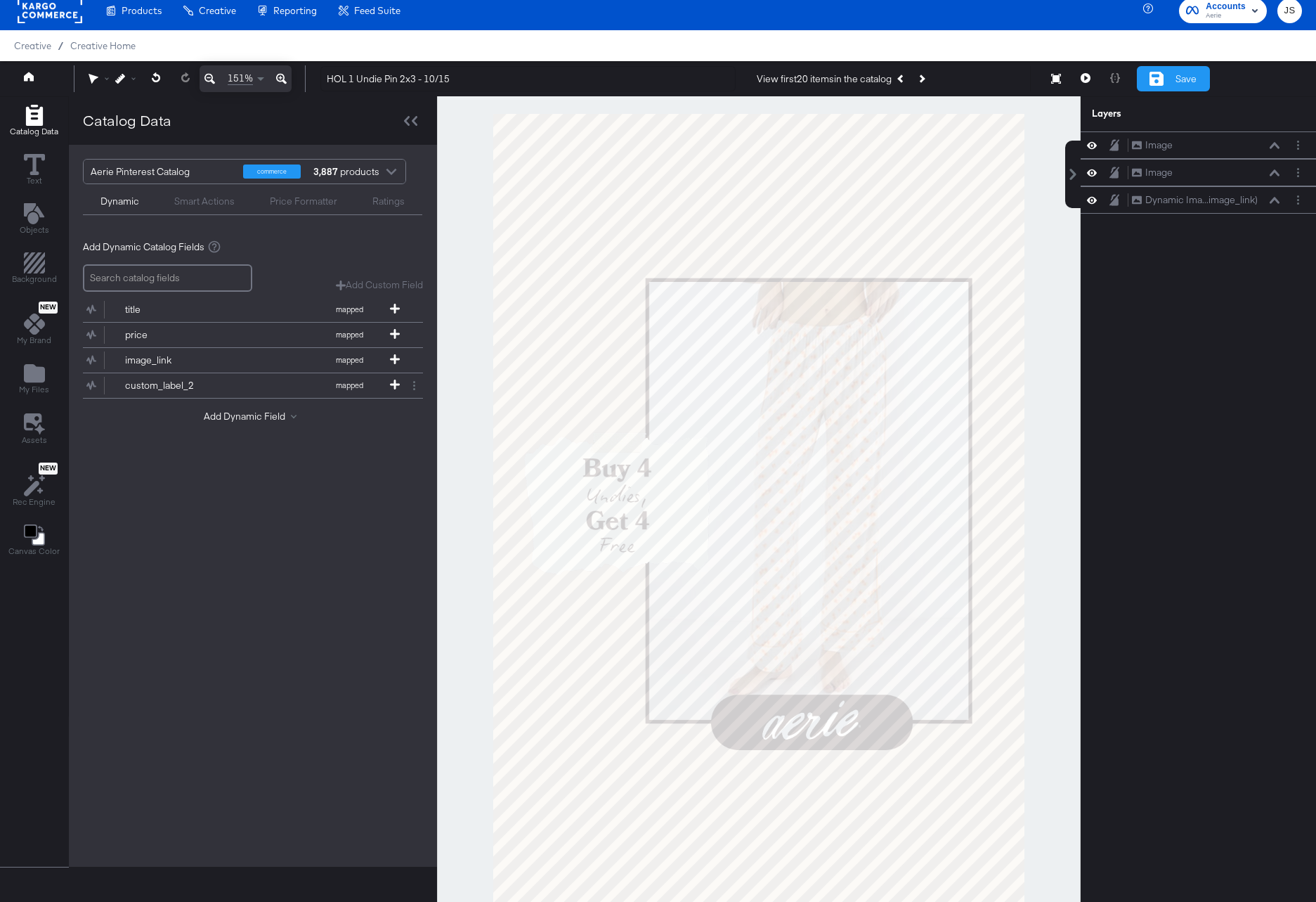
click at [1169, 83] on div "Save" at bounding box center [1173, 78] width 73 height 25
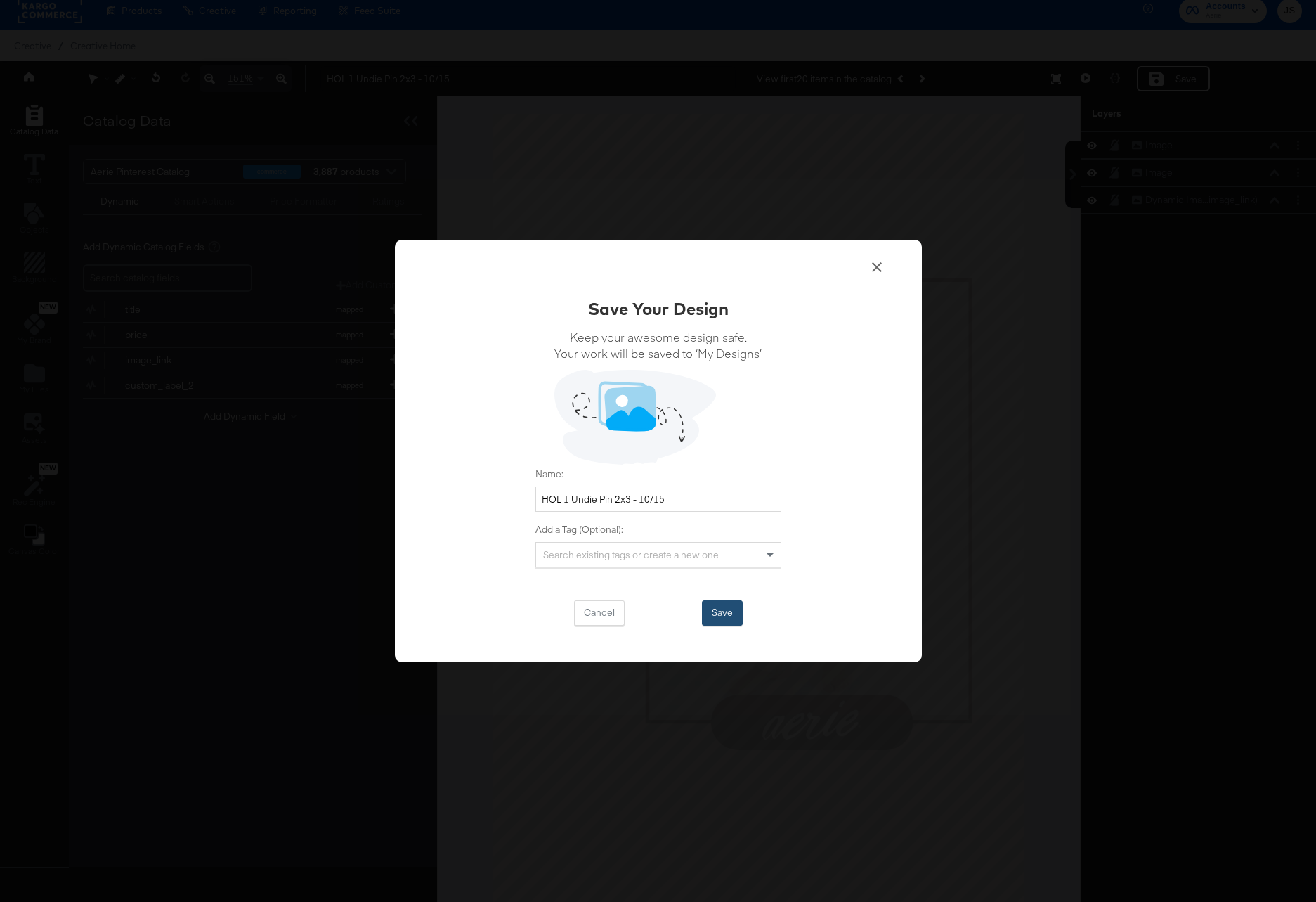
click at [733, 601] on button "Save" at bounding box center [722, 612] width 41 height 25
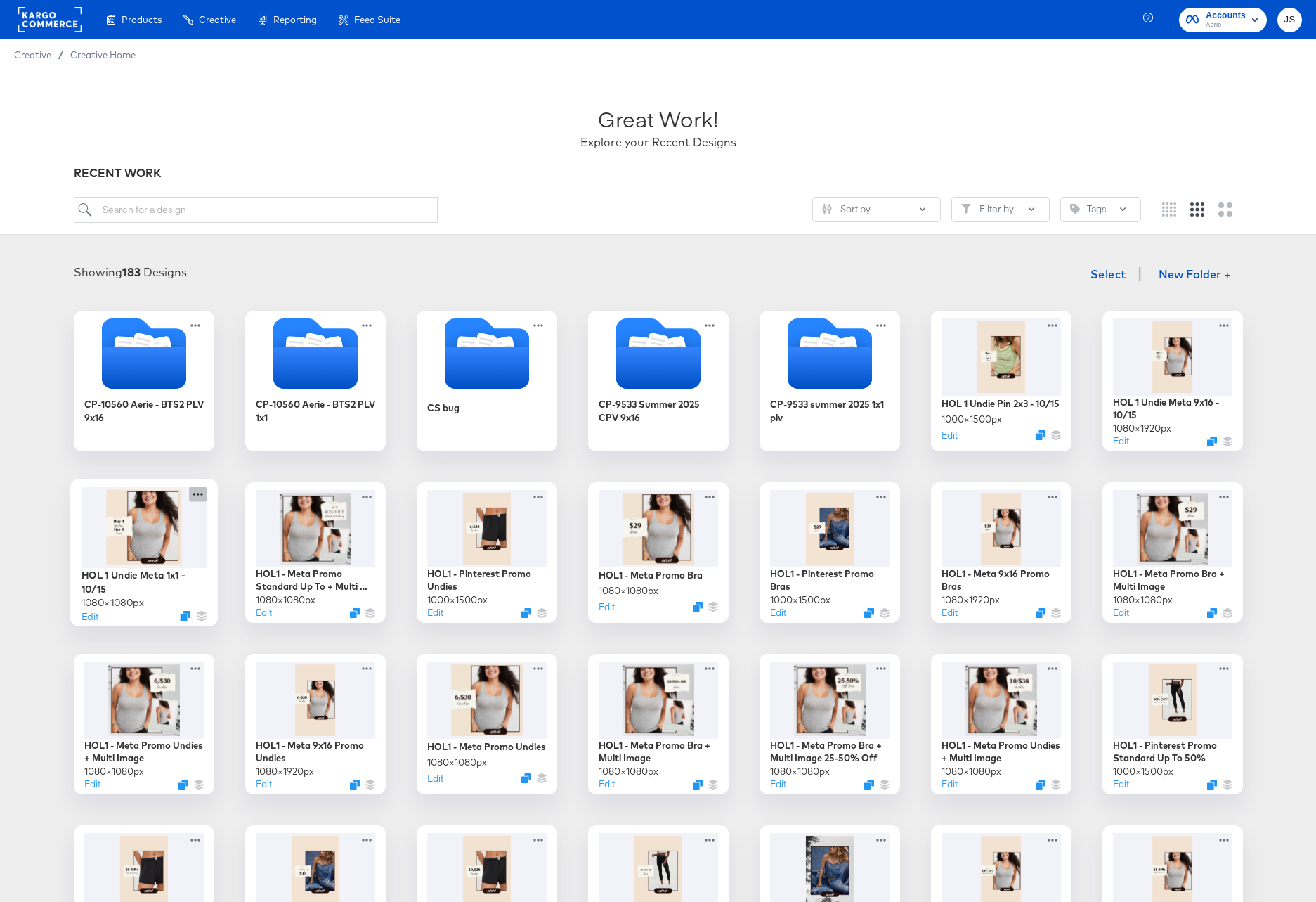
click at [204, 500] on icon at bounding box center [198, 493] width 17 height 15
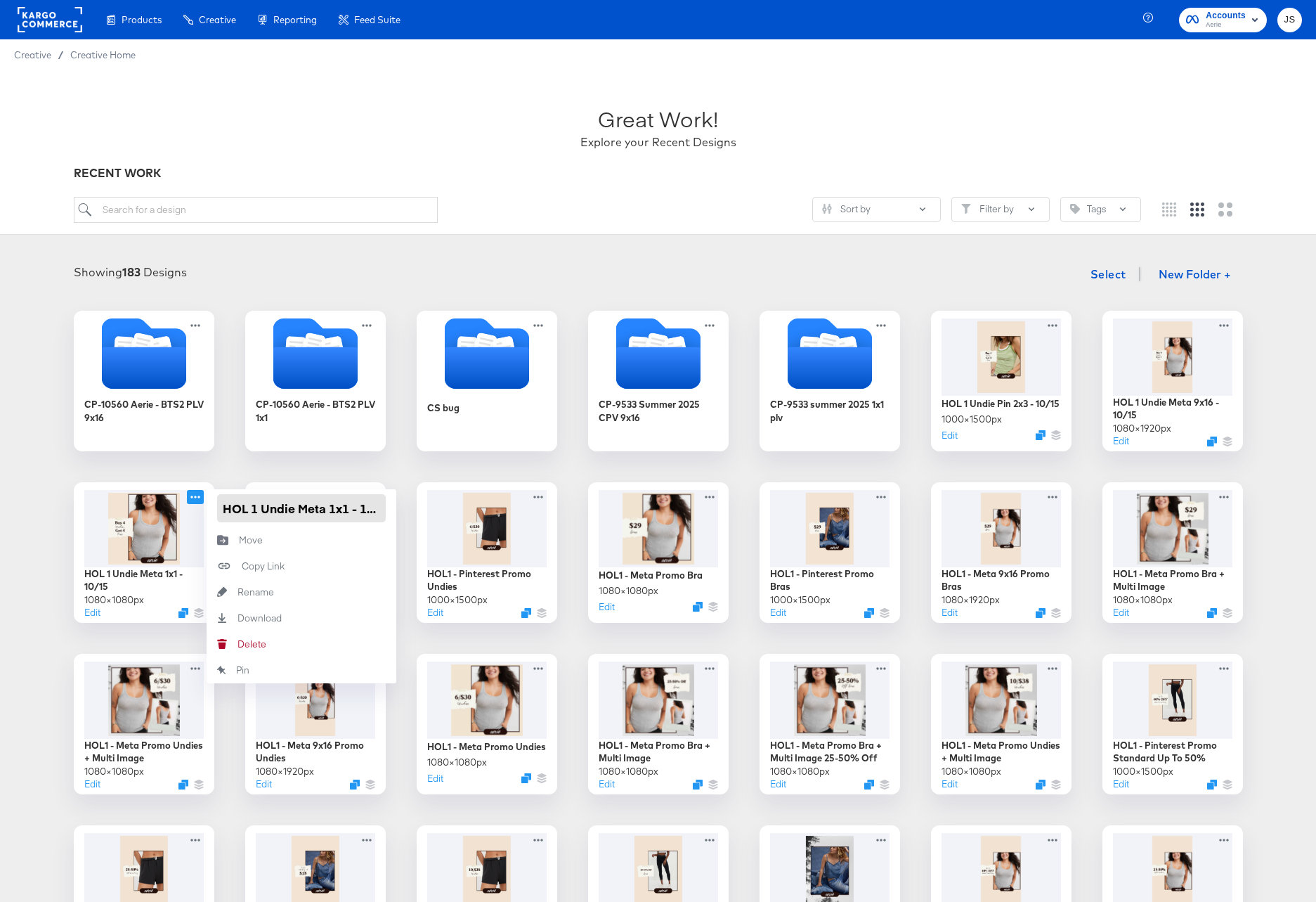
click at [263, 504] on input "HOL 1 Undie Meta 1x1 - 10/15" at bounding box center [301, 508] width 169 height 28
click at [1057, 321] on icon at bounding box center [1055, 322] width 17 height 15
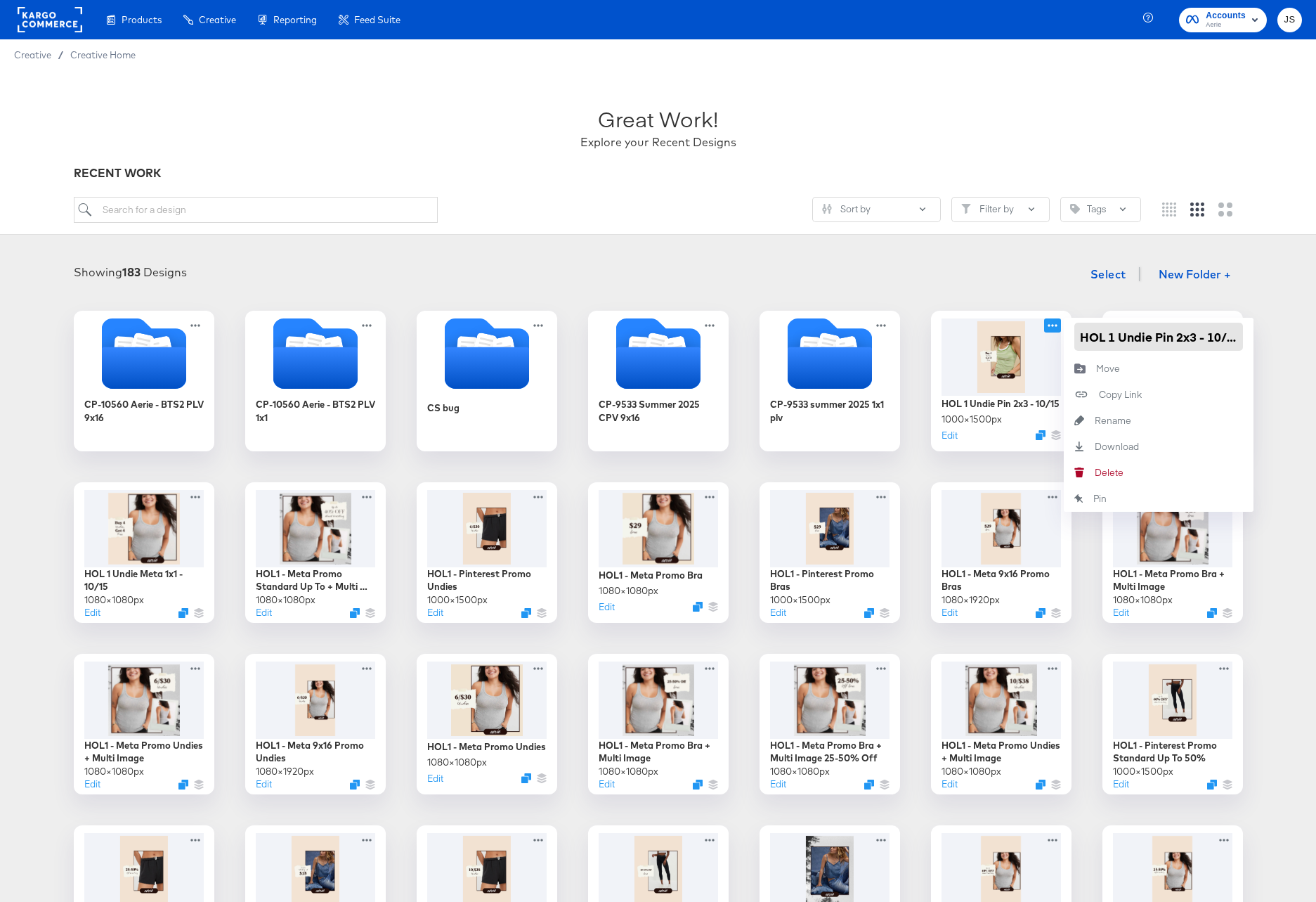
click at [1095, 334] on input "HOL 1 Undie Pin 2x3 - 10/15" at bounding box center [1158, 337] width 169 height 28
